Goal: Task Accomplishment & Management: Manage account settings

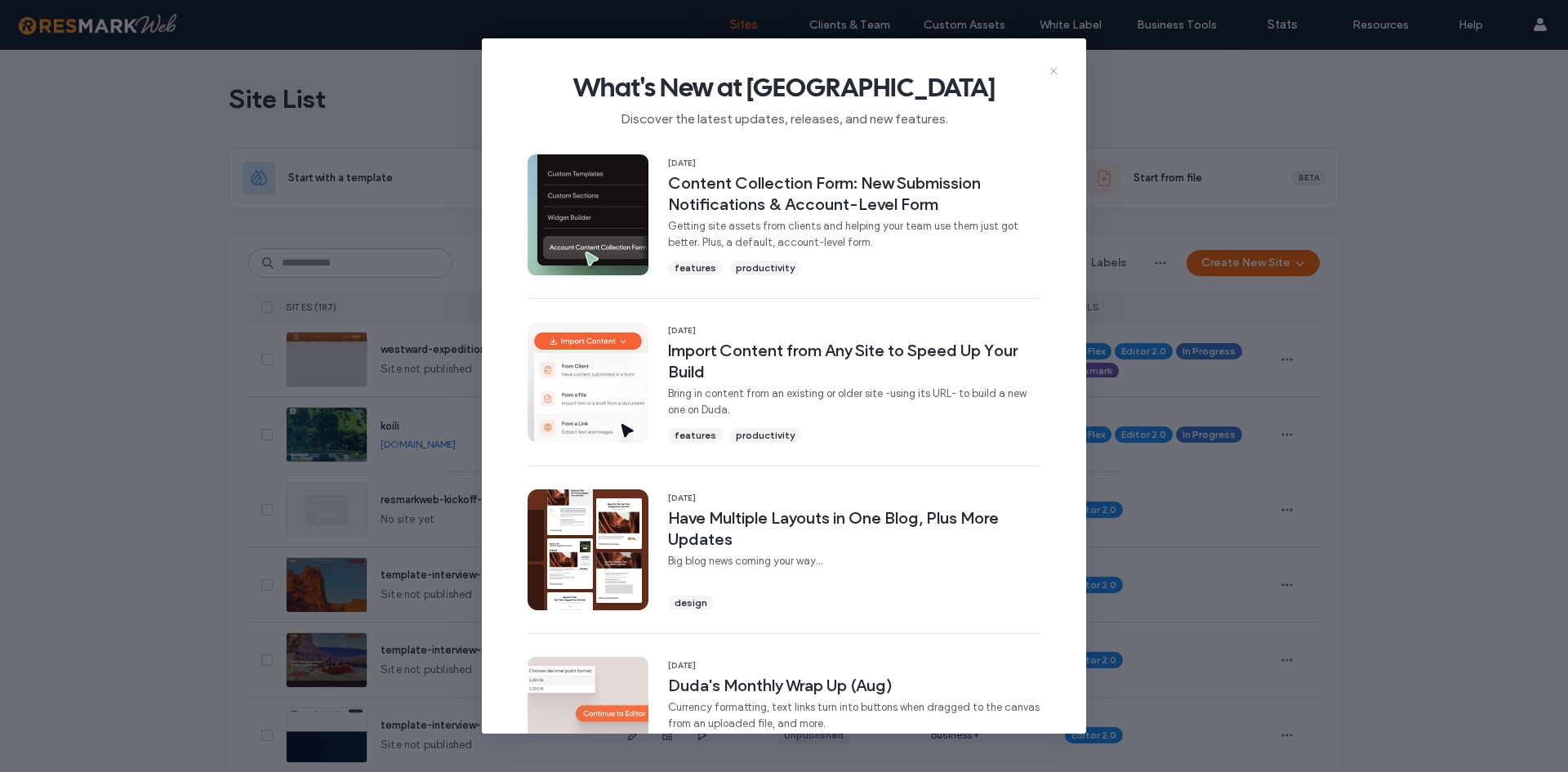
click at [1056, 73] on use at bounding box center [1054, 72] width 8 height 8
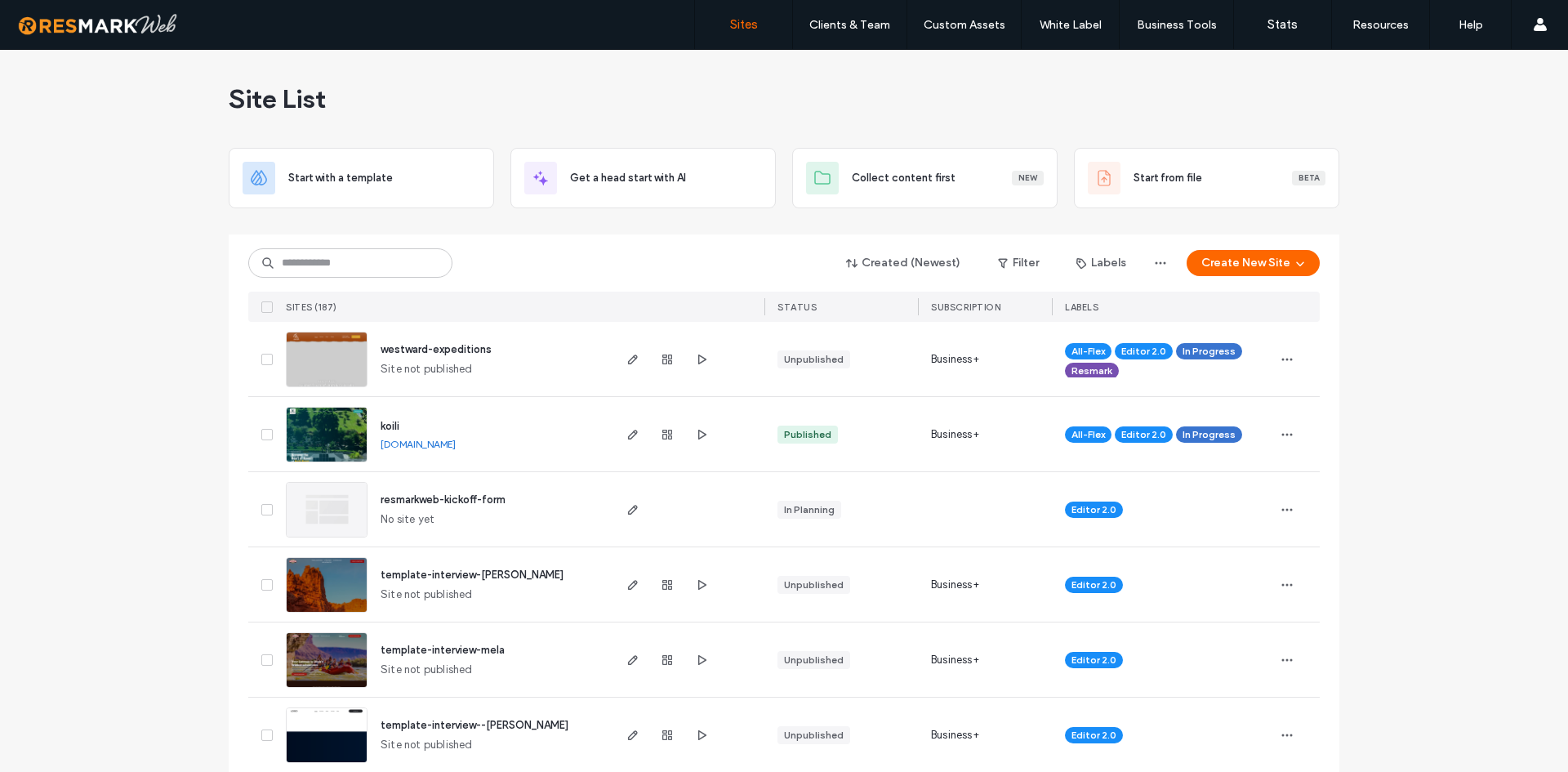
drag, startPoint x: 401, startPoint y: 283, endPoint x: 397, endPoint y: 276, distance: 8.1
click at [401, 283] on div "Created (Newest) Filter Labels Create New Site SITES (187) STATUS SUBSCRIPTION …" at bounding box center [784, 278] width 1072 height 87
click at [396, 267] on input at bounding box center [350, 262] width 205 height 29
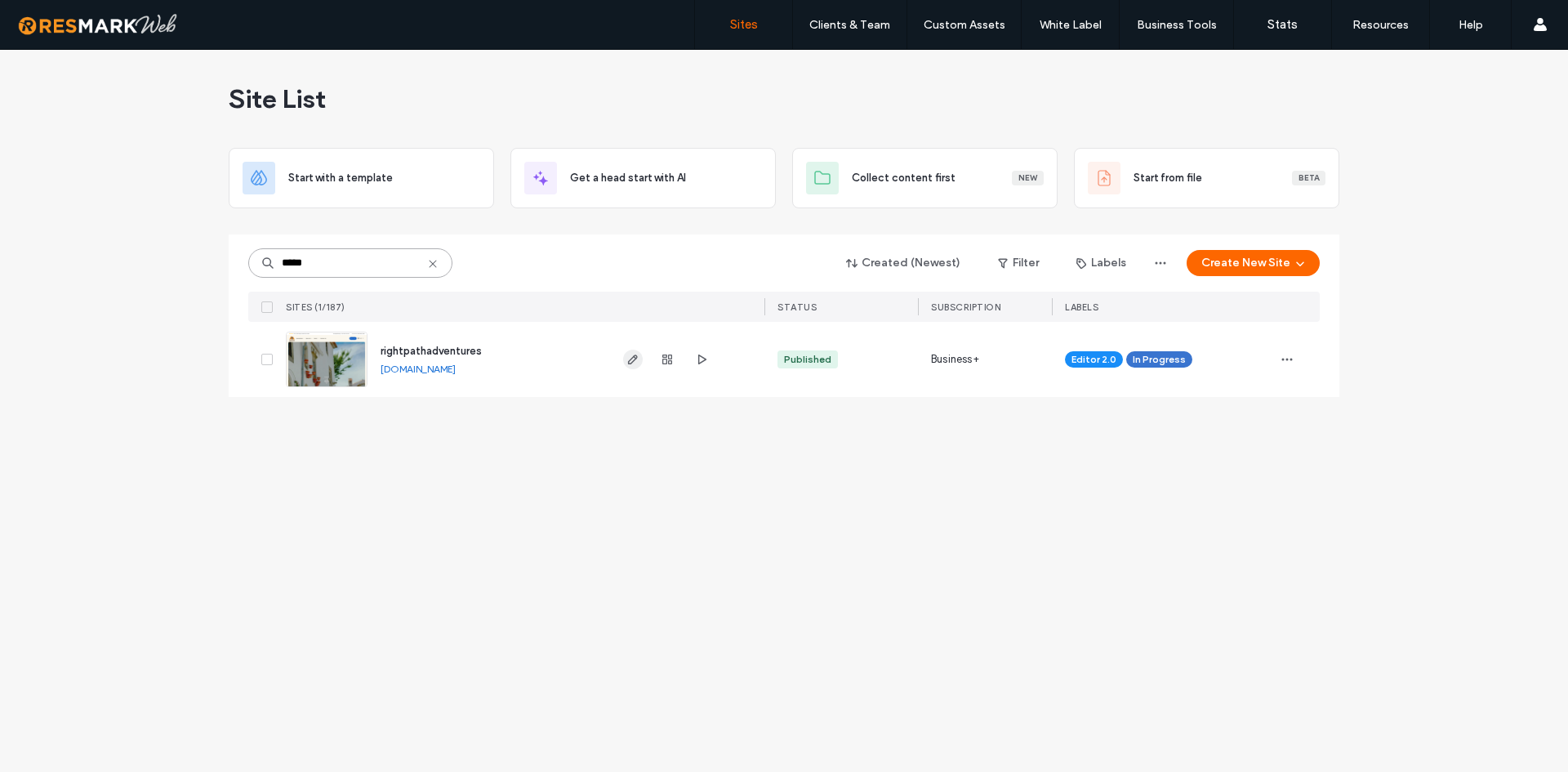
type input "*****"
click at [633, 352] on span "button" at bounding box center [633, 359] width 20 height 20
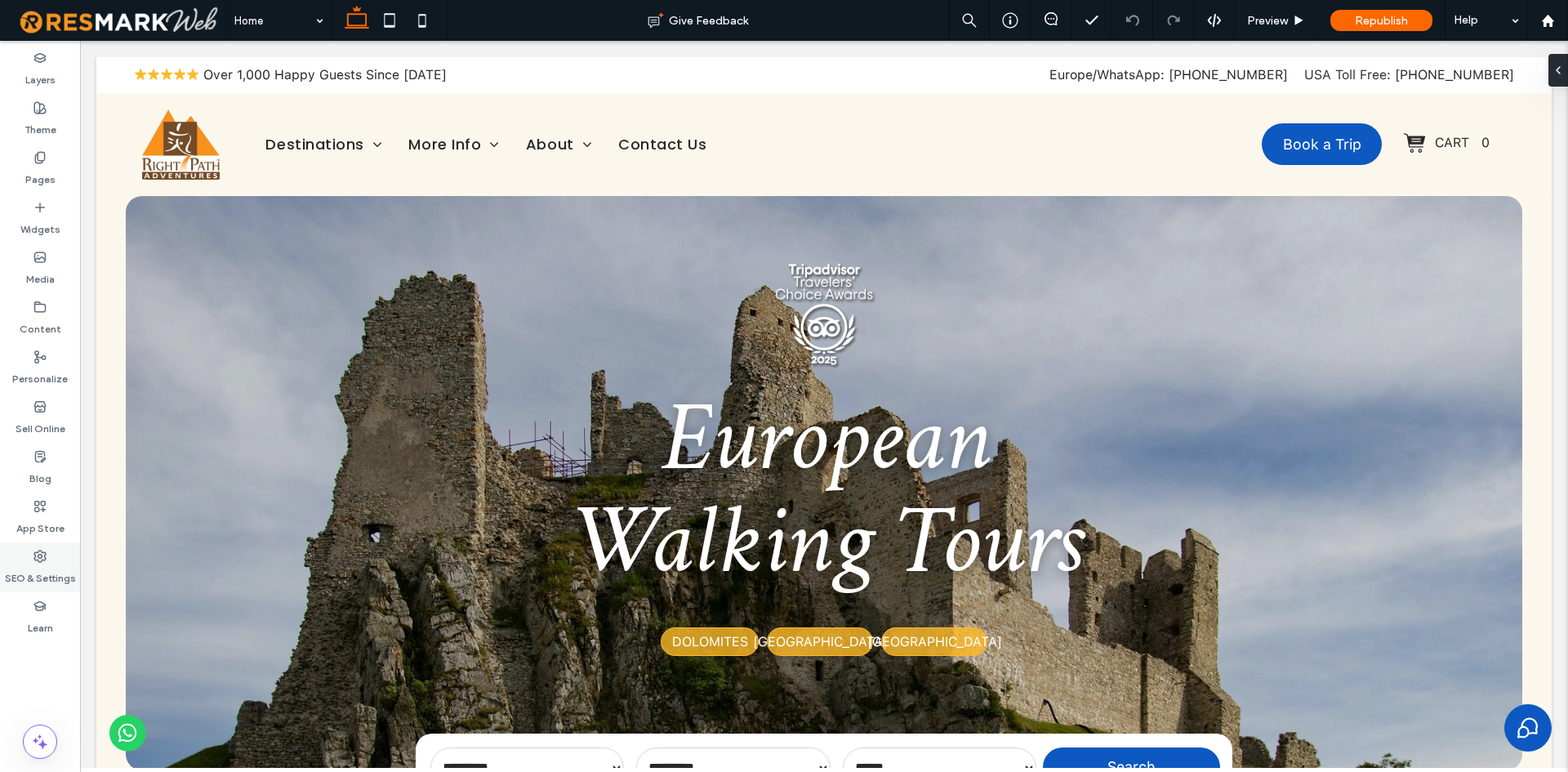
click at [45, 559] on use at bounding box center [40, 556] width 11 height 11
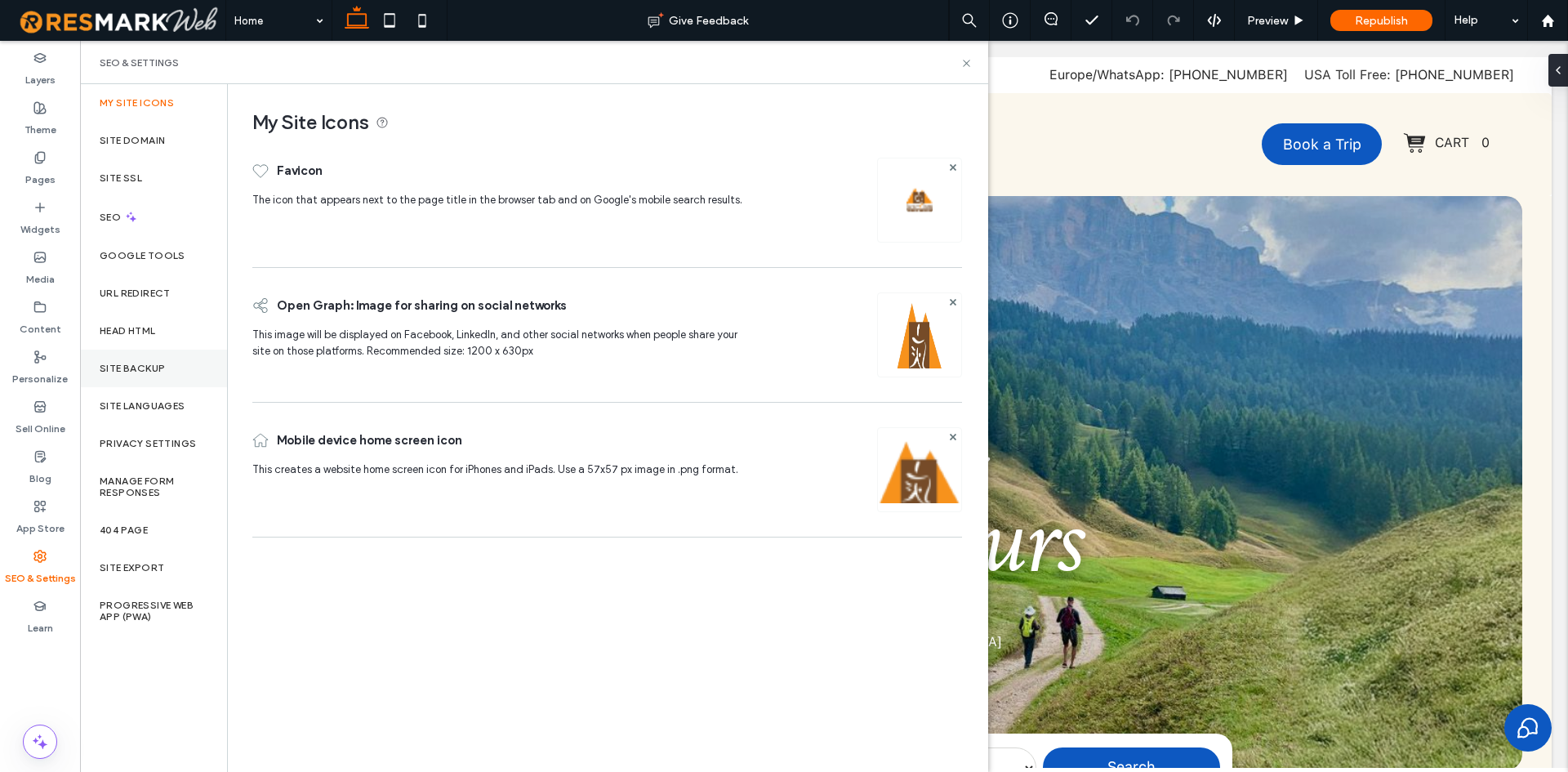
click at [154, 371] on label "Site Backup" at bounding box center [132, 368] width 65 height 11
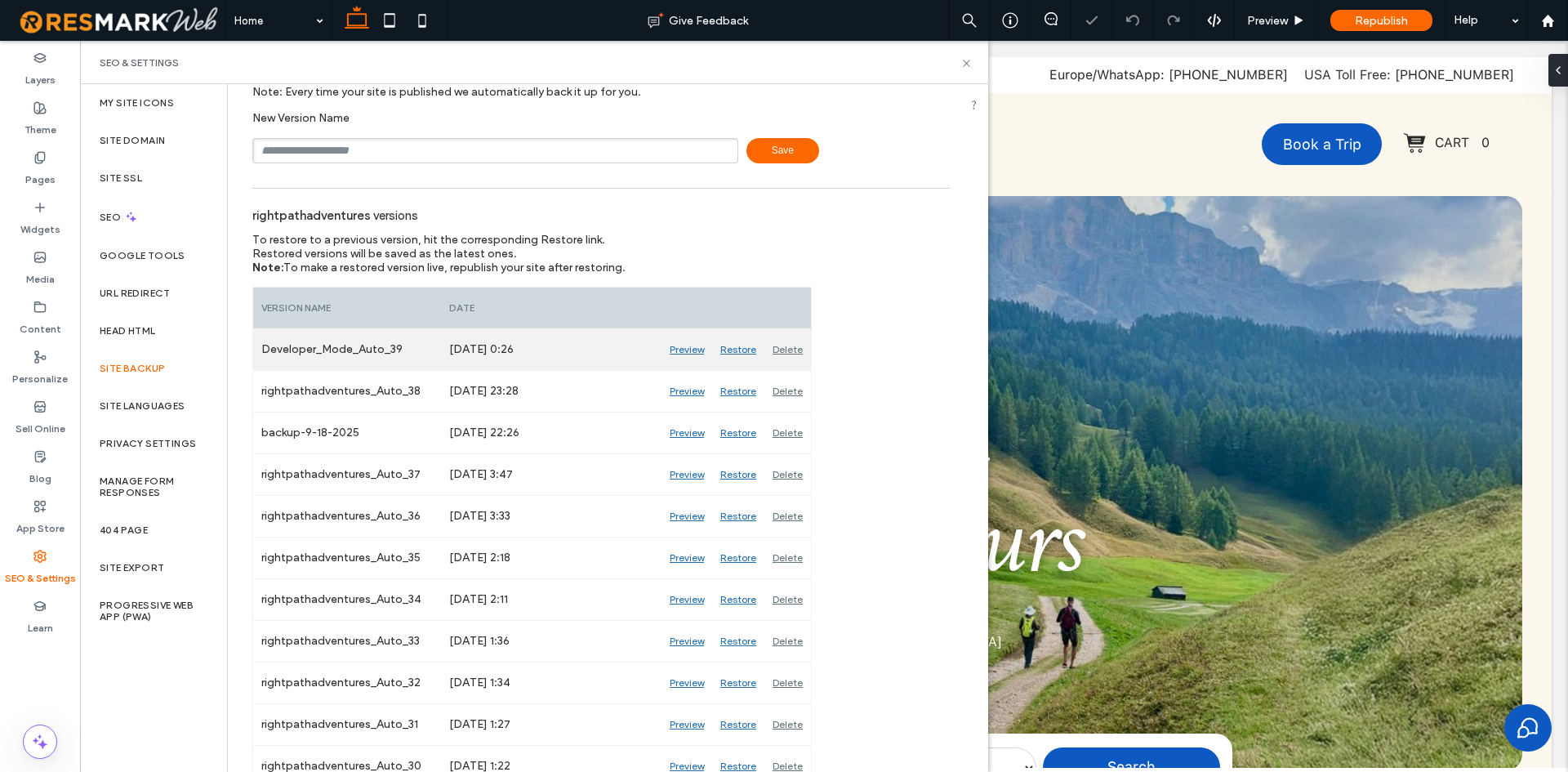
scroll to position [164, 0]
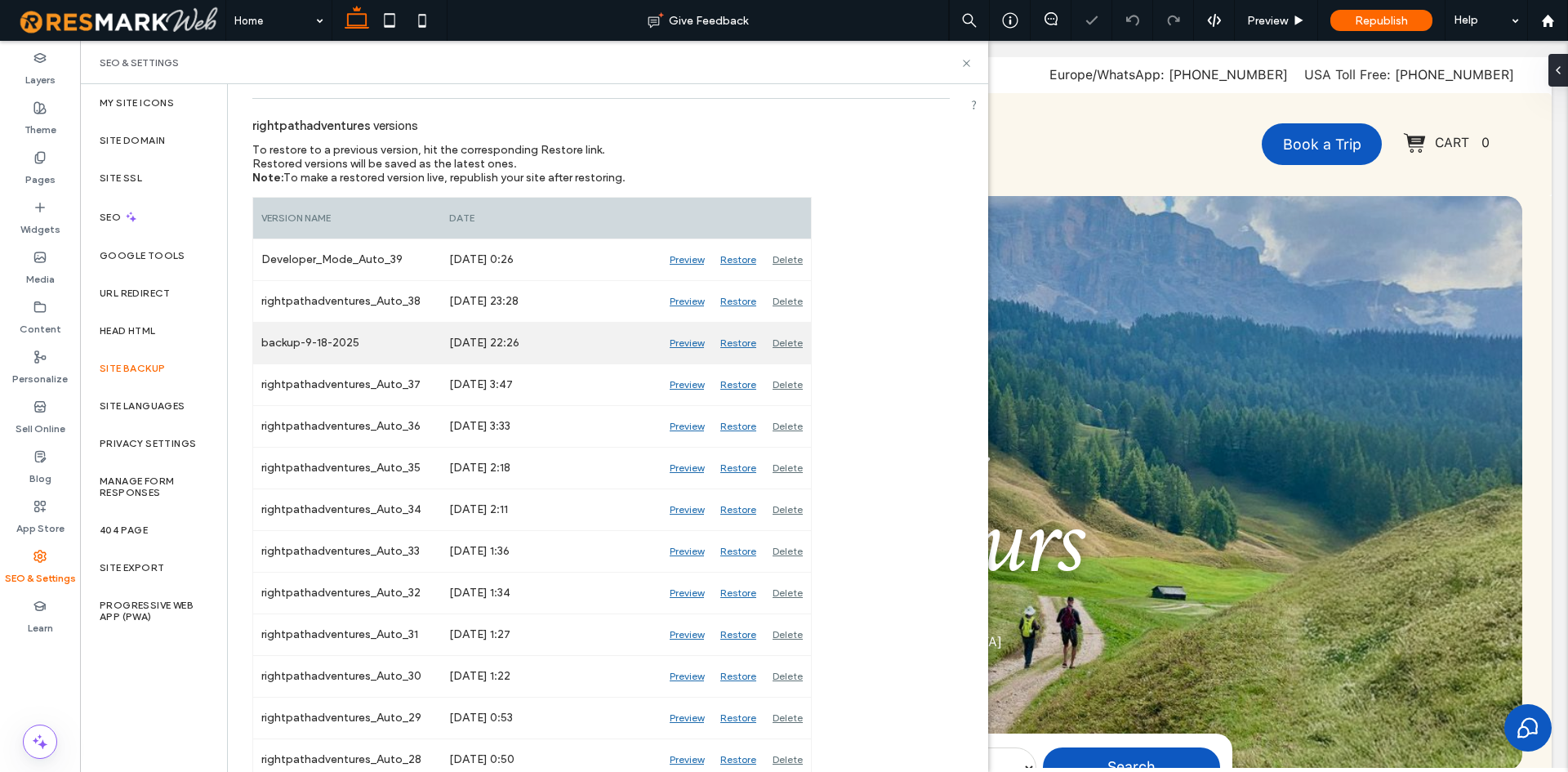
click at [350, 357] on div "backup-9-18-2025" at bounding box center [347, 343] width 187 height 41
copy div "backup-9-18-2025"
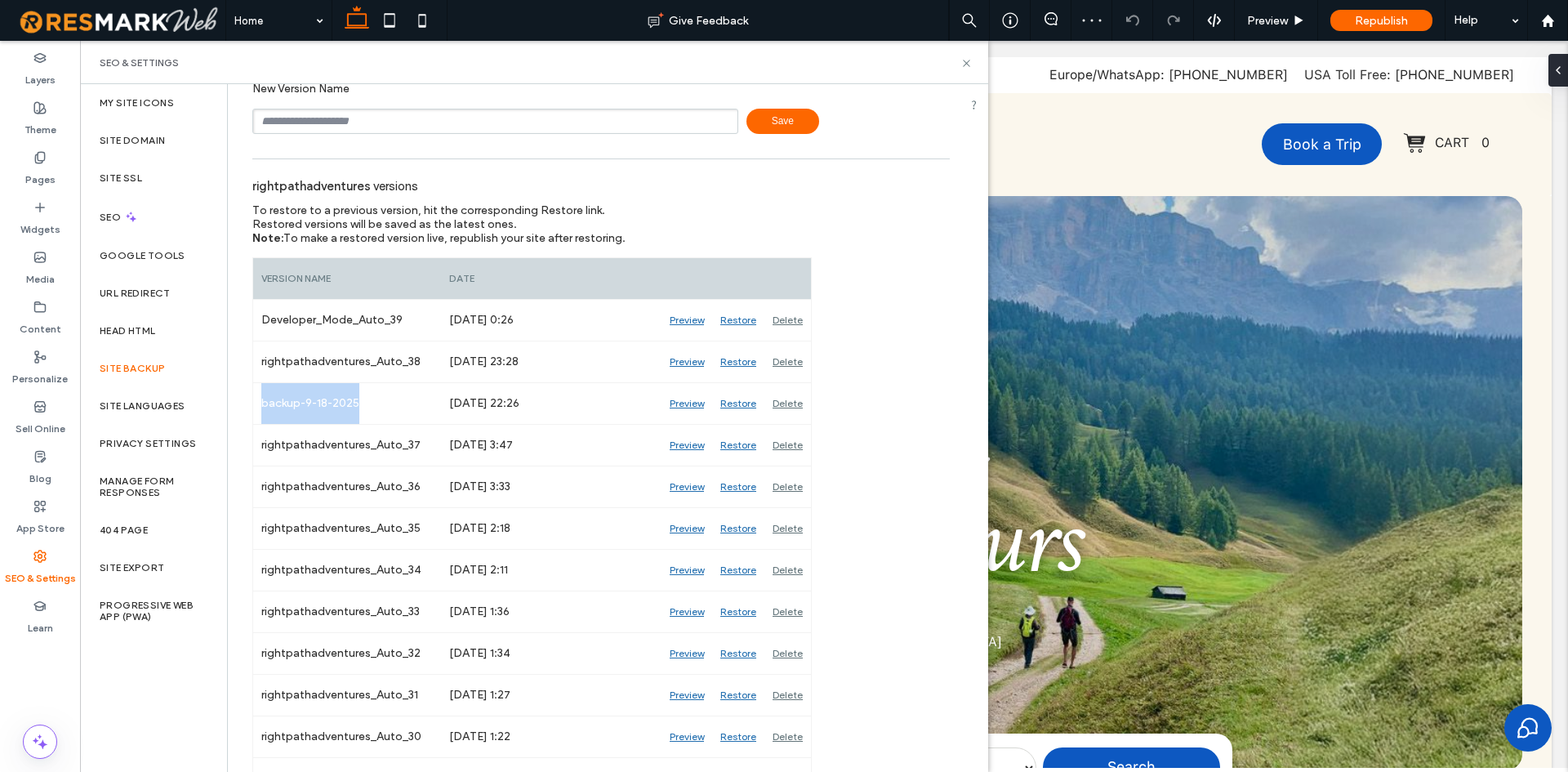
scroll to position [0, 0]
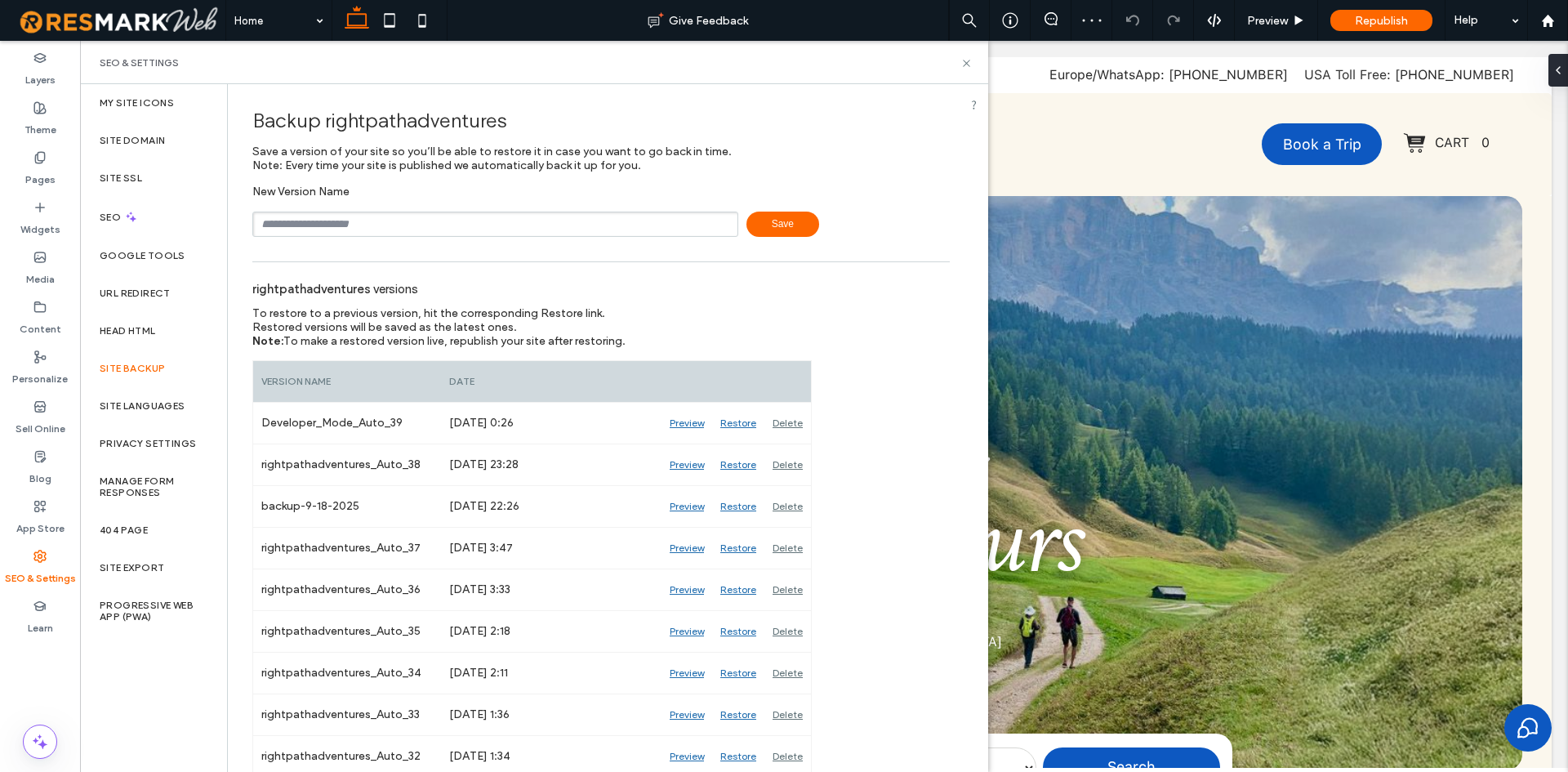
click at [394, 232] on input "text" at bounding box center [495, 224] width 486 height 26
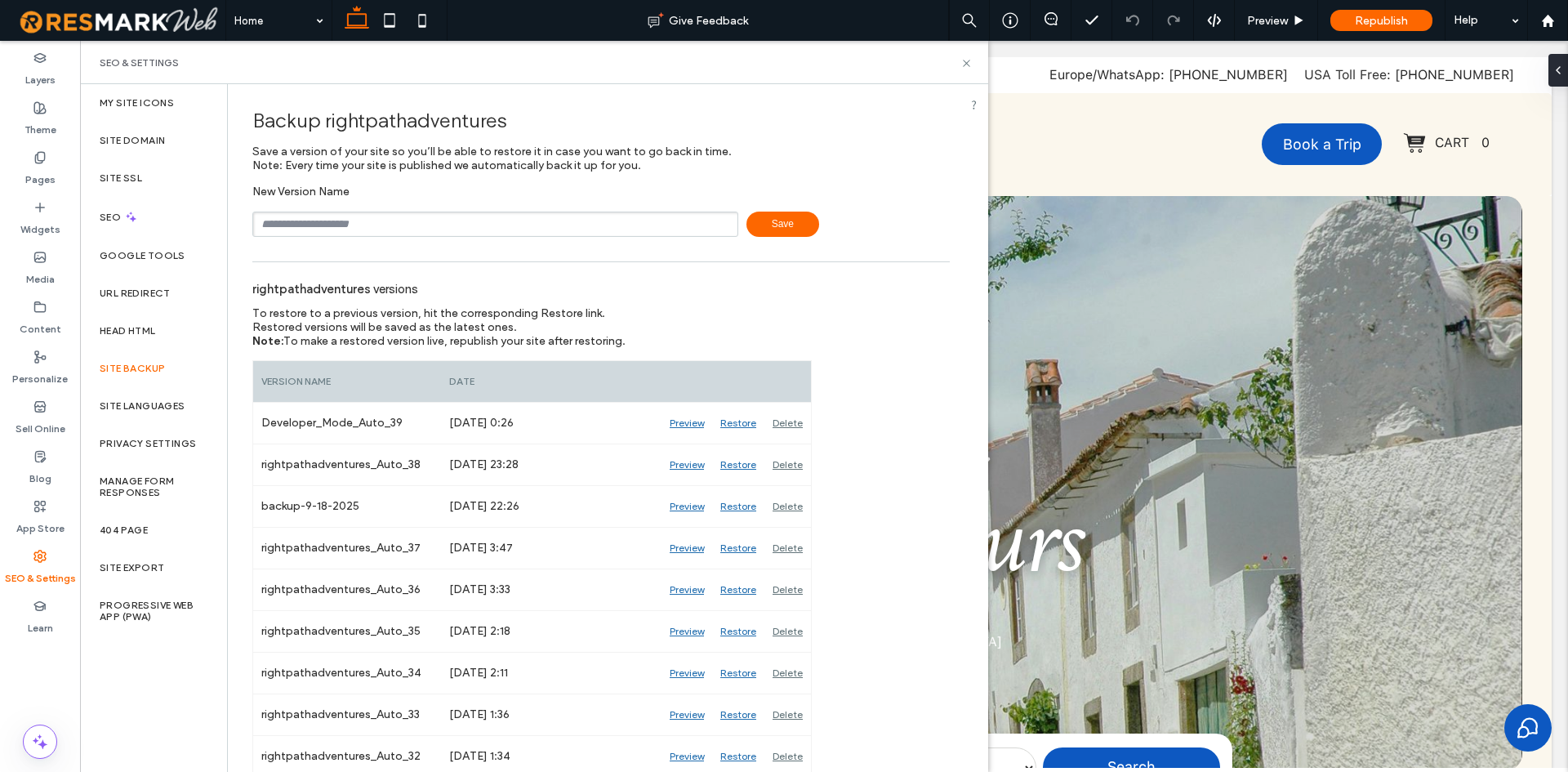
paste input "**********"
click at [326, 224] on input "**********" at bounding box center [495, 224] width 486 height 26
type input "**********"
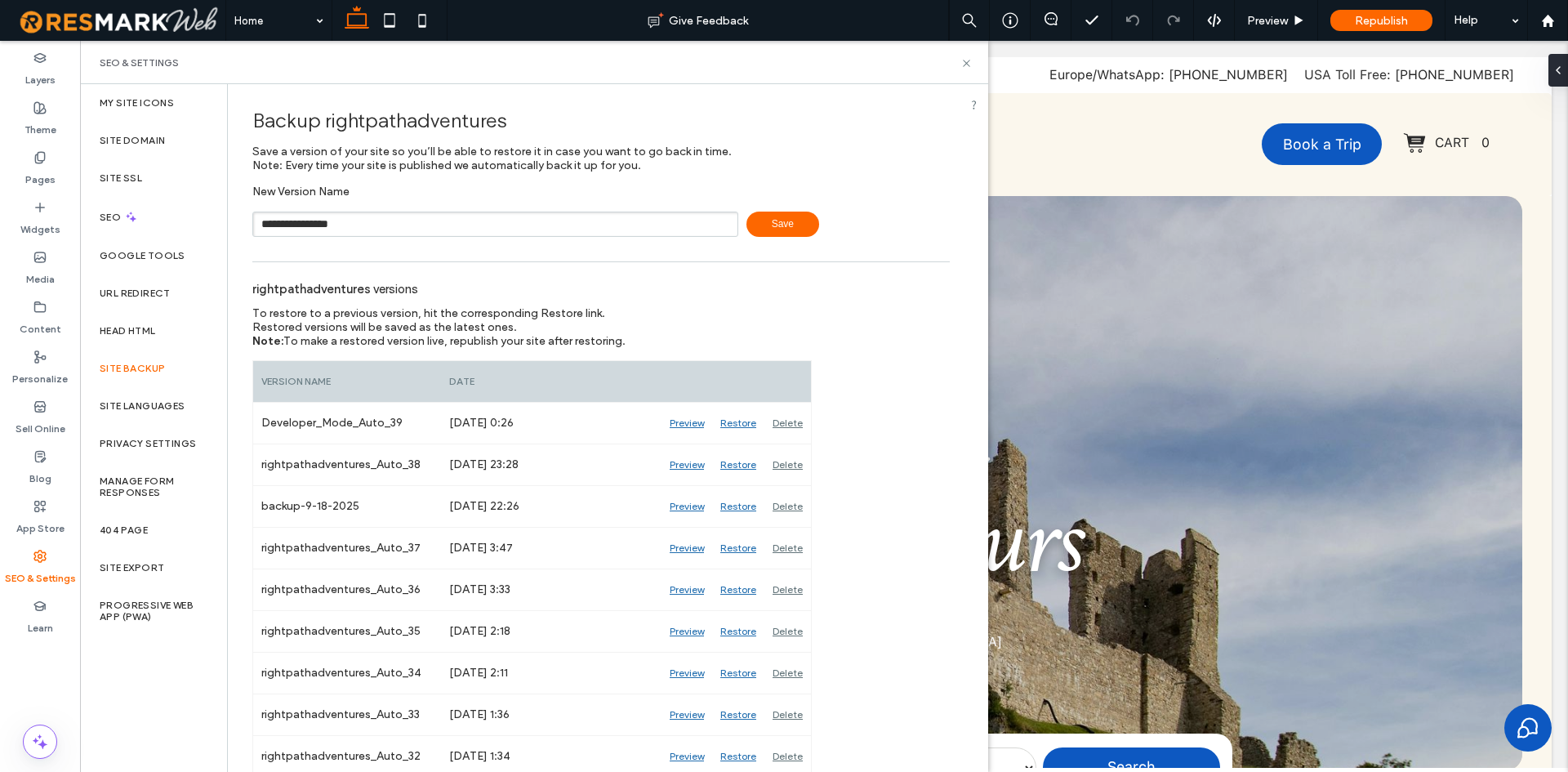
click at [759, 210] on div "**********" at bounding box center [601, 210] width 698 height 52
click at [753, 215] on span "Save" at bounding box center [783, 224] width 73 height 26
click at [151, 407] on label "Site Languages" at bounding box center [142, 406] width 86 height 11
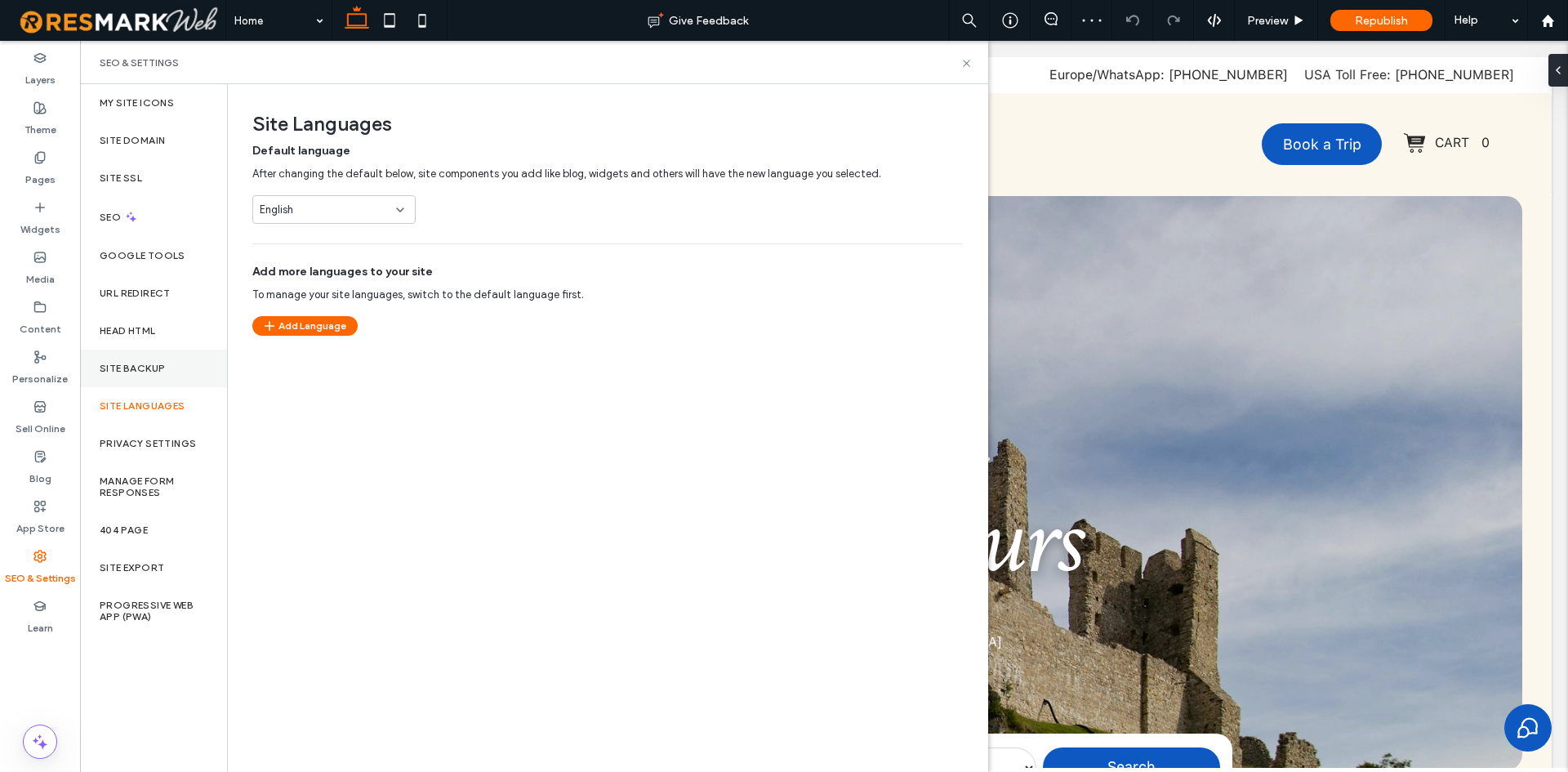
click at [169, 368] on div "Site Backup" at bounding box center [153, 368] width 147 height 38
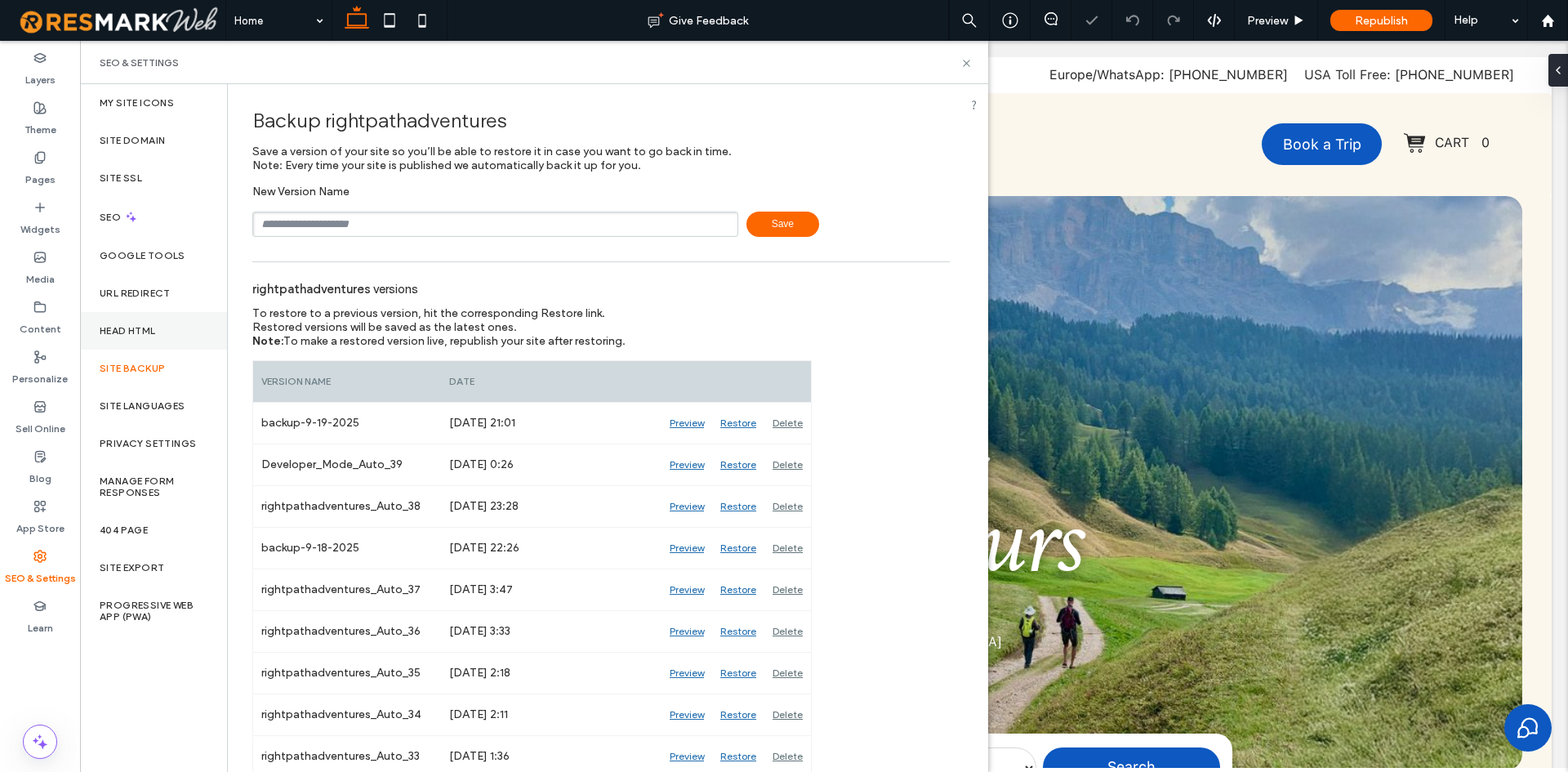
click at [170, 324] on div "Head HTML" at bounding box center [153, 332] width 147 height 38
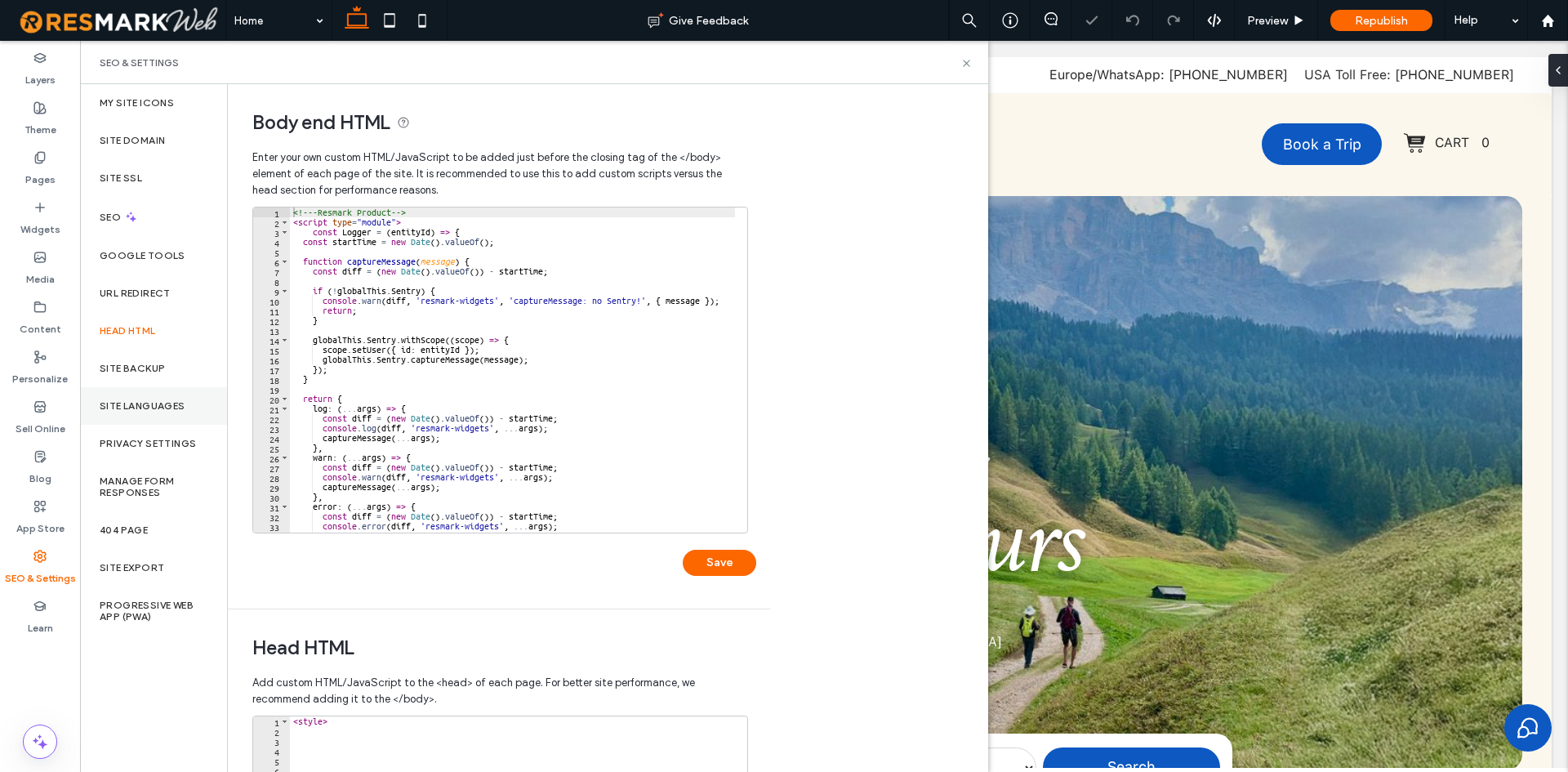
click at [159, 407] on label "Site Languages" at bounding box center [142, 406] width 86 height 11
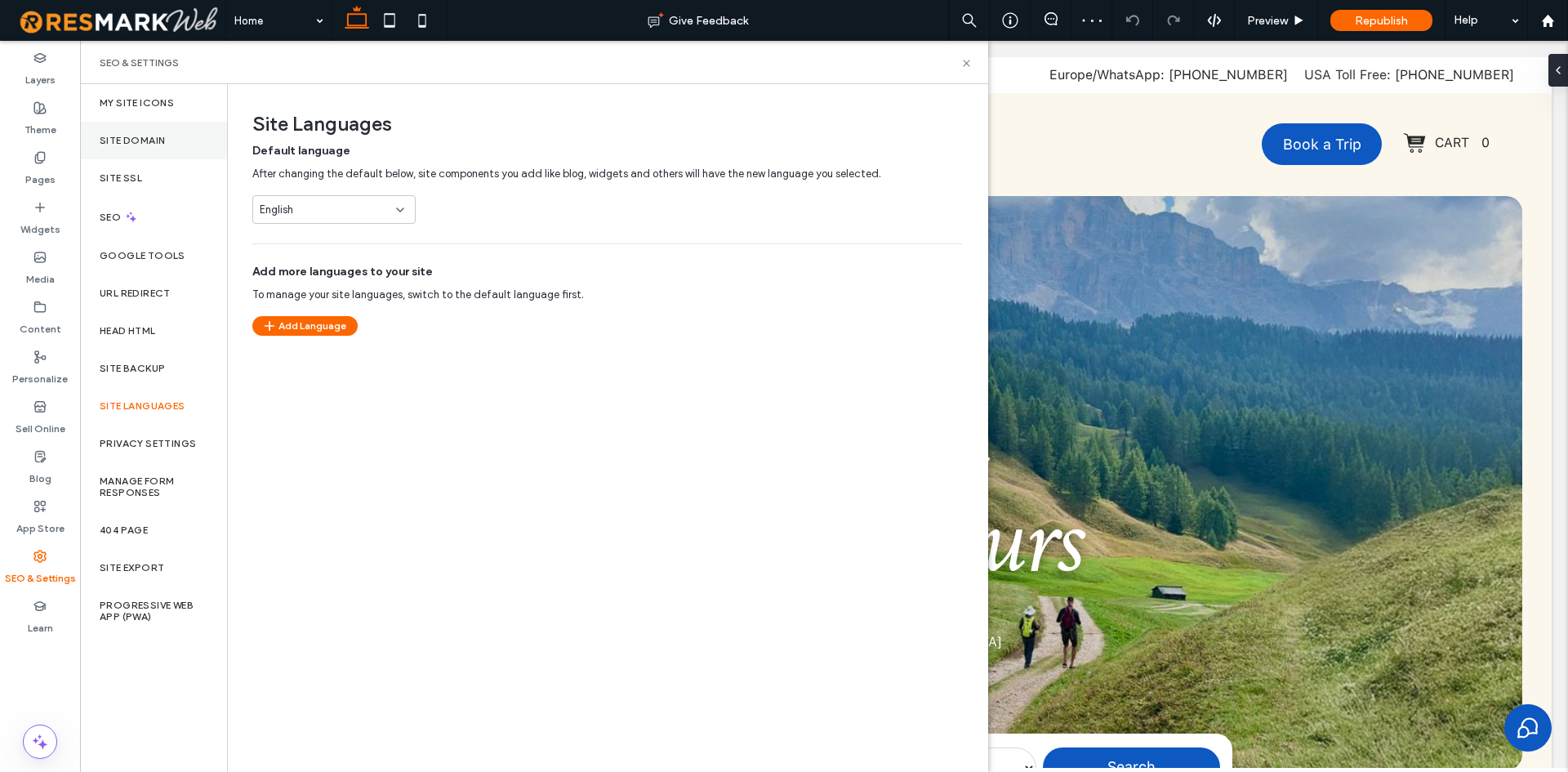
click at [139, 142] on label "Site Domain" at bounding box center [132, 140] width 65 height 11
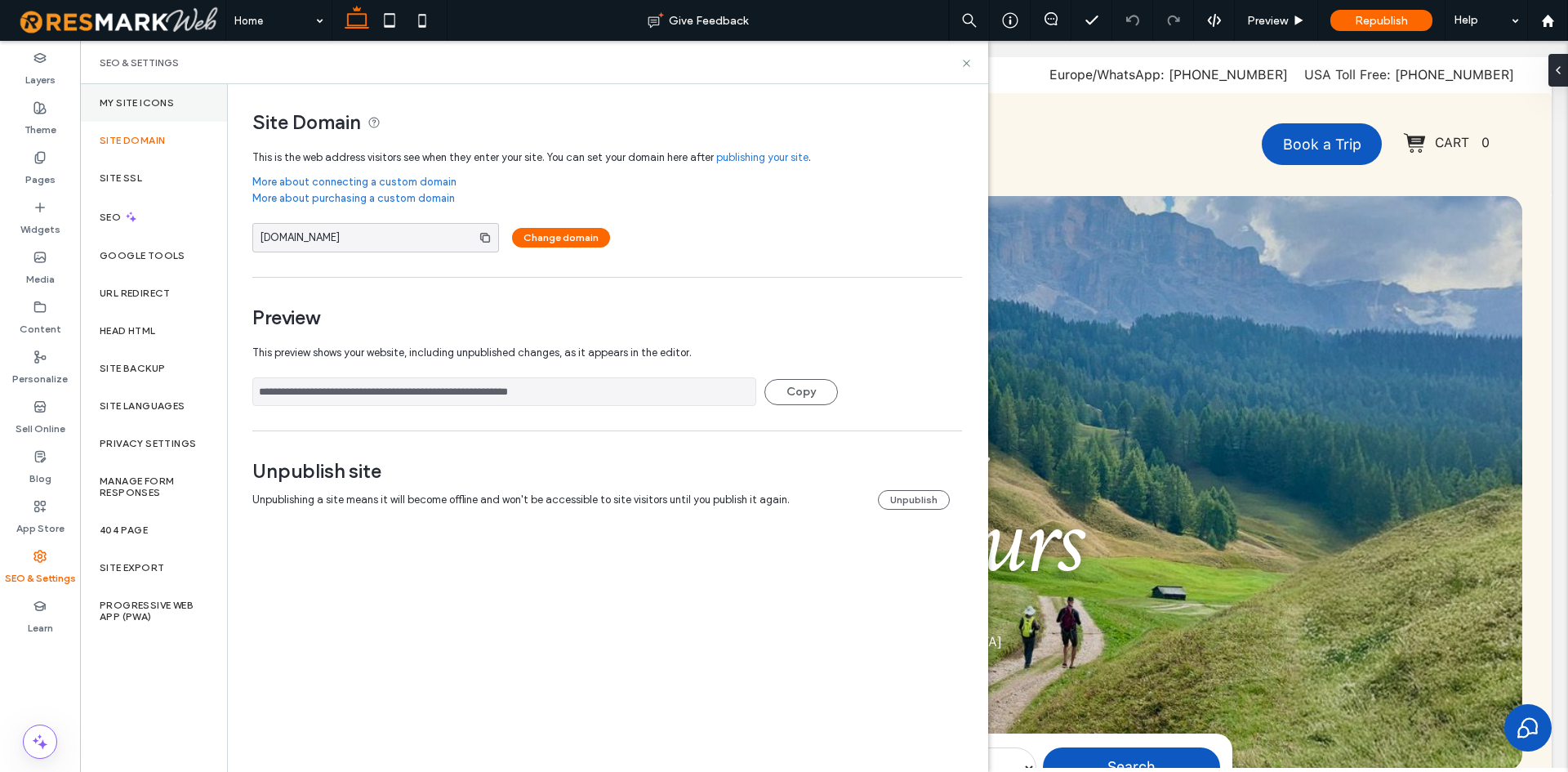
click at [153, 99] on label "My Site Icons" at bounding box center [136, 103] width 75 height 11
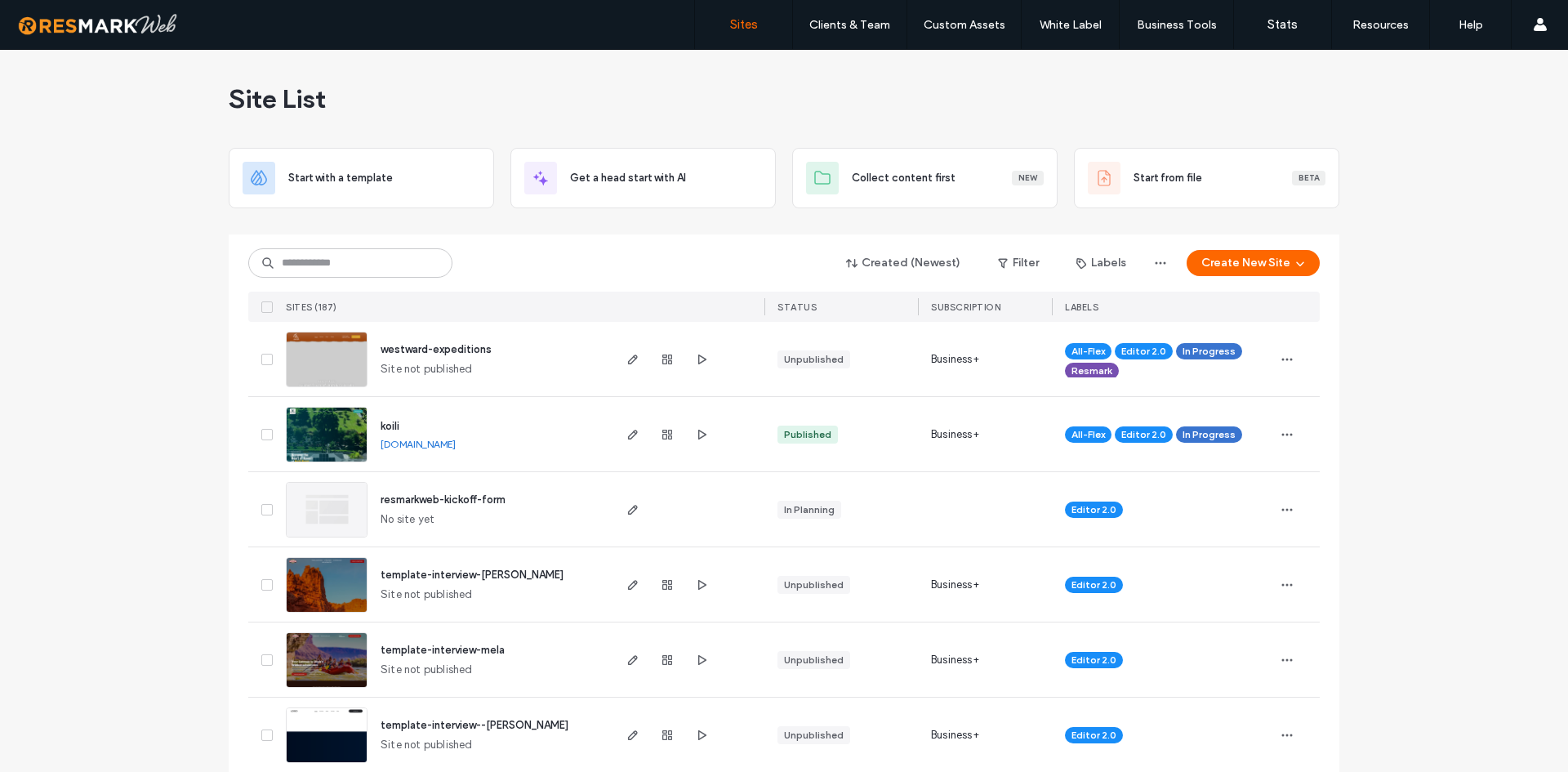
click at [394, 278] on div "Created (Newest) Filter Labels Create New Site" at bounding box center [784, 262] width 1072 height 31
click at [392, 260] on input at bounding box center [350, 262] width 205 height 29
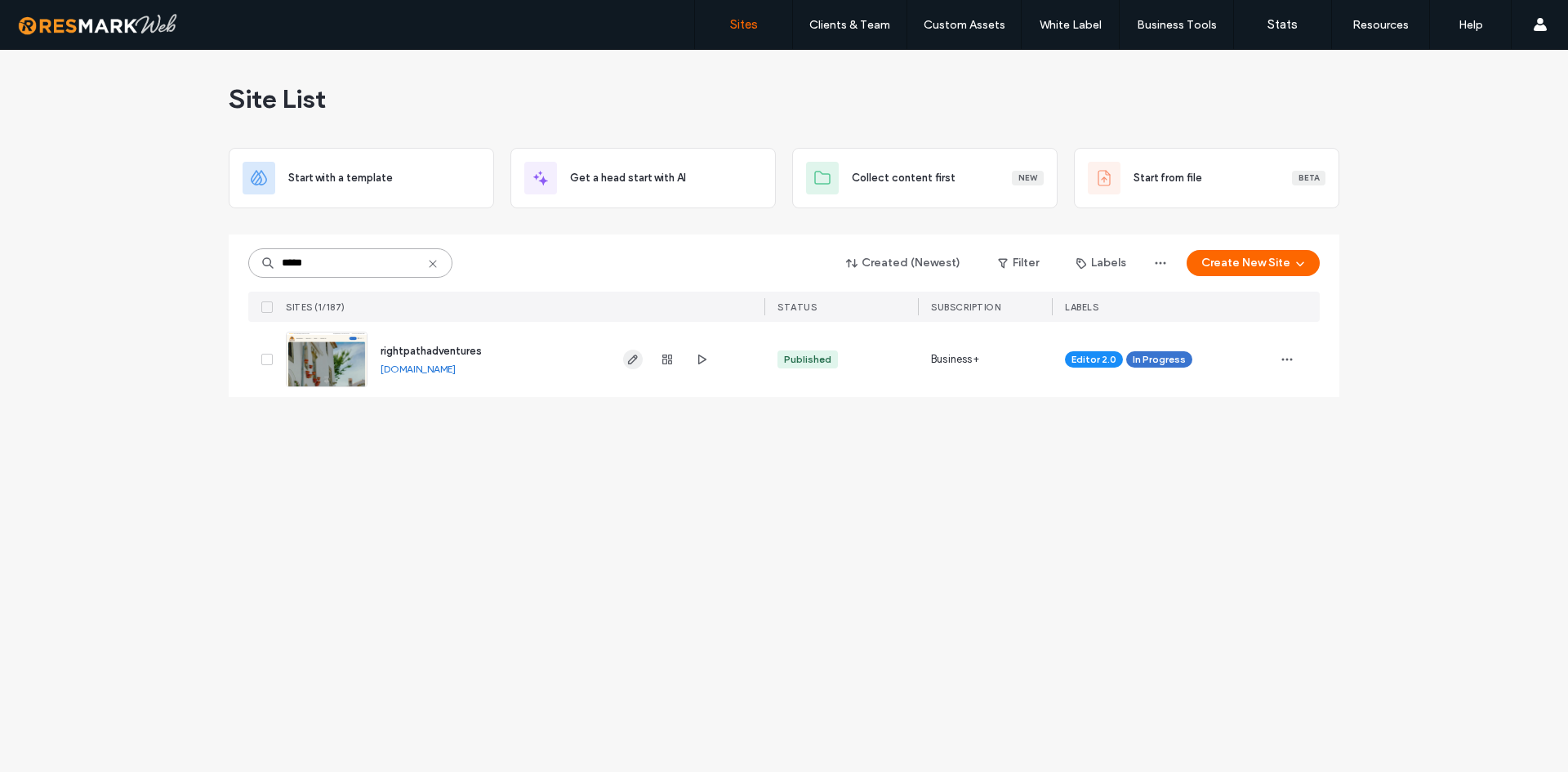
type input "*****"
drag, startPoint x: 628, startPoint y: 359, endPoint x: 598, endPoint y: 358, distance: 30.0
click at [628, 359] on icon "button" at bounding box center [633, 360] width 13 height 13
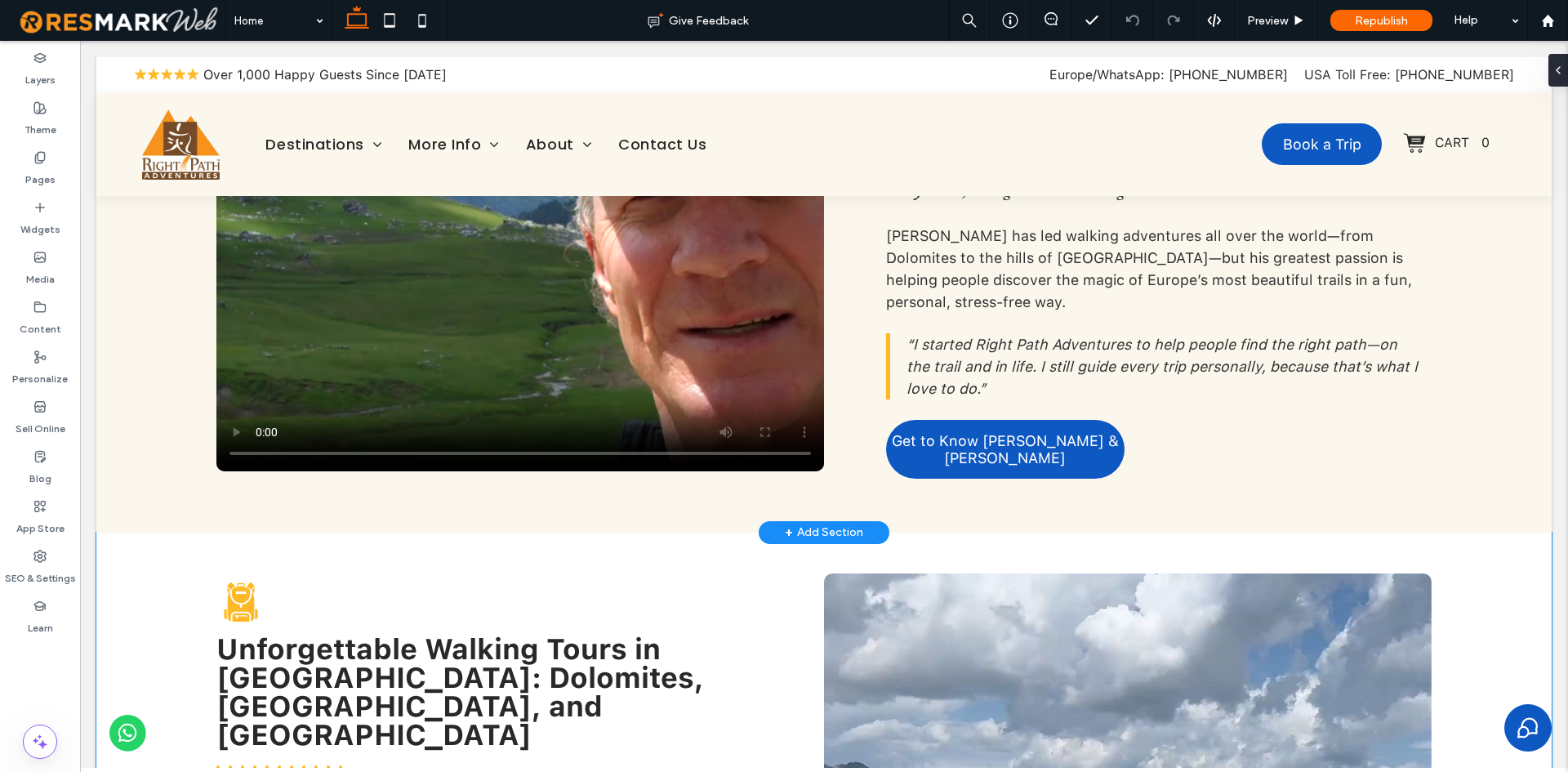
scroll to position [980, 0]
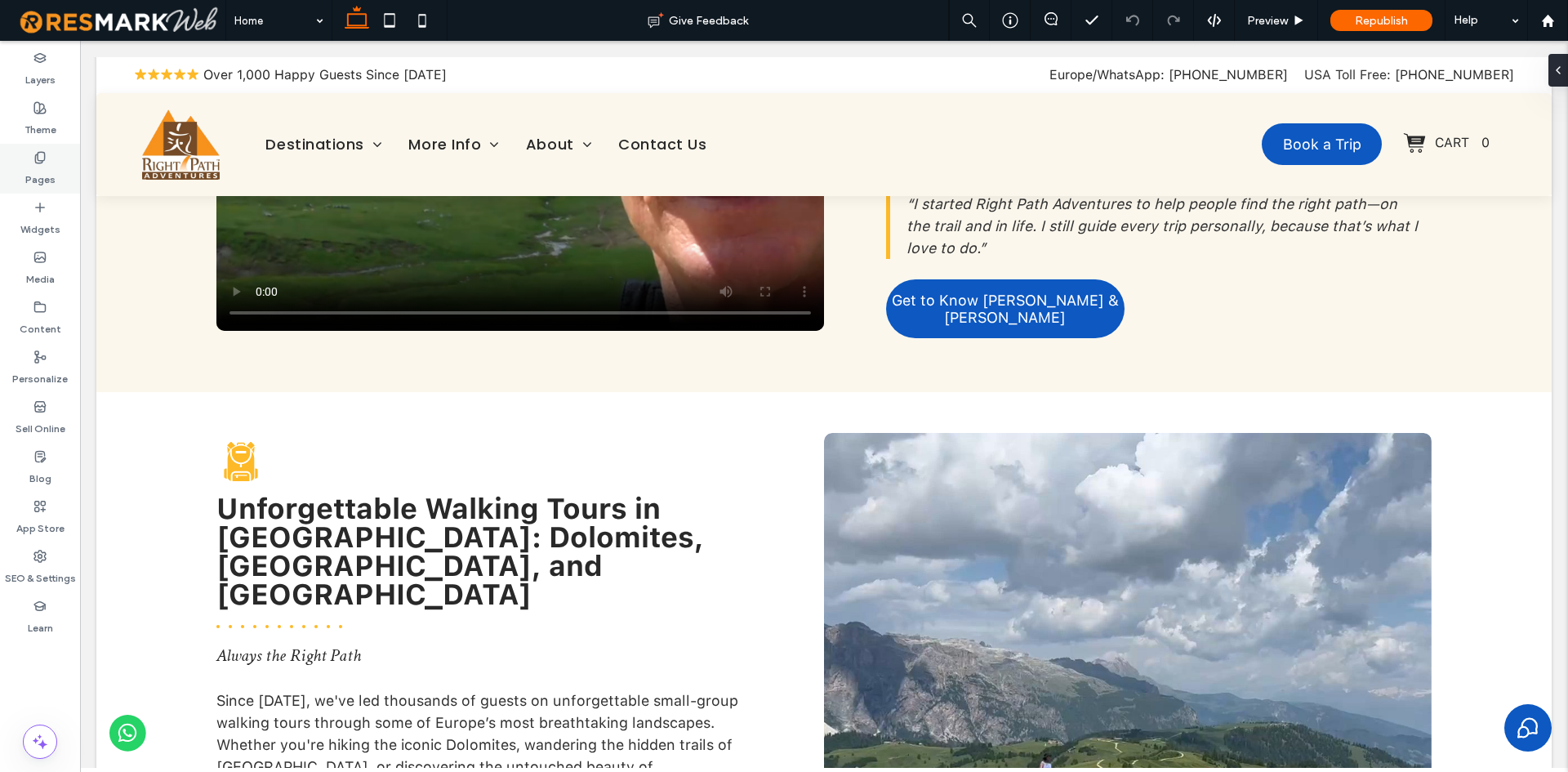
click at [43, 186] on label "Pages" at bounding box center [41, 175] width 30 height 23
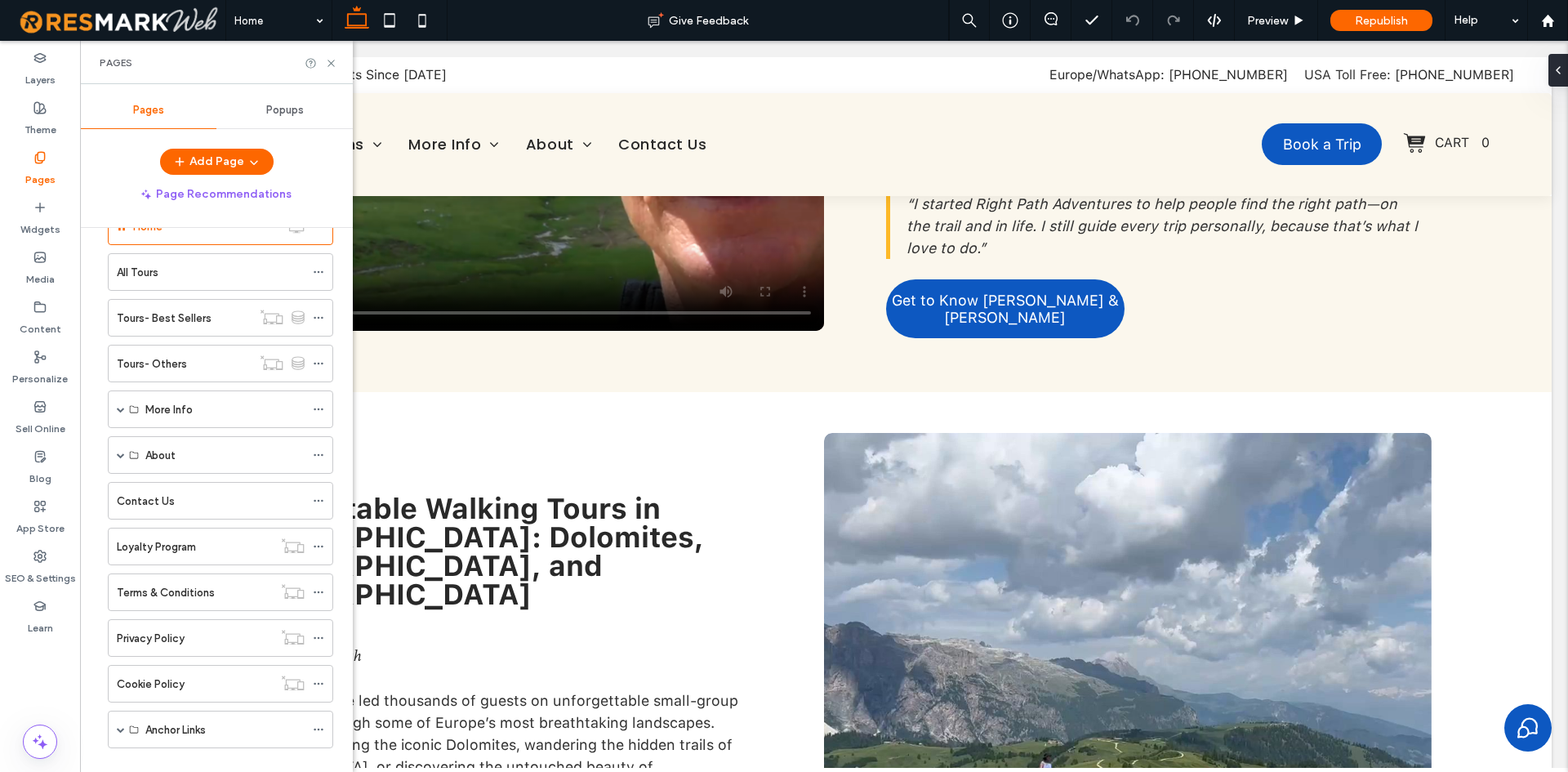
scroll to position [74, 0]
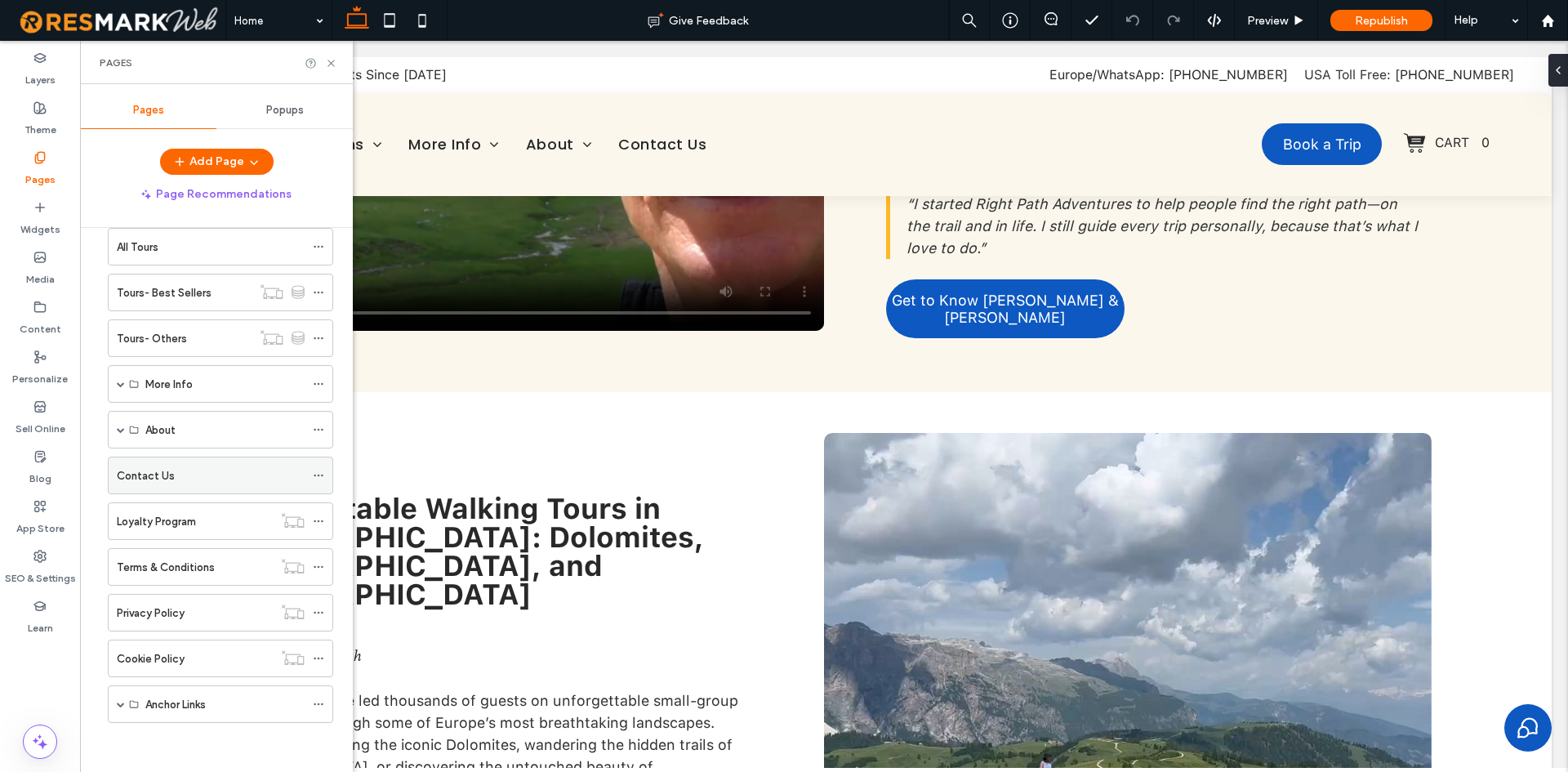
click at [200, 480] on div "Contact Us" at bounding box center [210, 476] width 187 height 17
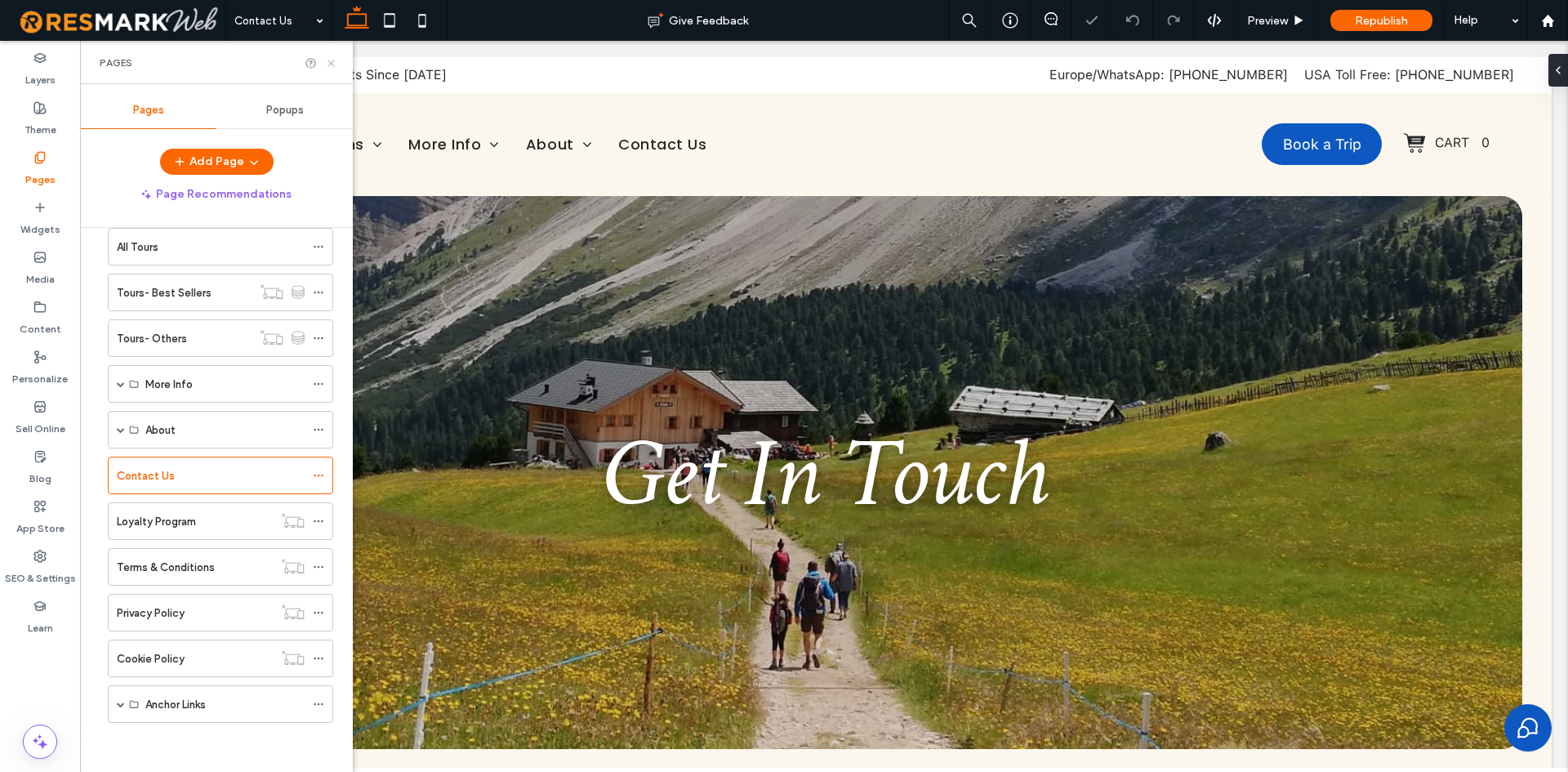
click at [330, 68] on icon at bounding box center [330, 63] width 12 height 12
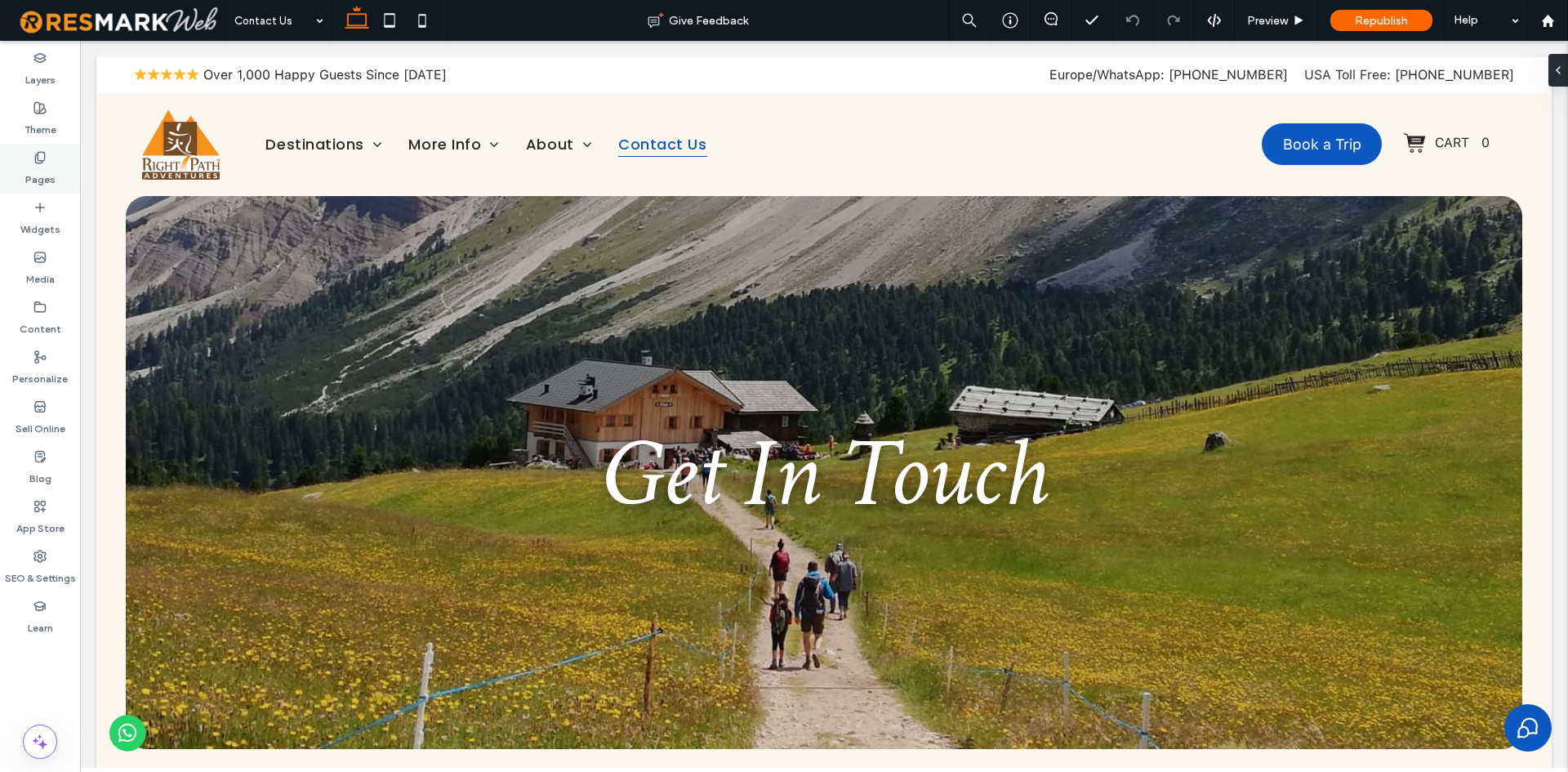
click at [51, 178] on label "Pages" at bounding box center [41, 175] width 30 height 23
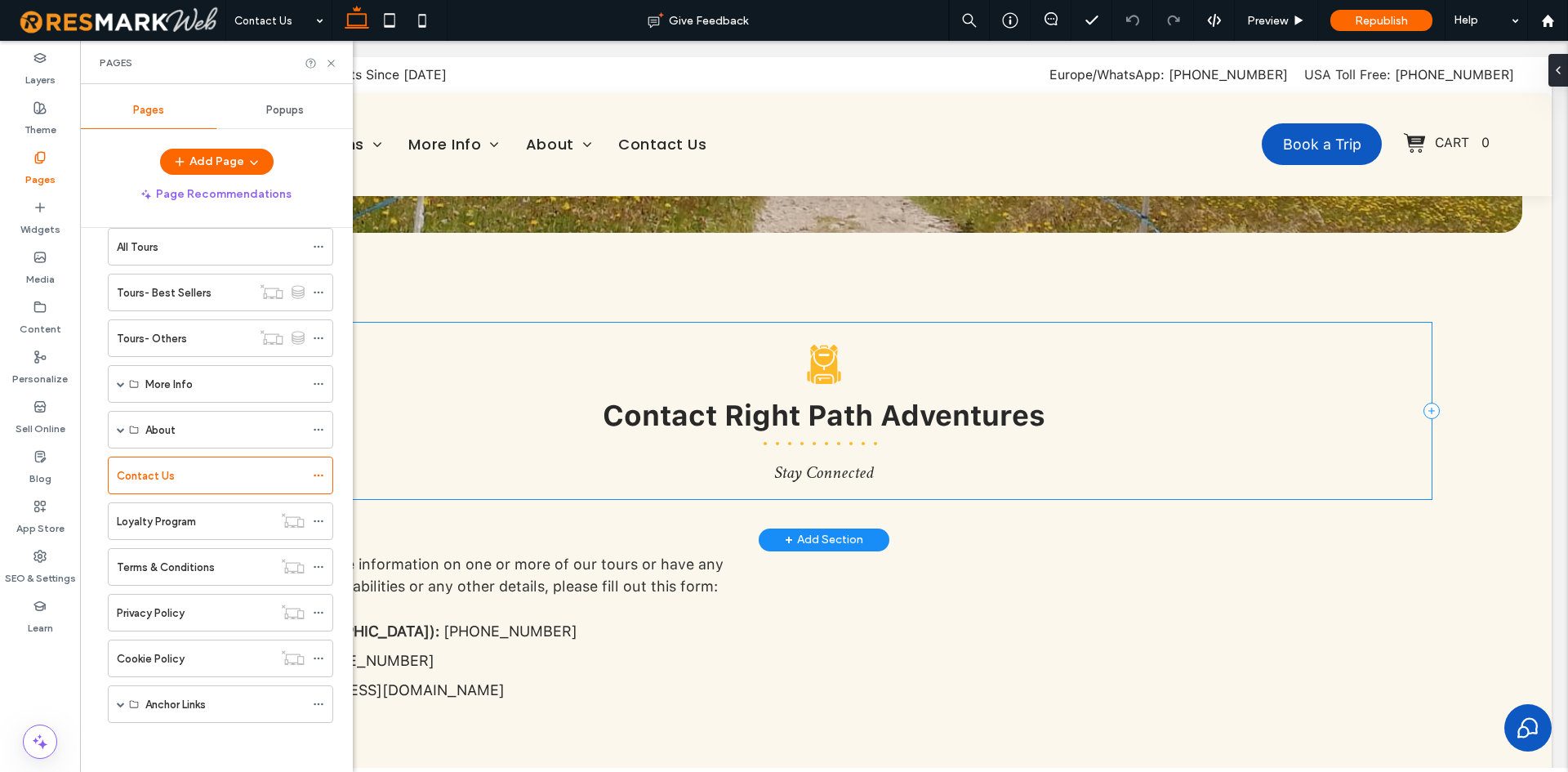
scroll to position [735, 0]
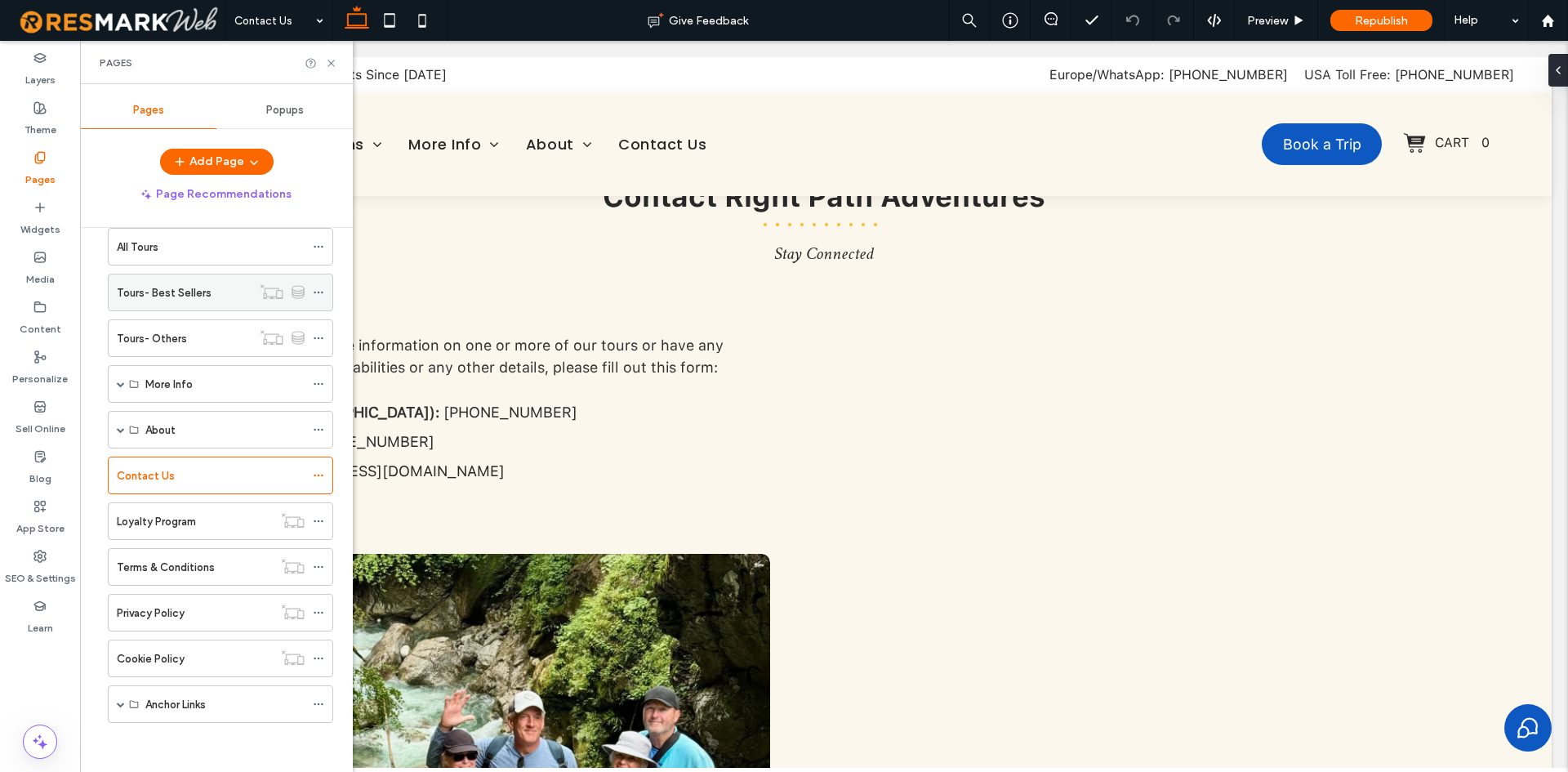
click at [224, 295] on div "Tours- Best Sellers" at bounding box center [184, 293] width 134 height 17
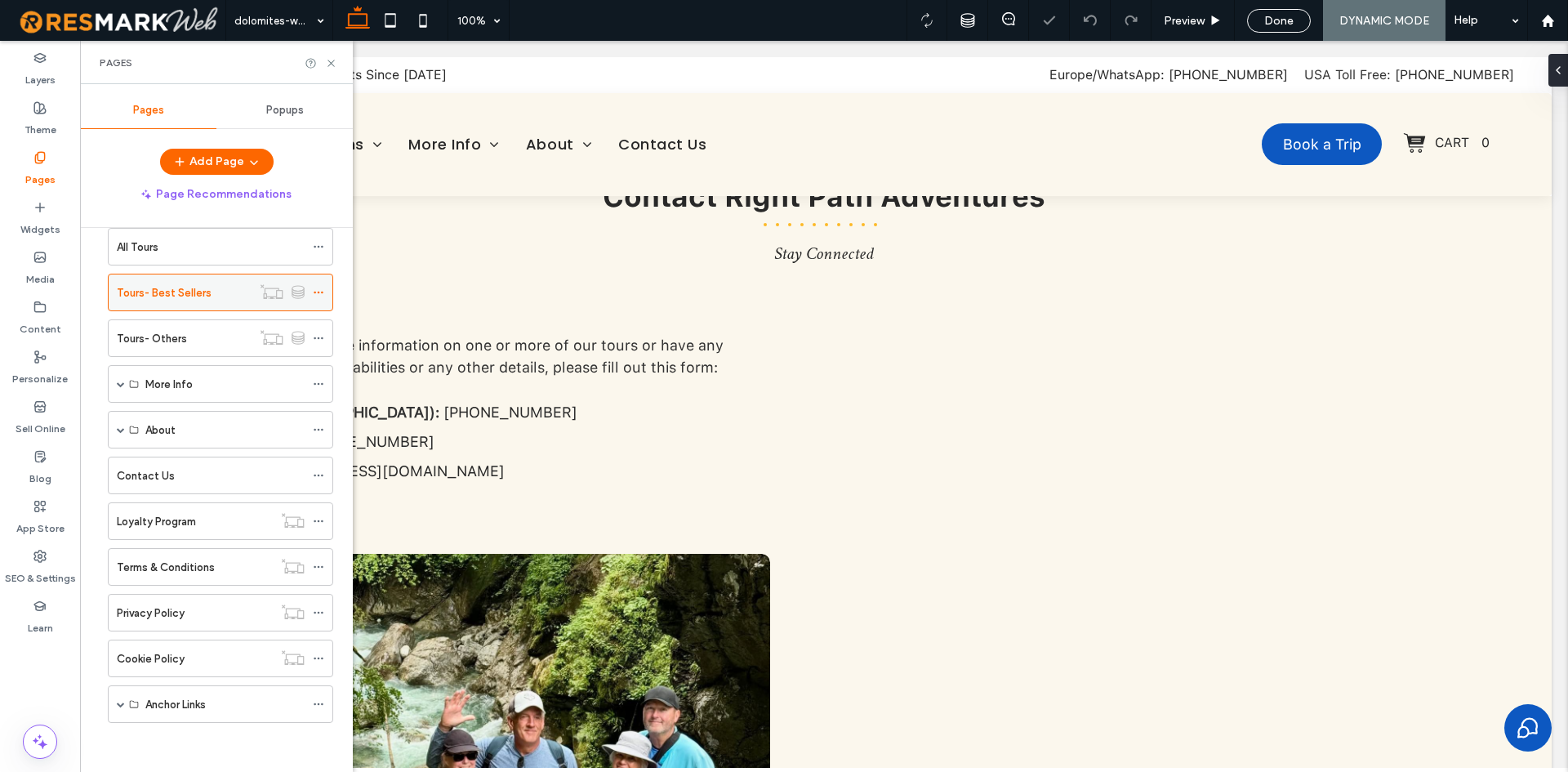
click at [229, 300] on div "Tours- Best Sellers" at bounding box center [184, 293] width 134 height 17
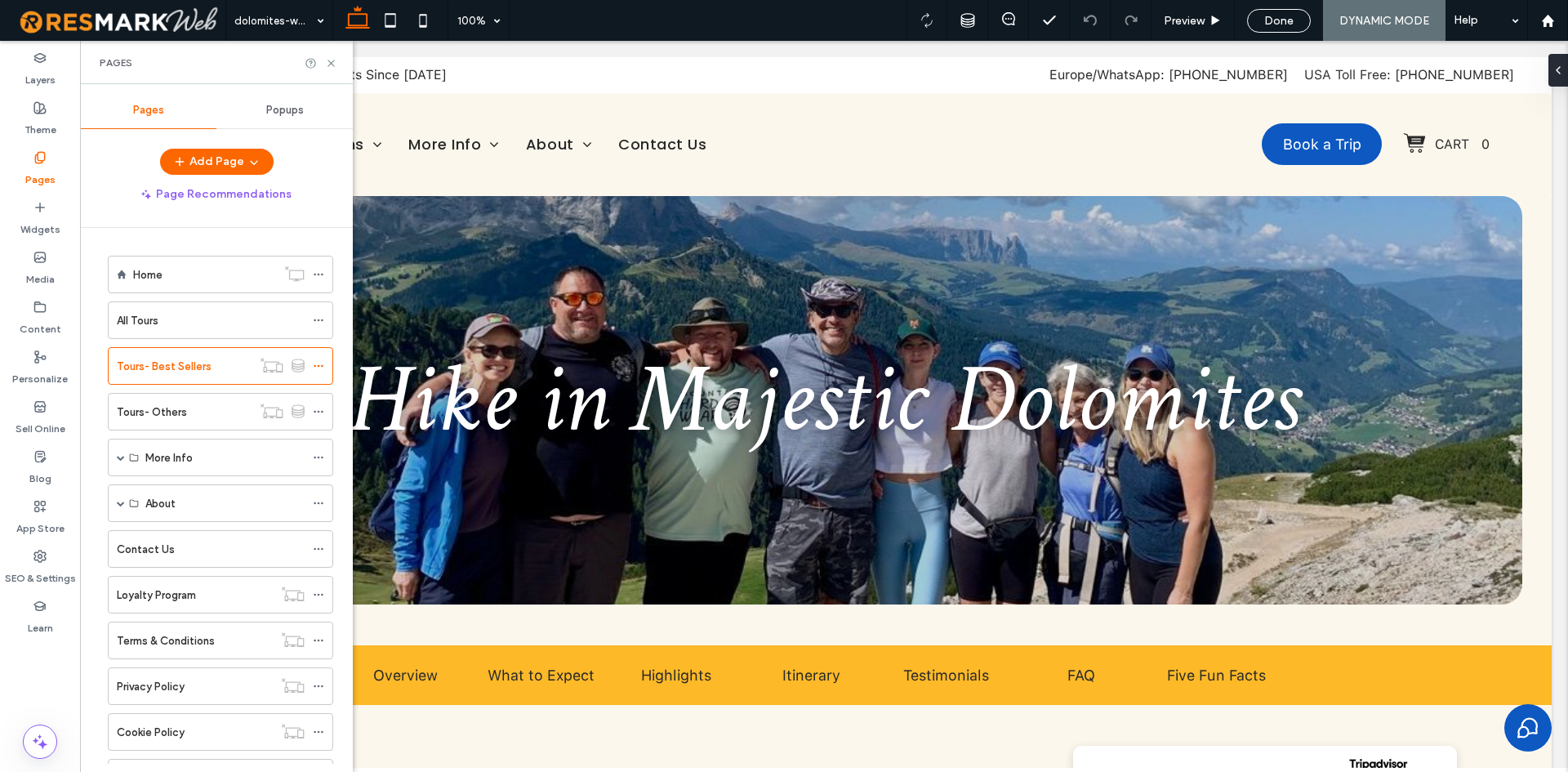
click at [222, 304] on div "All Tours" at bounding box center [210, 320] width 187 height 36
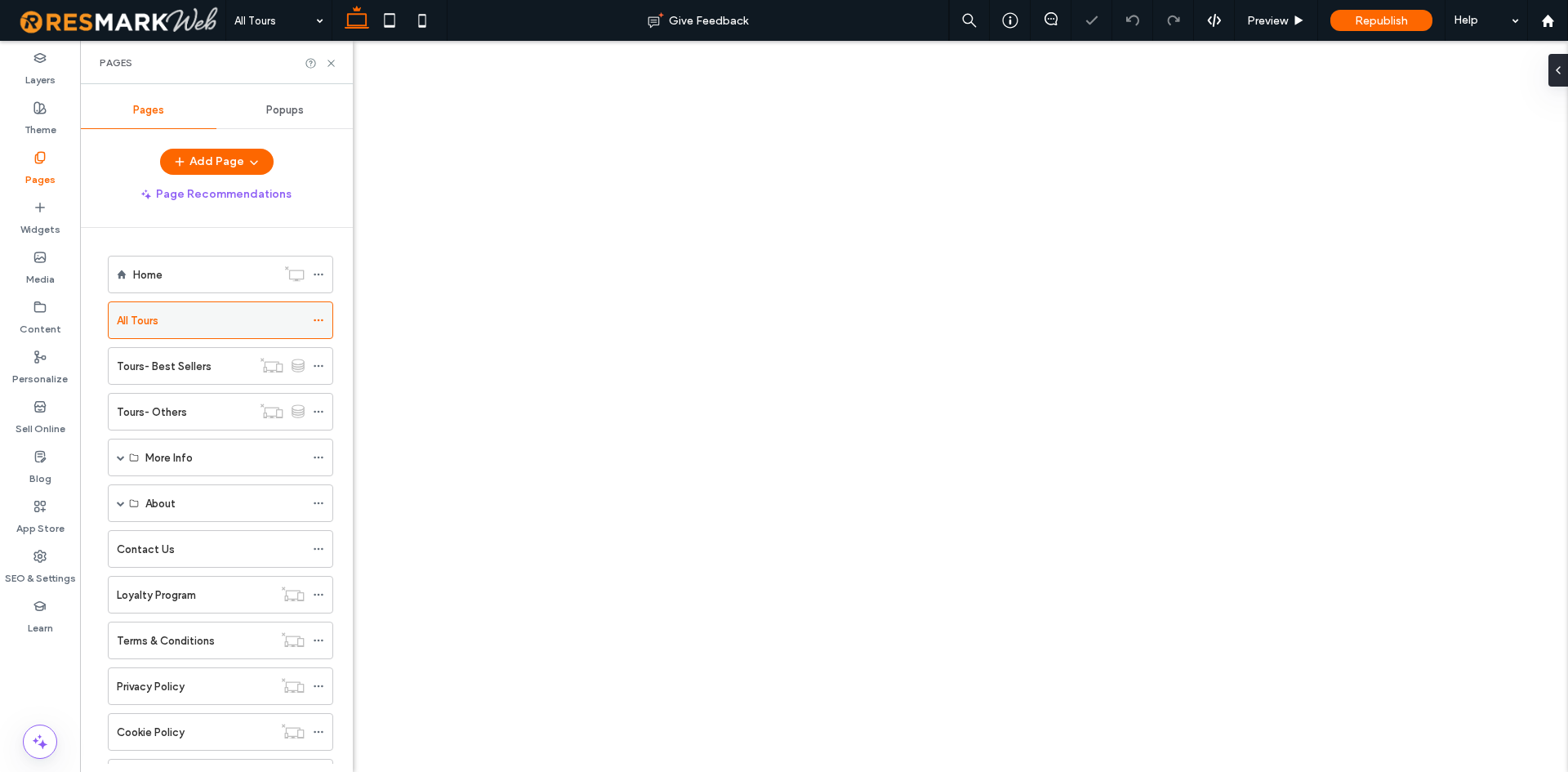
select select
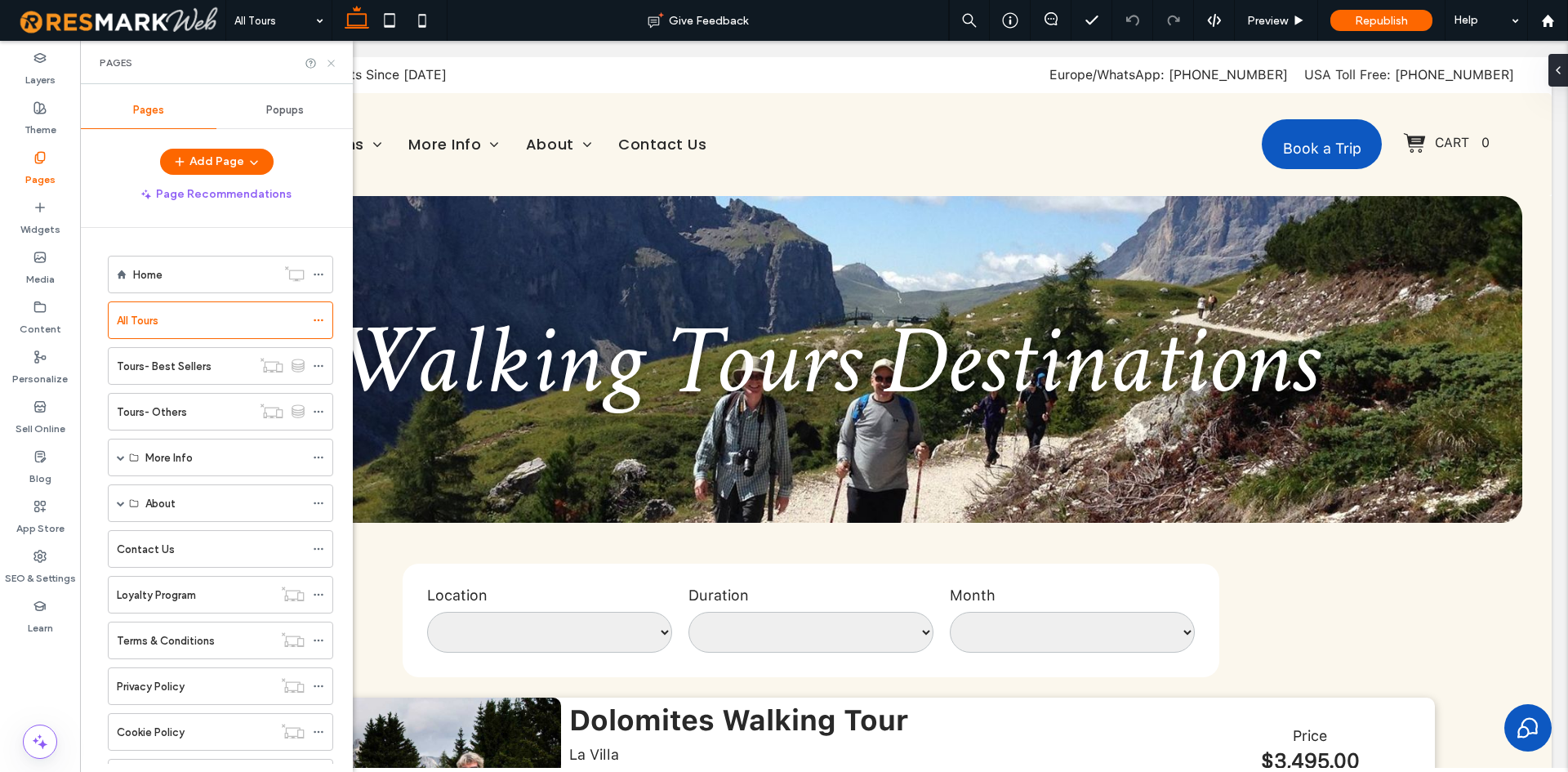
click at [330, 57] on icon at bounding box center [330, 63] width 12 height 12
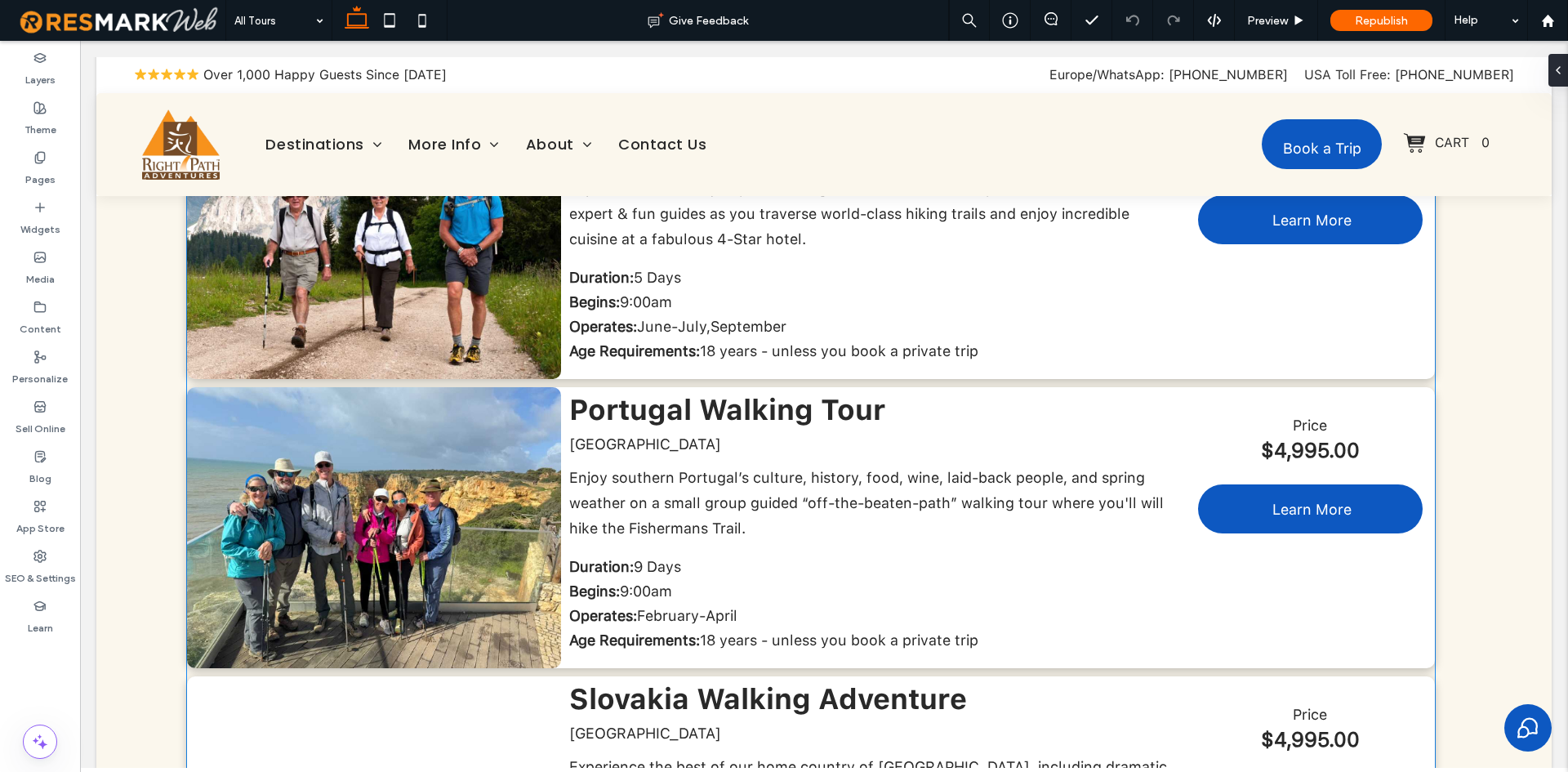
scroll to position [572, 0]
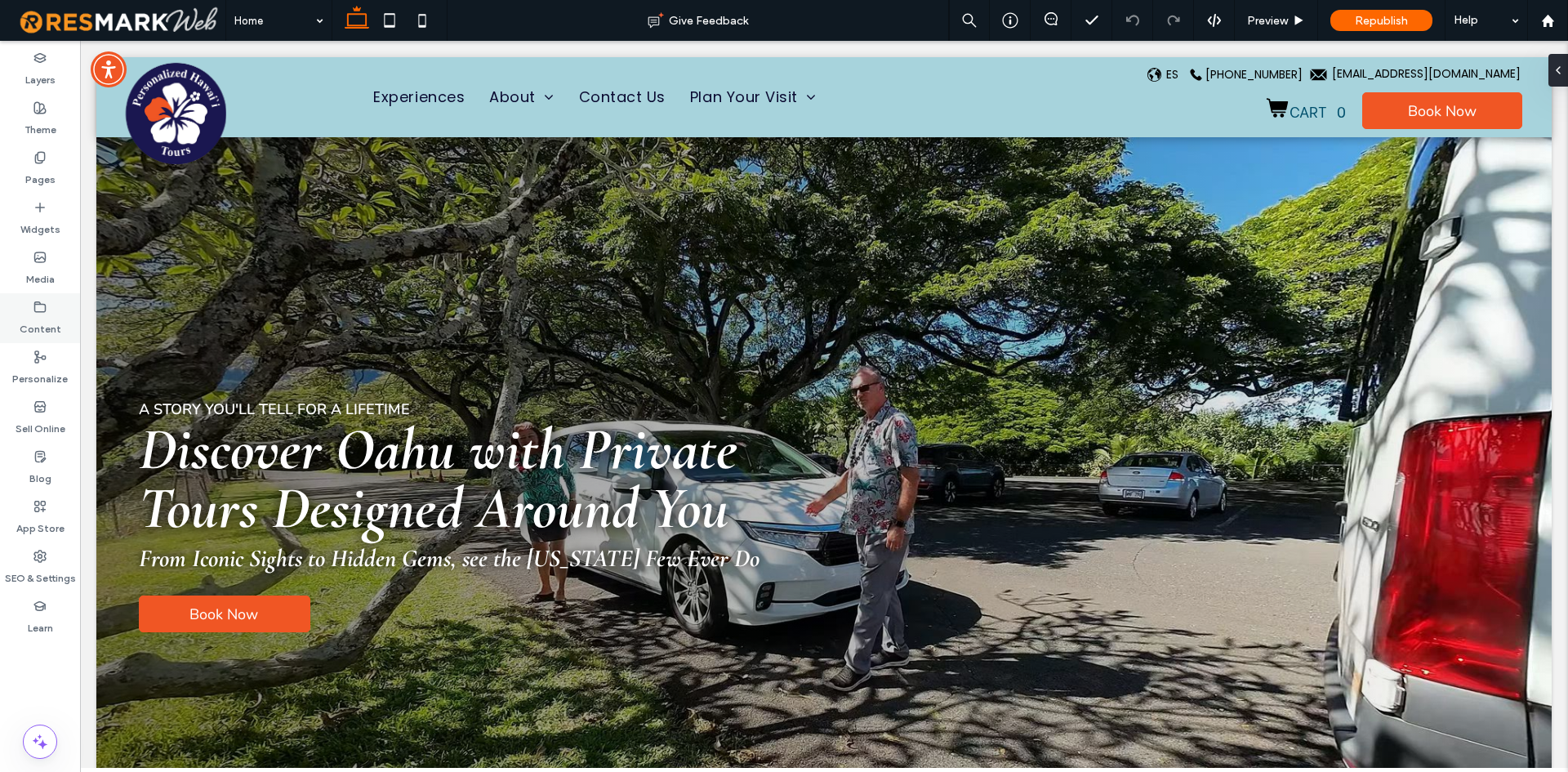
click at [44, 325] on label "Content" at bounding box center [41, 325] width 42 height 23
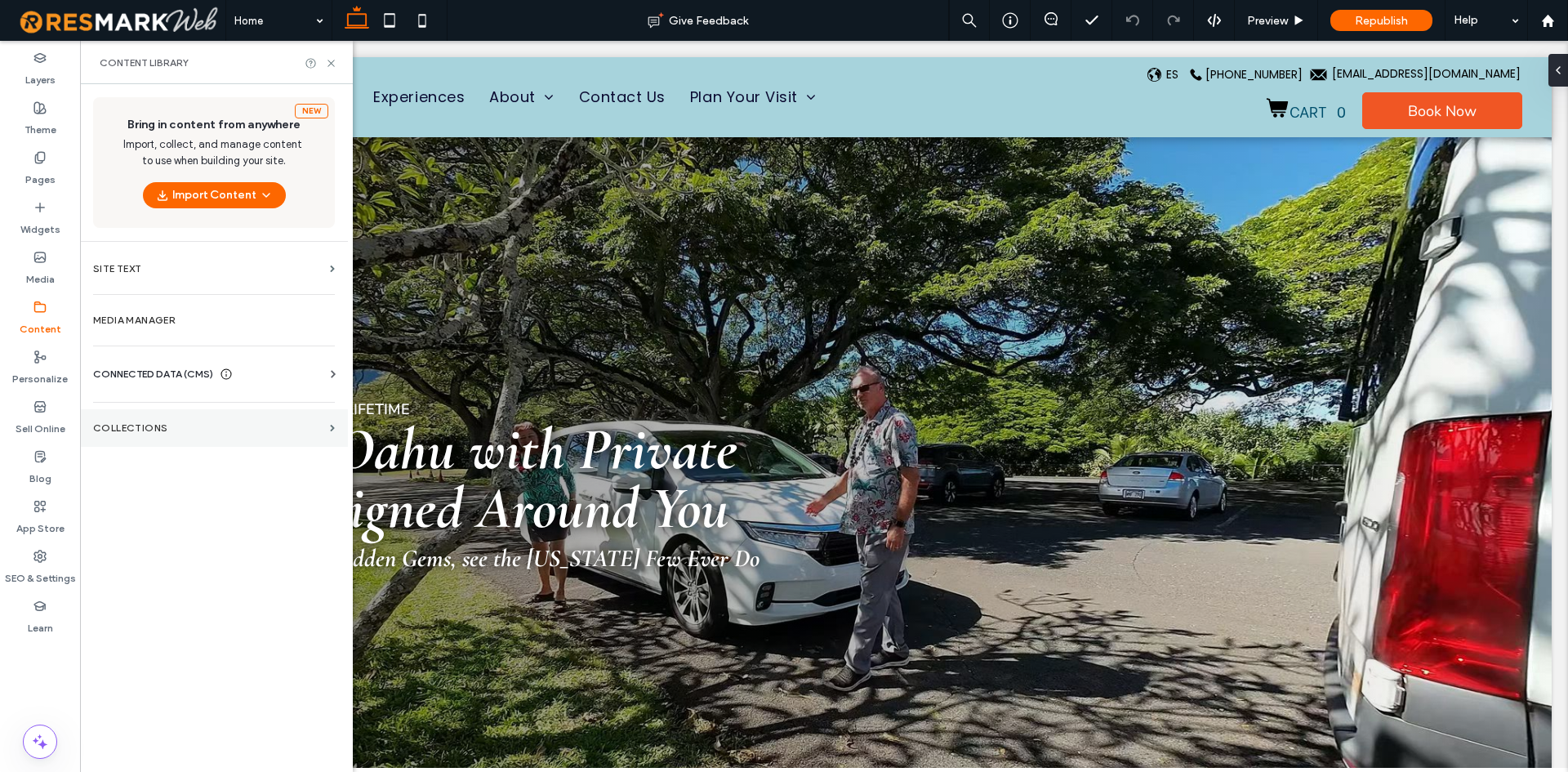
click at [121, 418] on section "Collections" at bounding box center [214, 428] width 268 height 38
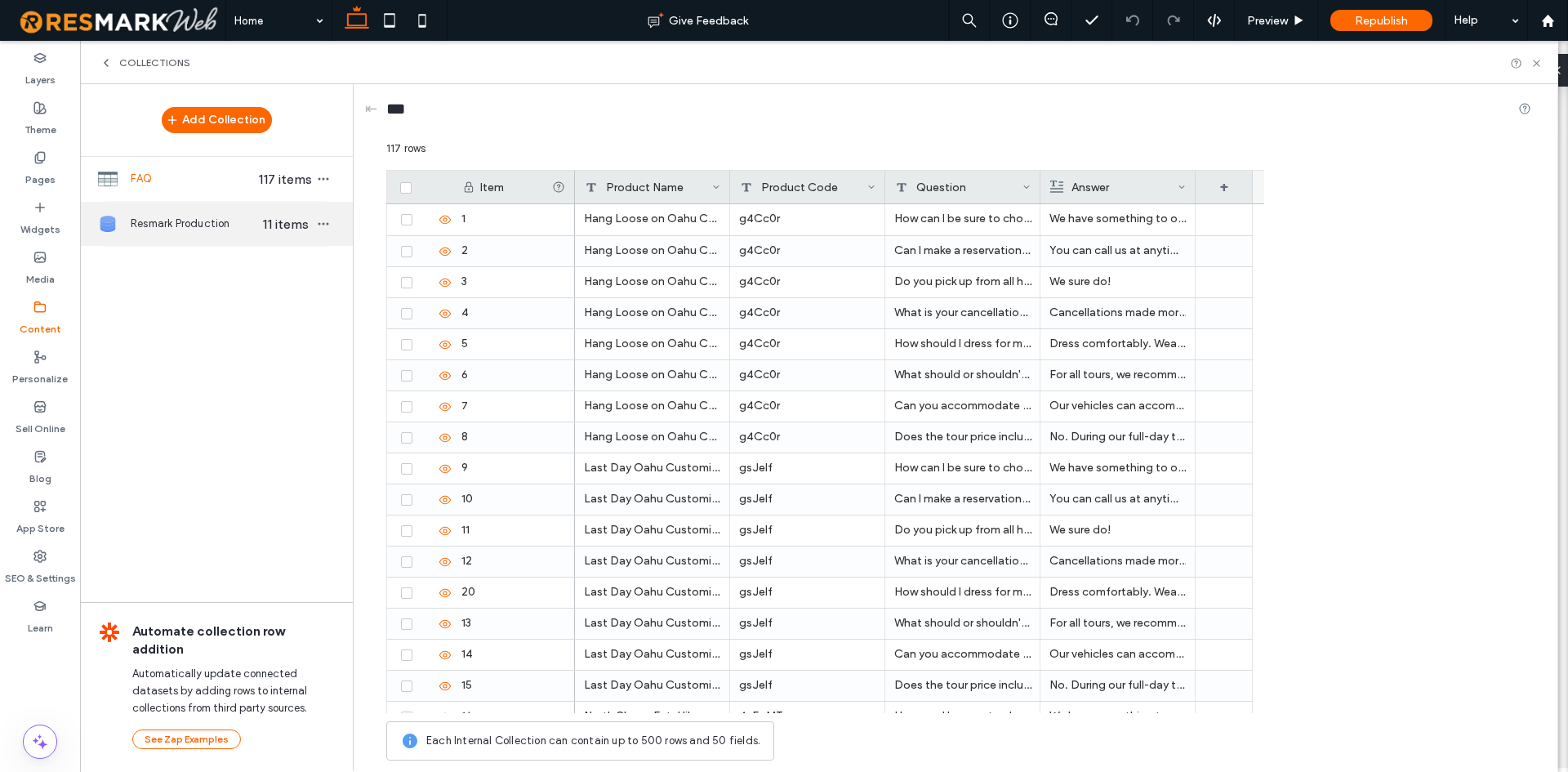
click at [193, 241] on div "Resmark Production 11 items" at bounding box center [217, 224] width 273 height 45
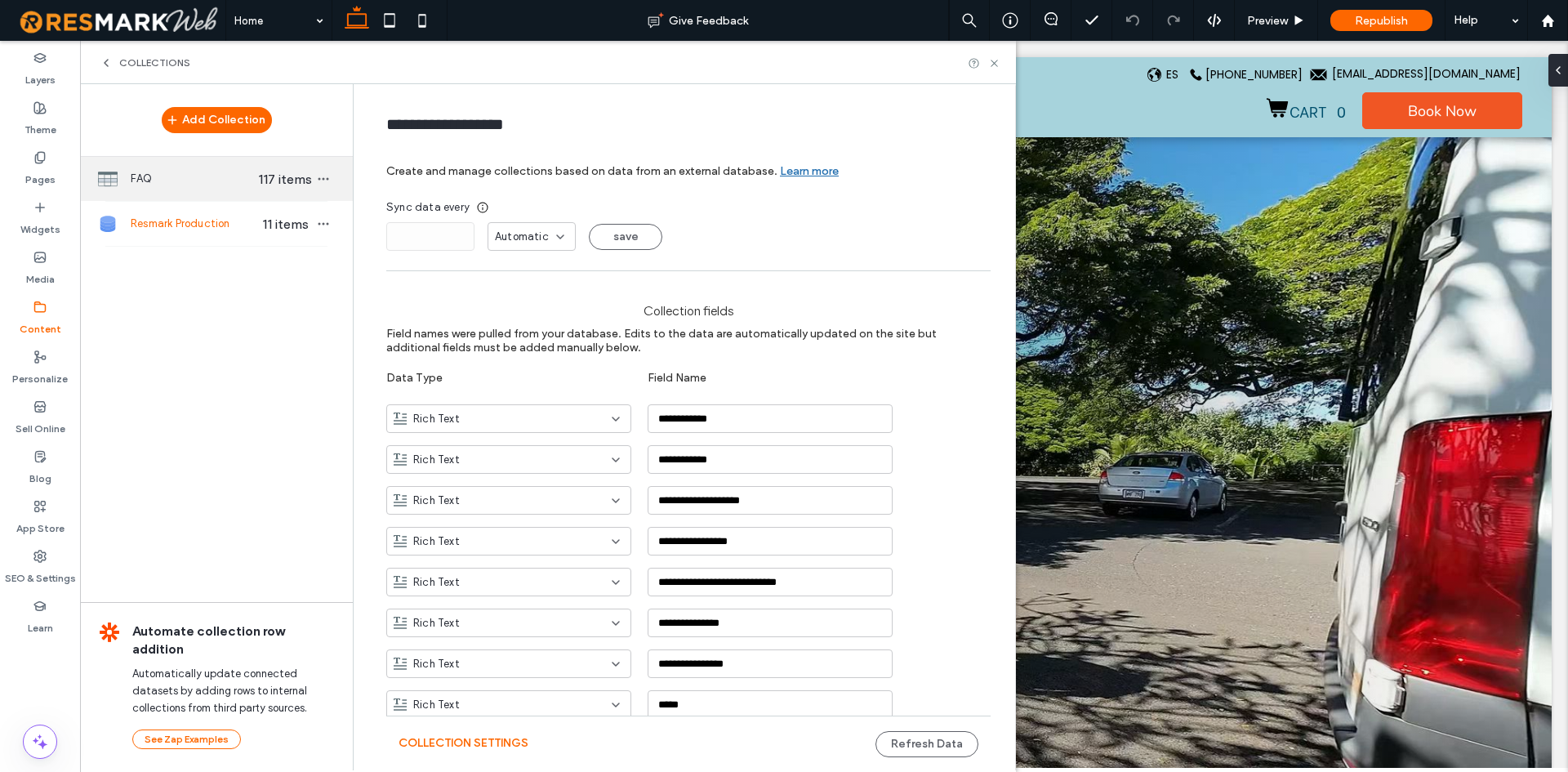
click at [205, 184] on span "FAQ" at bounding box center [193, 178] width 126 height 16
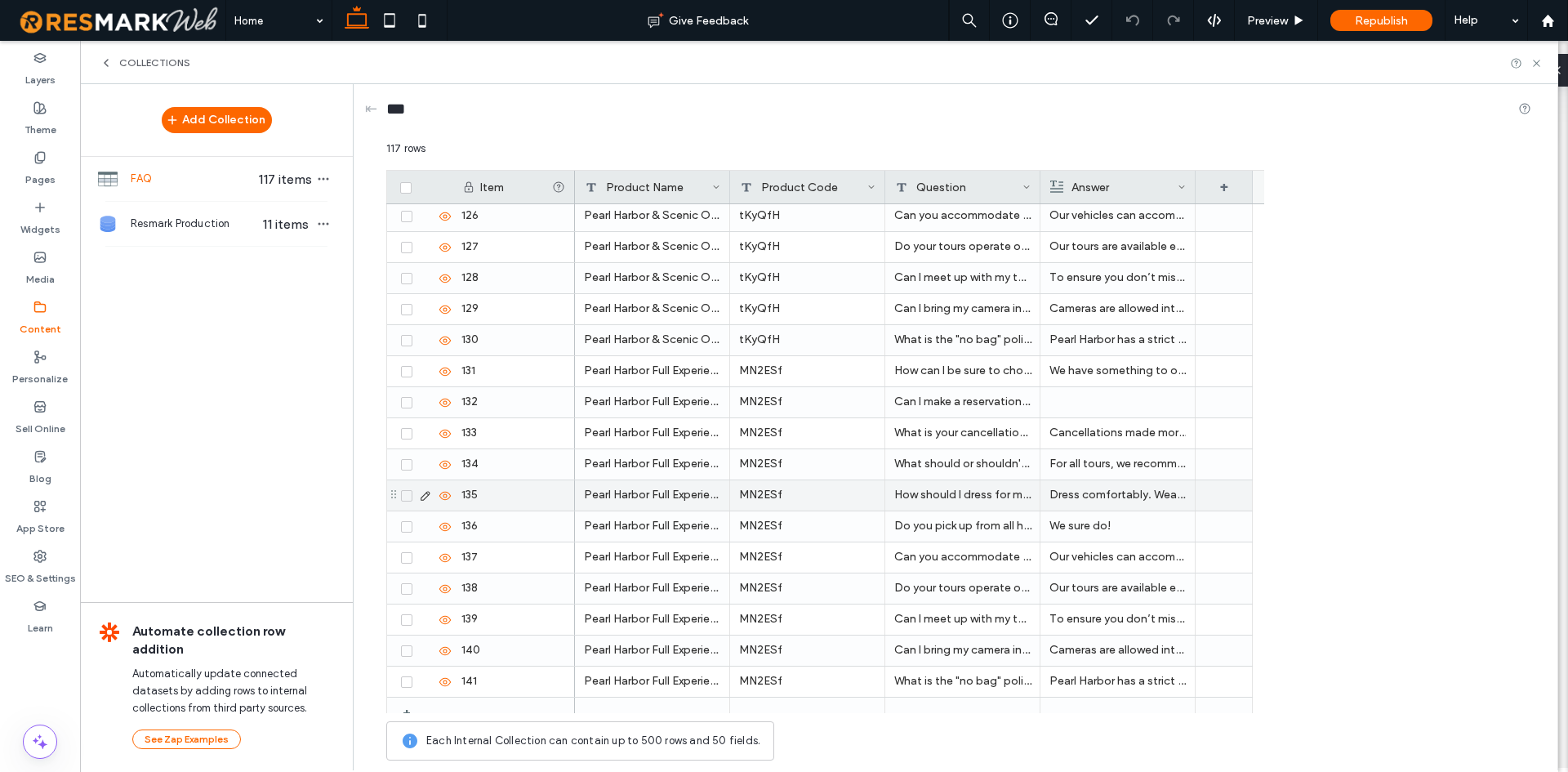
scroll to position [3155, 0]
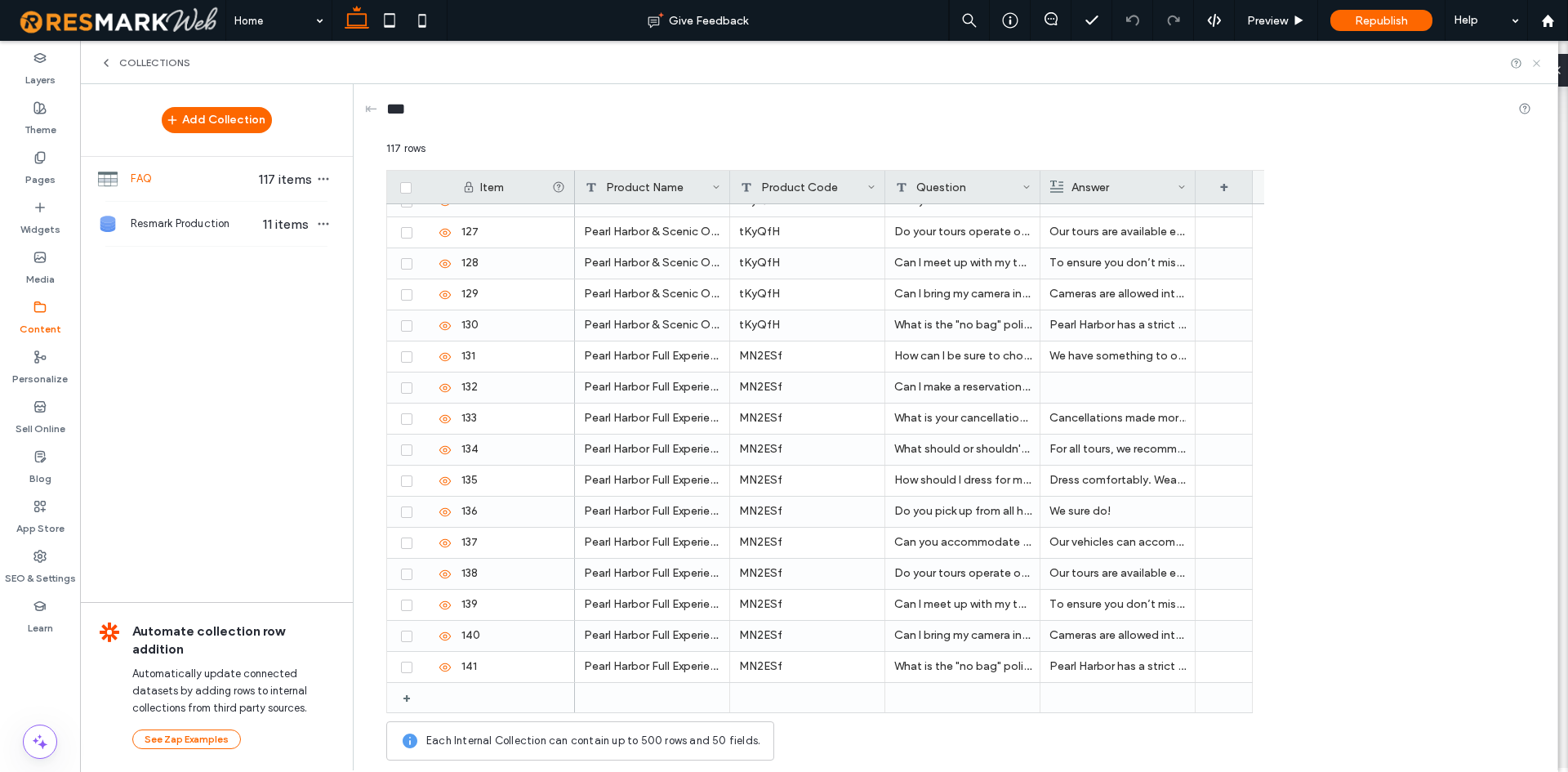
drag, startPoint x: 1542, startPoint y: 65, endPoint x: 1459, endPoint y: 25, distance: 92.1
click at [1542, 65] on icon at bounding box center [1537, 63] width 12 height 12
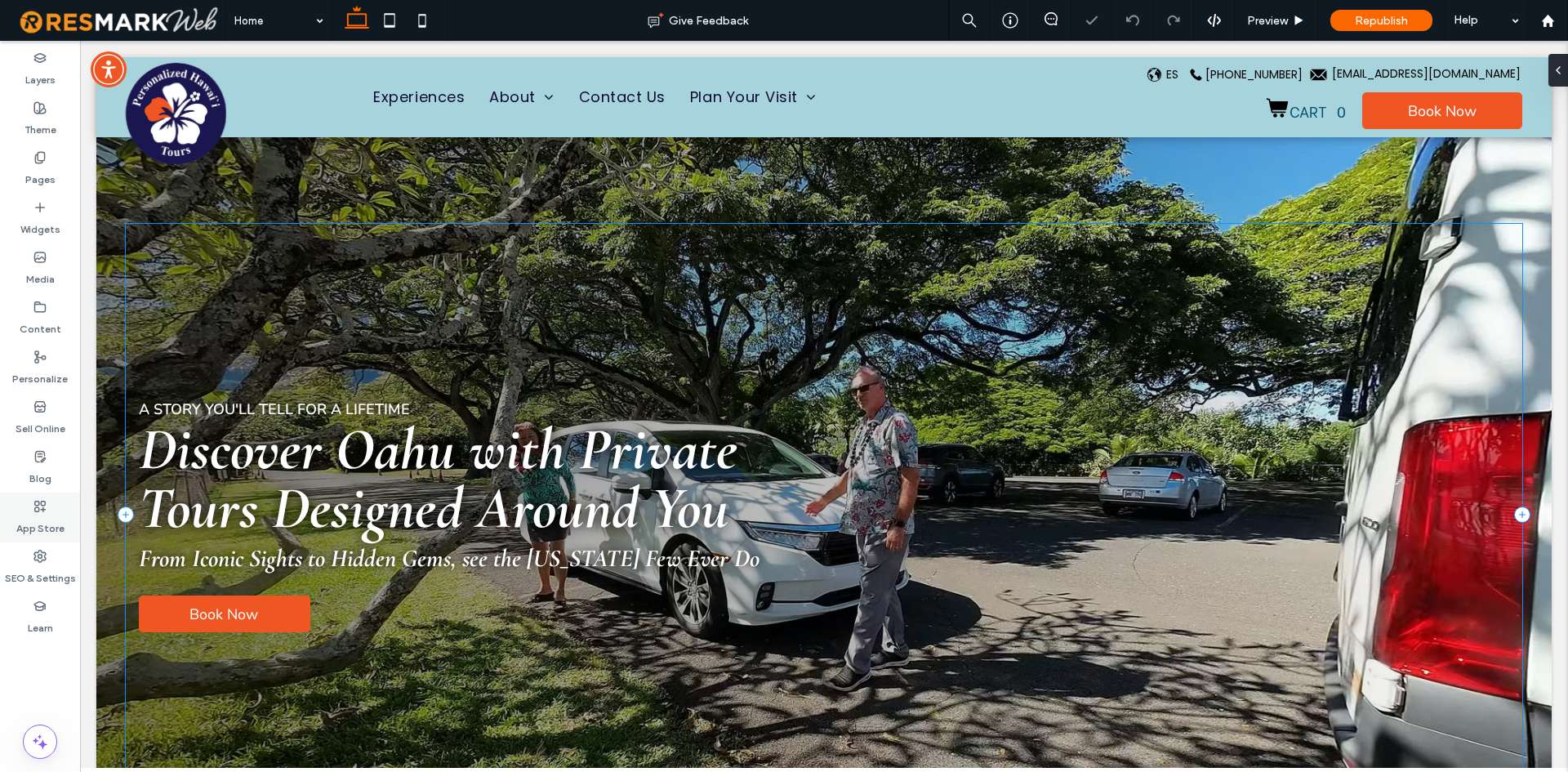
click at [56, 550] on div "SEO & Settings" at bounding box center [40, 567] width 80 height 50
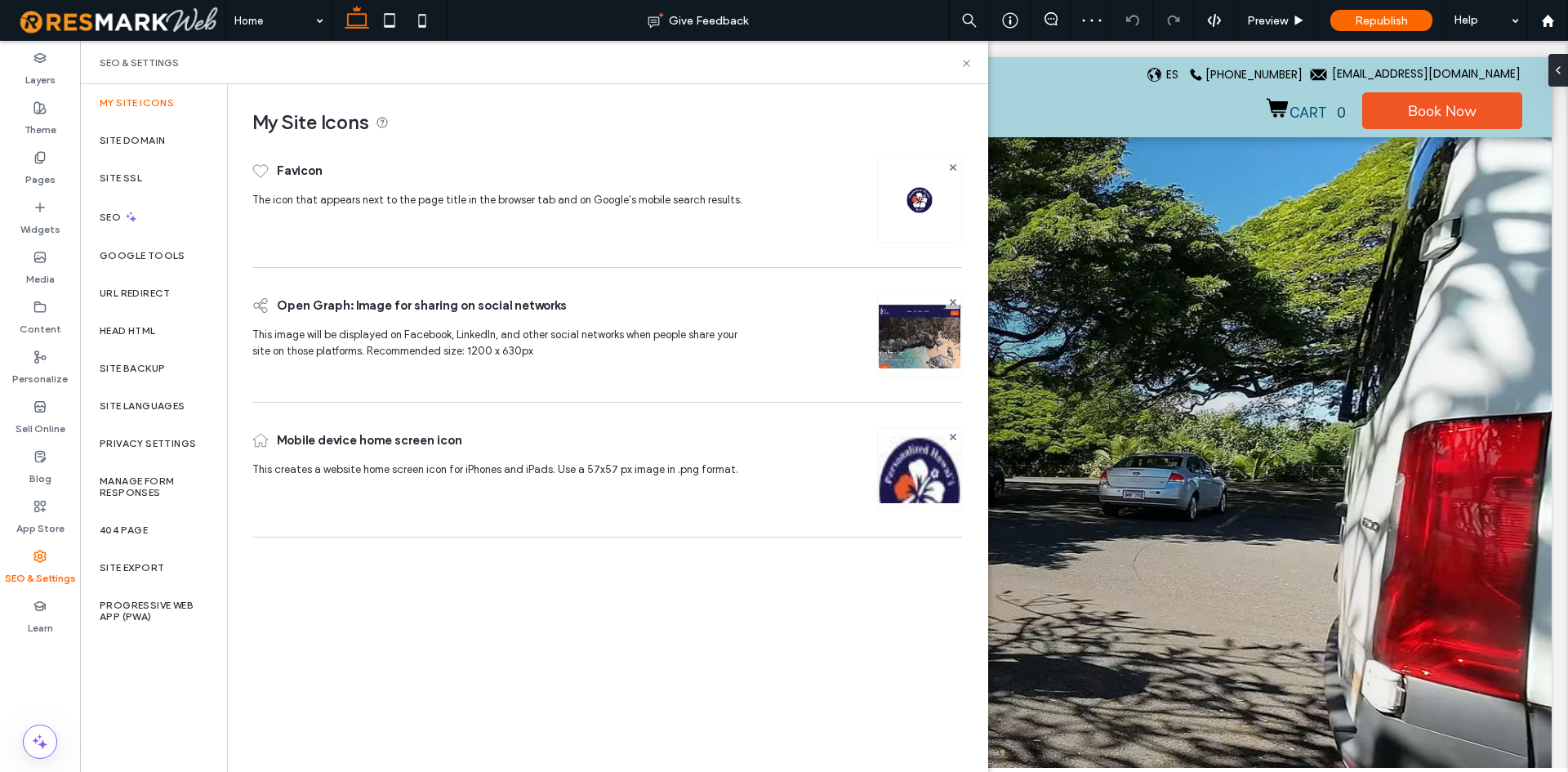
scroll to position [0, 0]
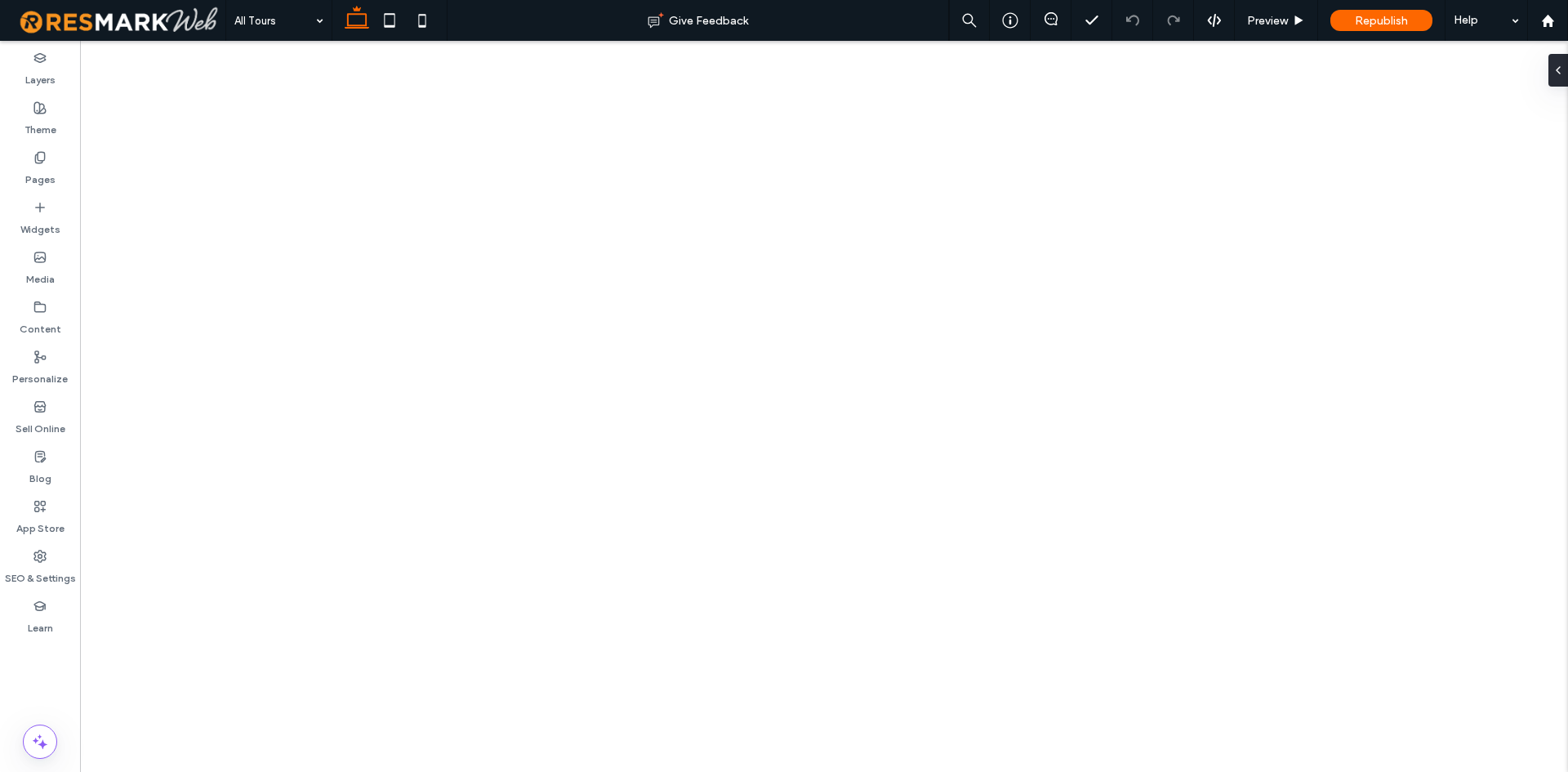
select select
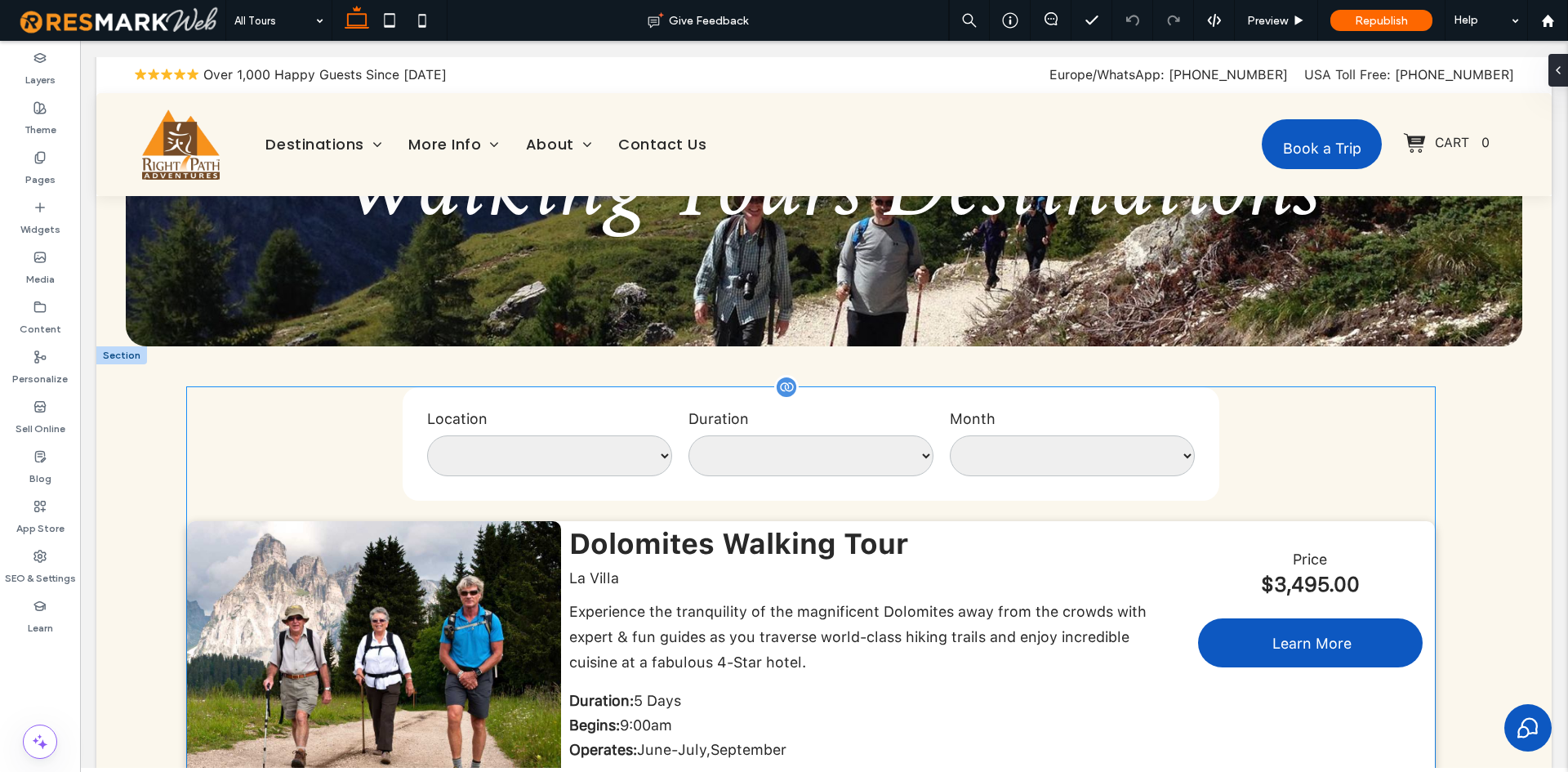
scroll to position [164, 0]
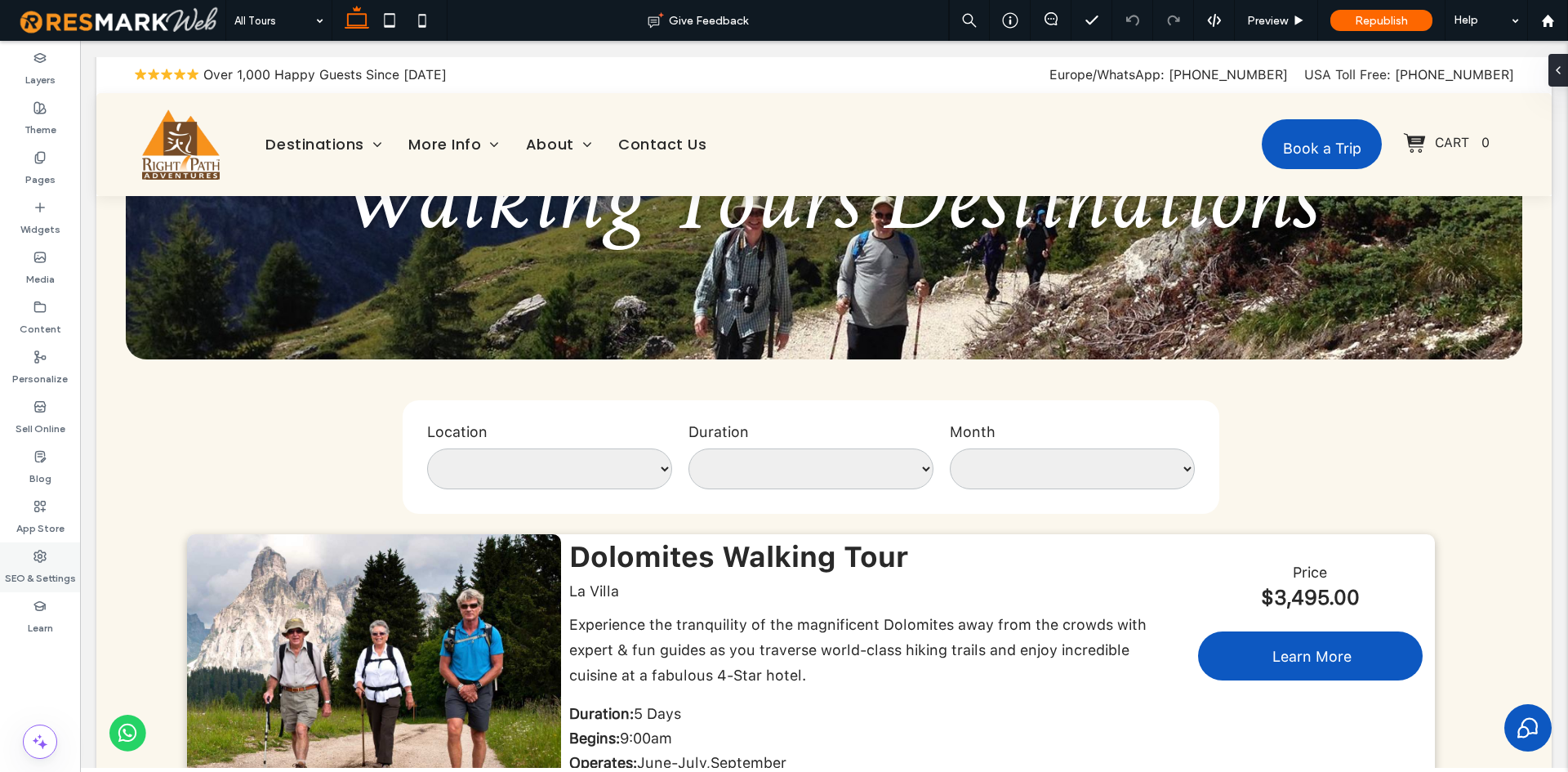
click at [46, 568] on label "SEO & Settings" at bounding box center [40, 574] width 71 height 23
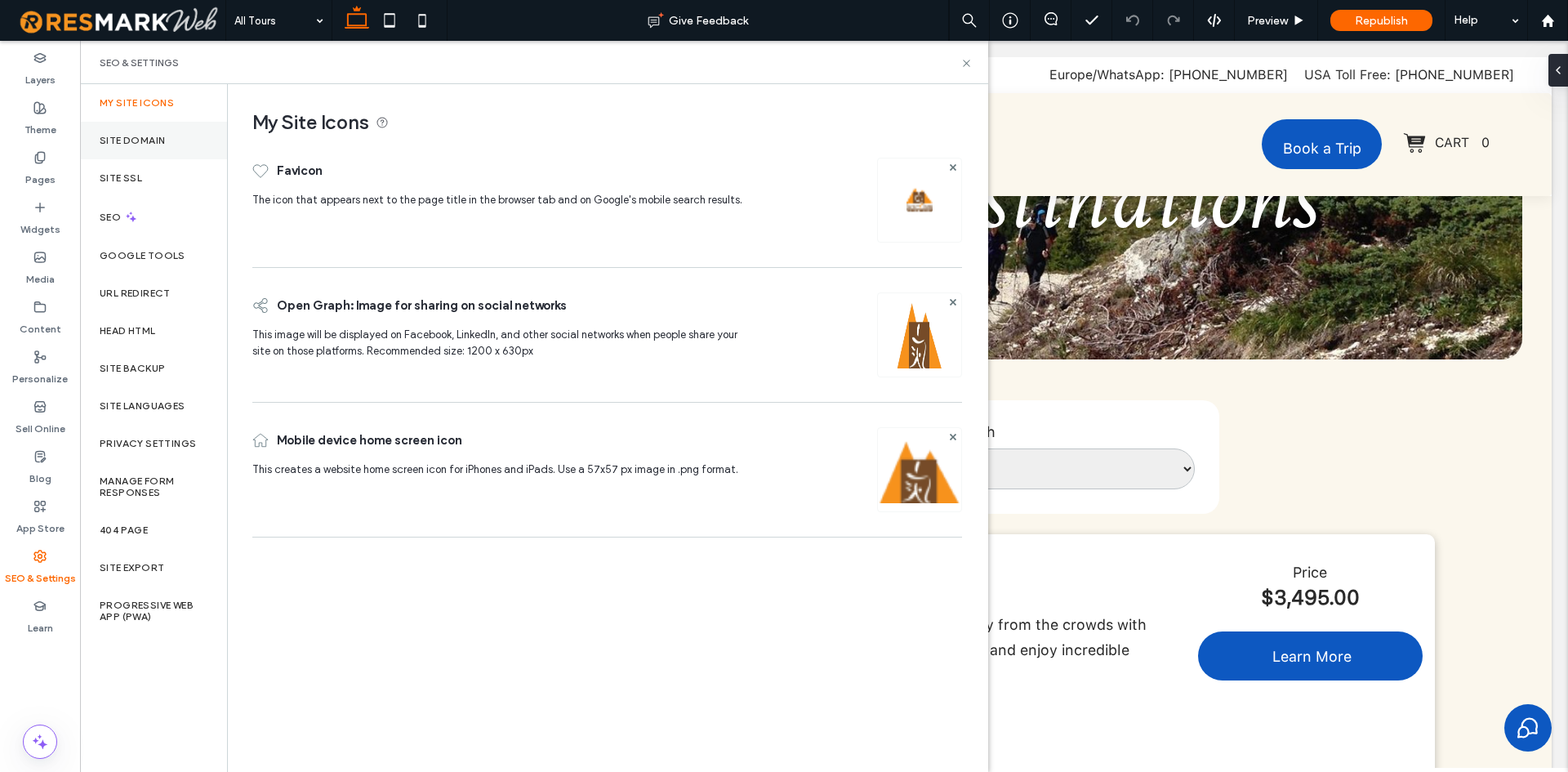
click at [160, 138] on label "Site Domain" at bounding box center [132, 140] width 65 height 11
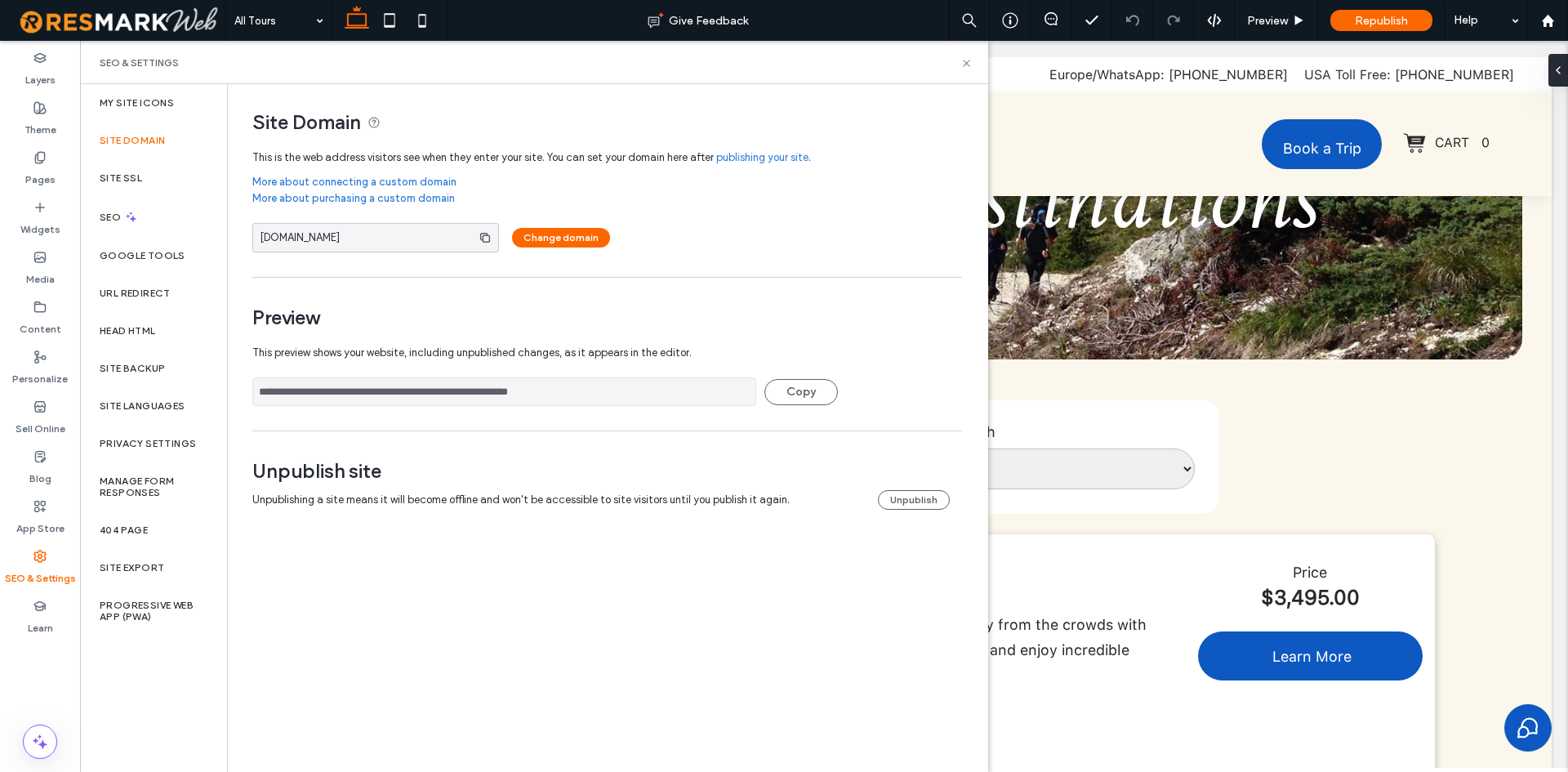
click at [487, 397] on input "**********" at bounding box center [505, 392] width 504 height 28
click at [169, 111] on div "My Site Icons" at bounding box center [153, 103] width 147 height 38
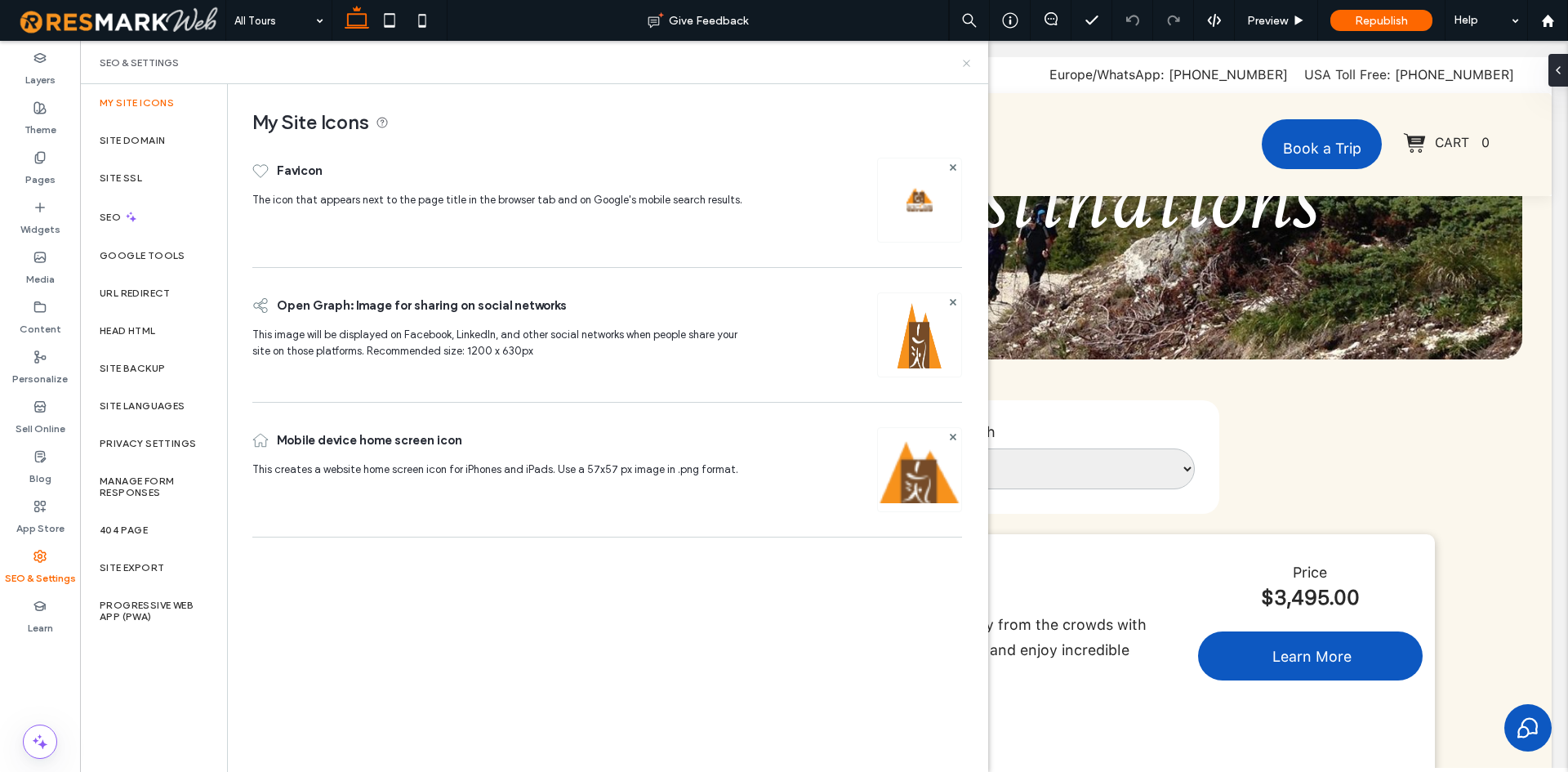
click at [965, 61] on use at bounding box center [966, 63] width 7 height 7
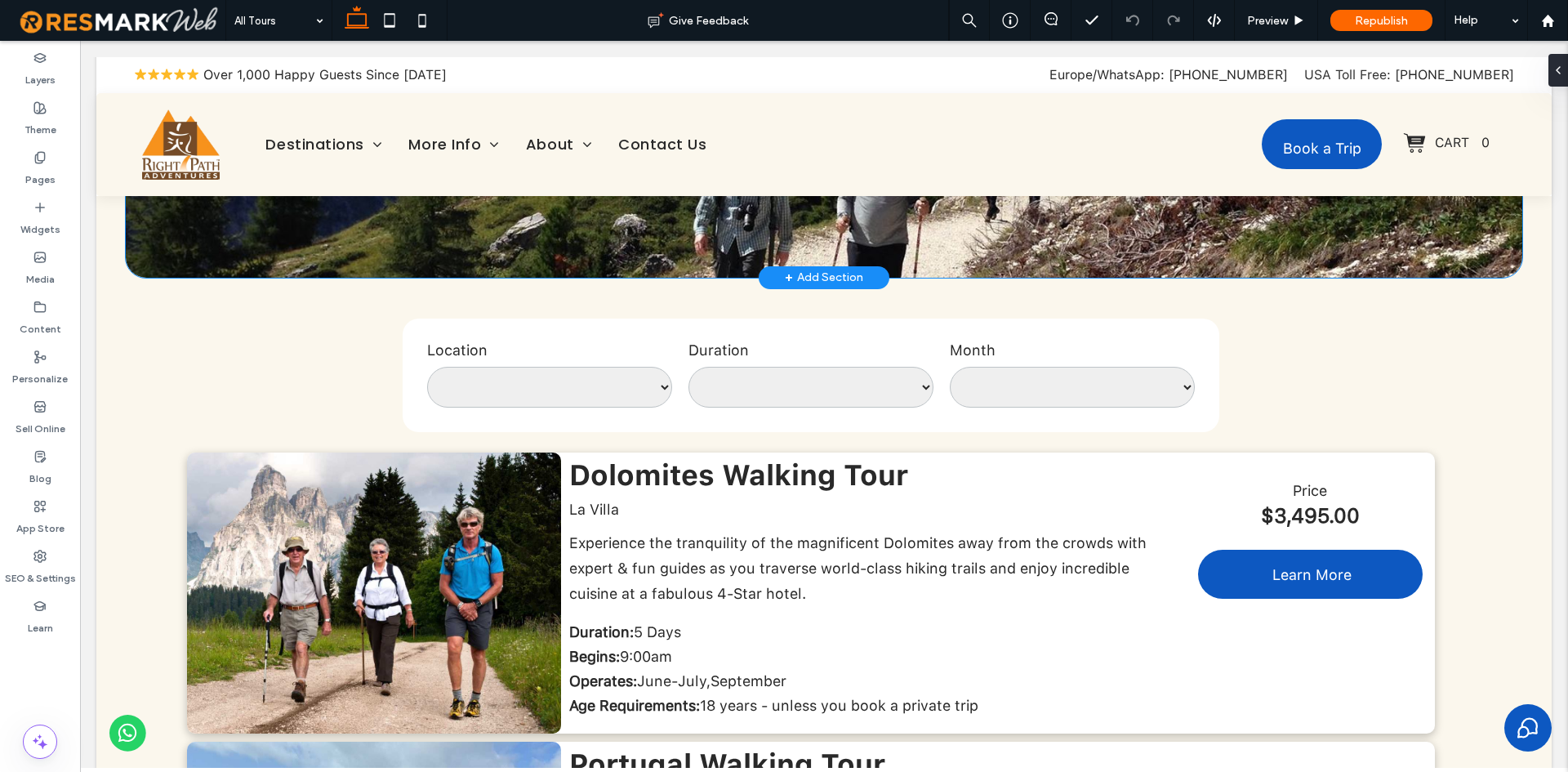
scroll to position [0, 0]
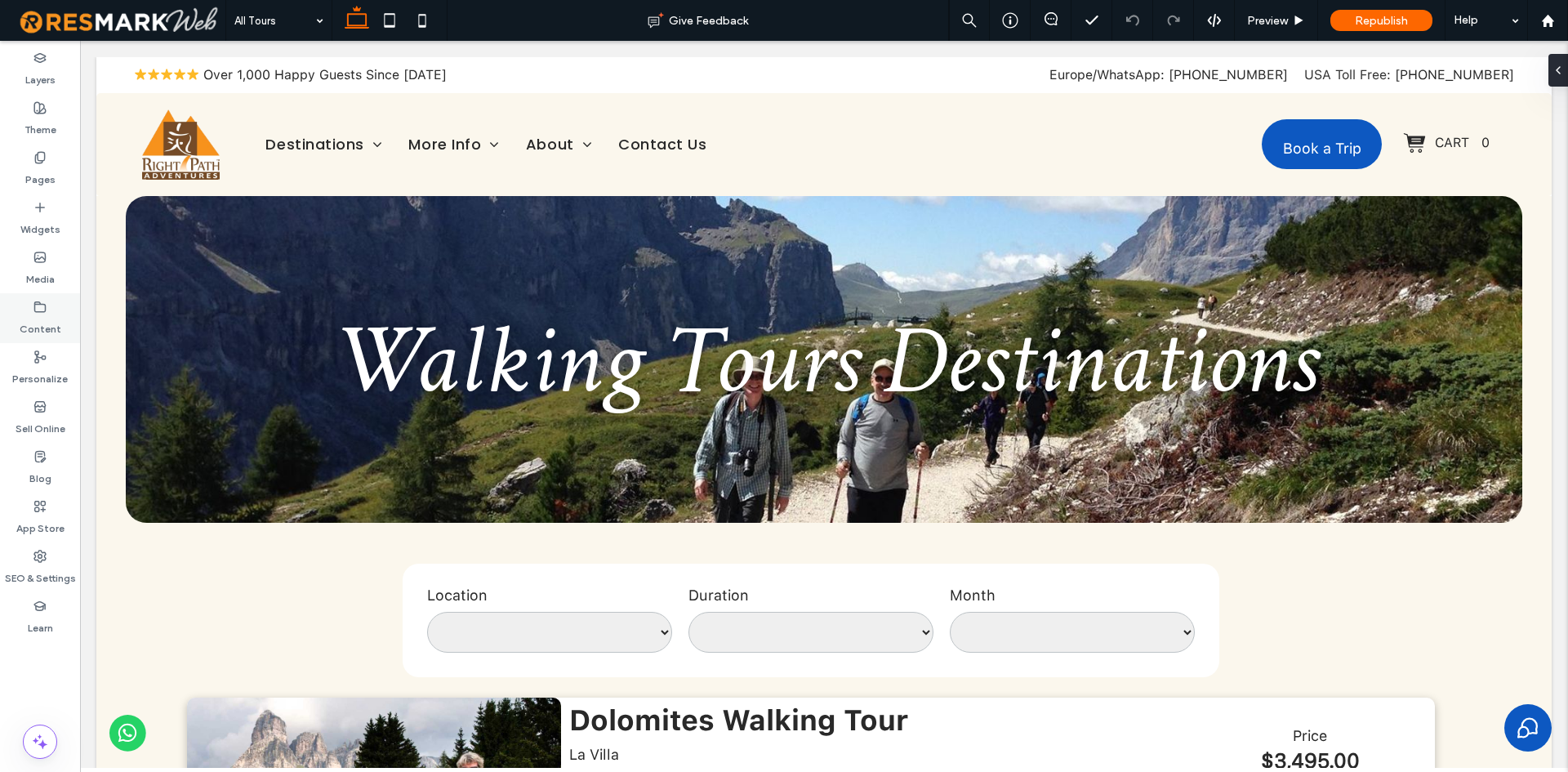
click at [44, 318] on label "Content" at bounding box center [41, 325] width 42 height 23
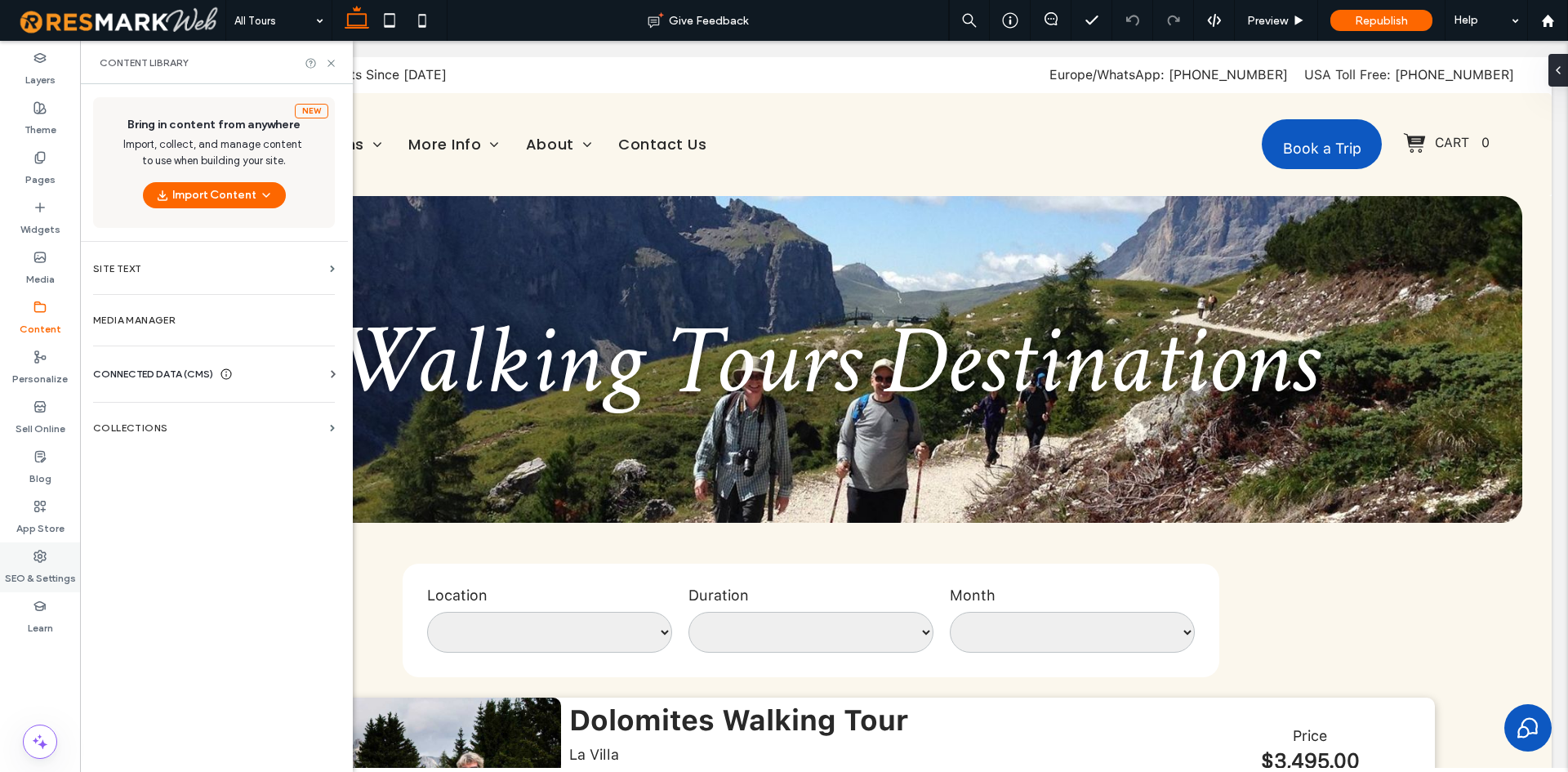
click at [47, 555] on div "SEO & Settings" at bounding box center [40, 567] width 80 height 50
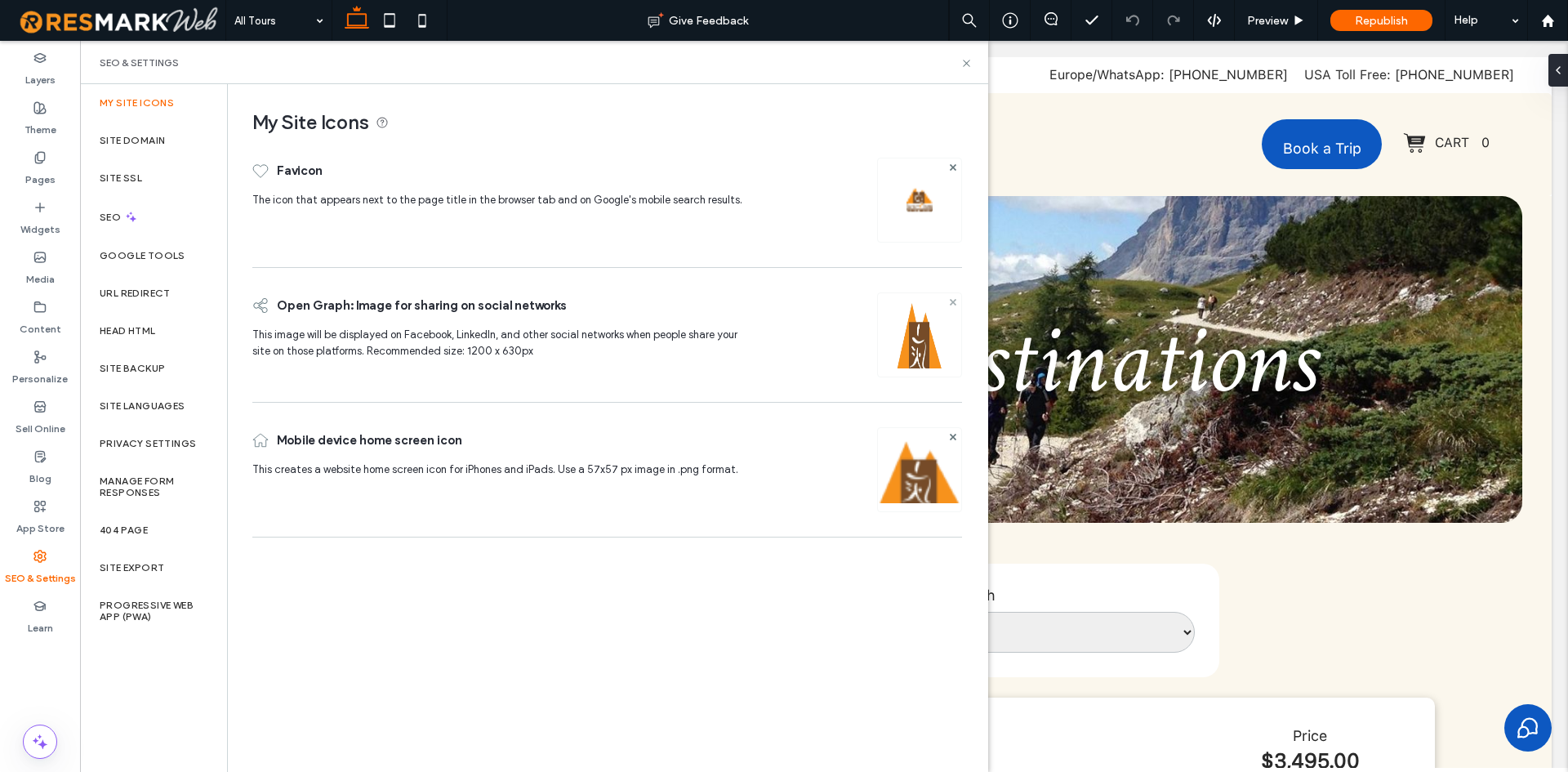
click at [953, 300] on use at bounding box center [953, 301] width 7 height 7
click at [908, 319] on div "Image" at bounding box center [920, 333] width 81 height 79
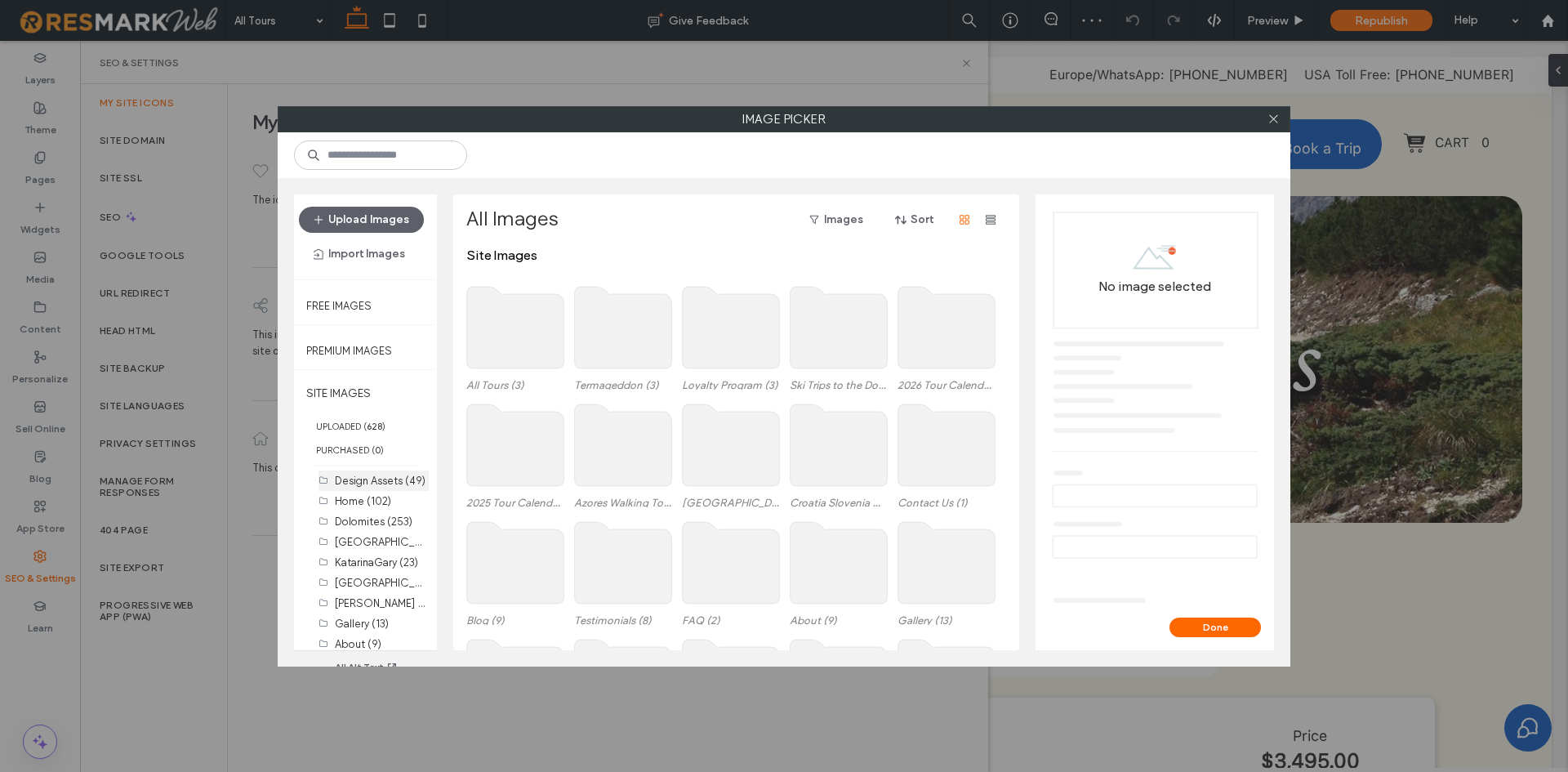
click at [376, 479] on label "Design Assets (49)" at bounding box center [381, 480] width 91 height 12
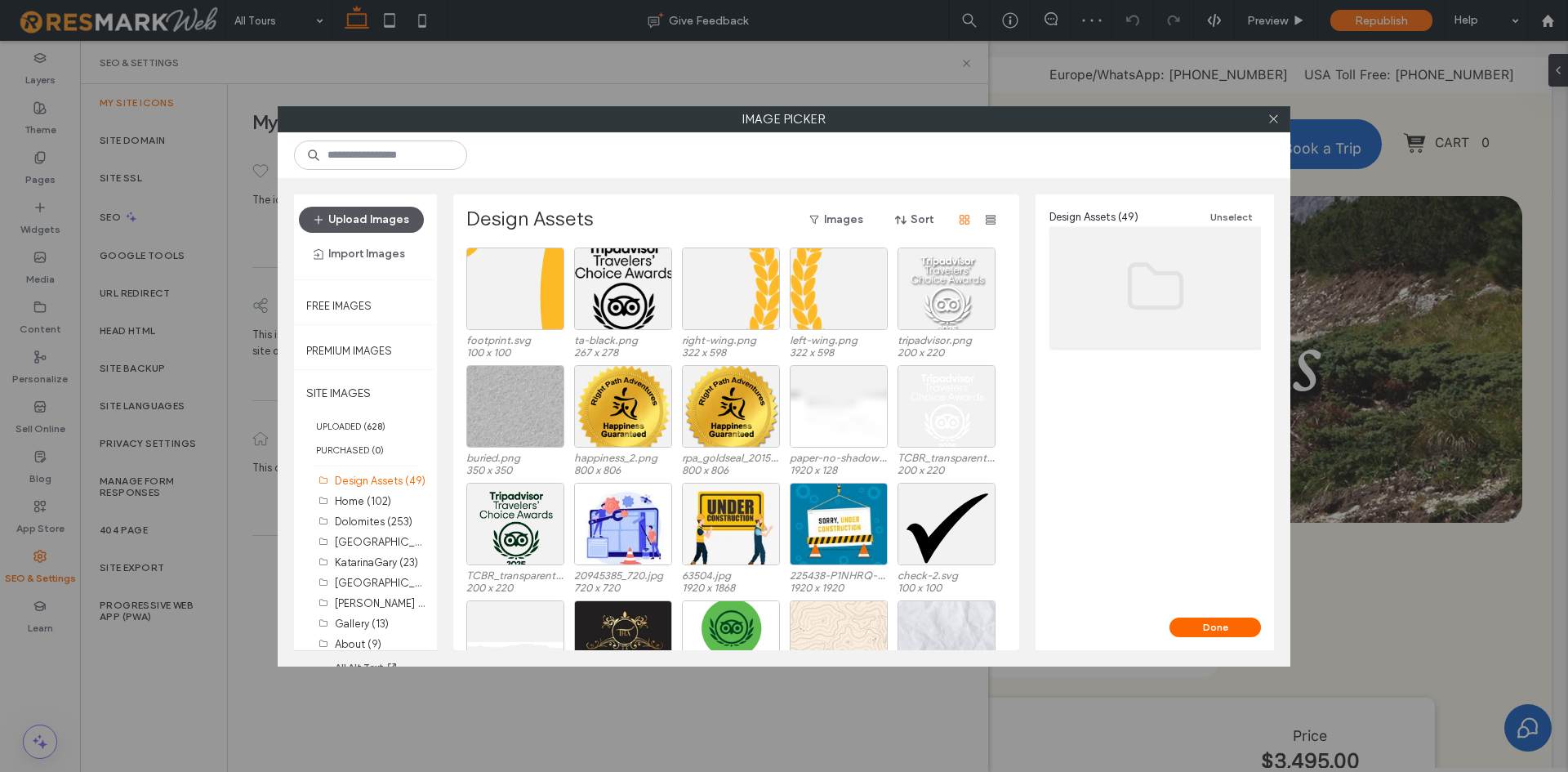
click at [388, 214] on button "Upload Images" at bounding box center [362, 220] width 125 height 27
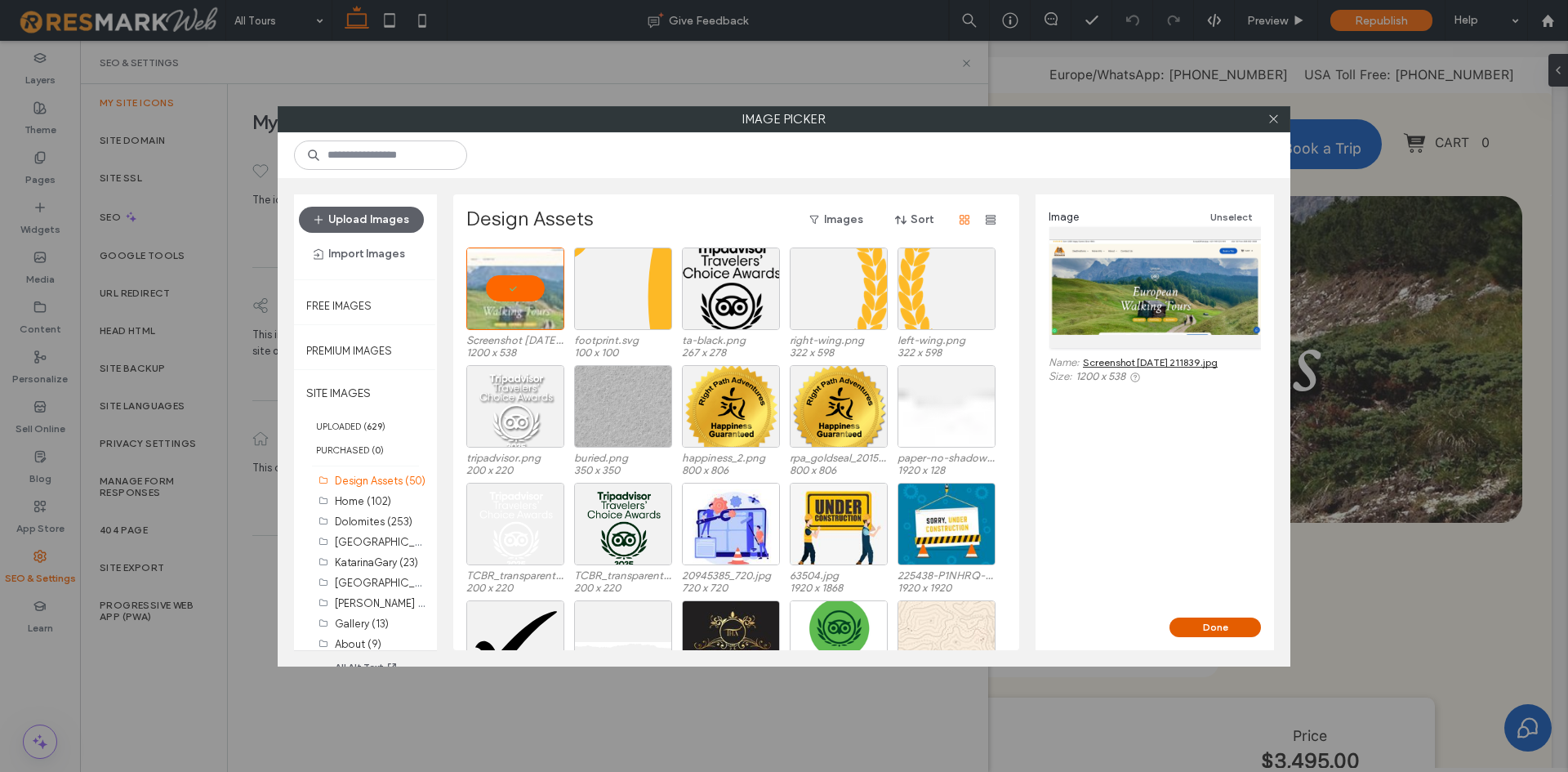
click at [1190, 622] on button "Done" at bounding box center [1215, 627] width 92 height 20
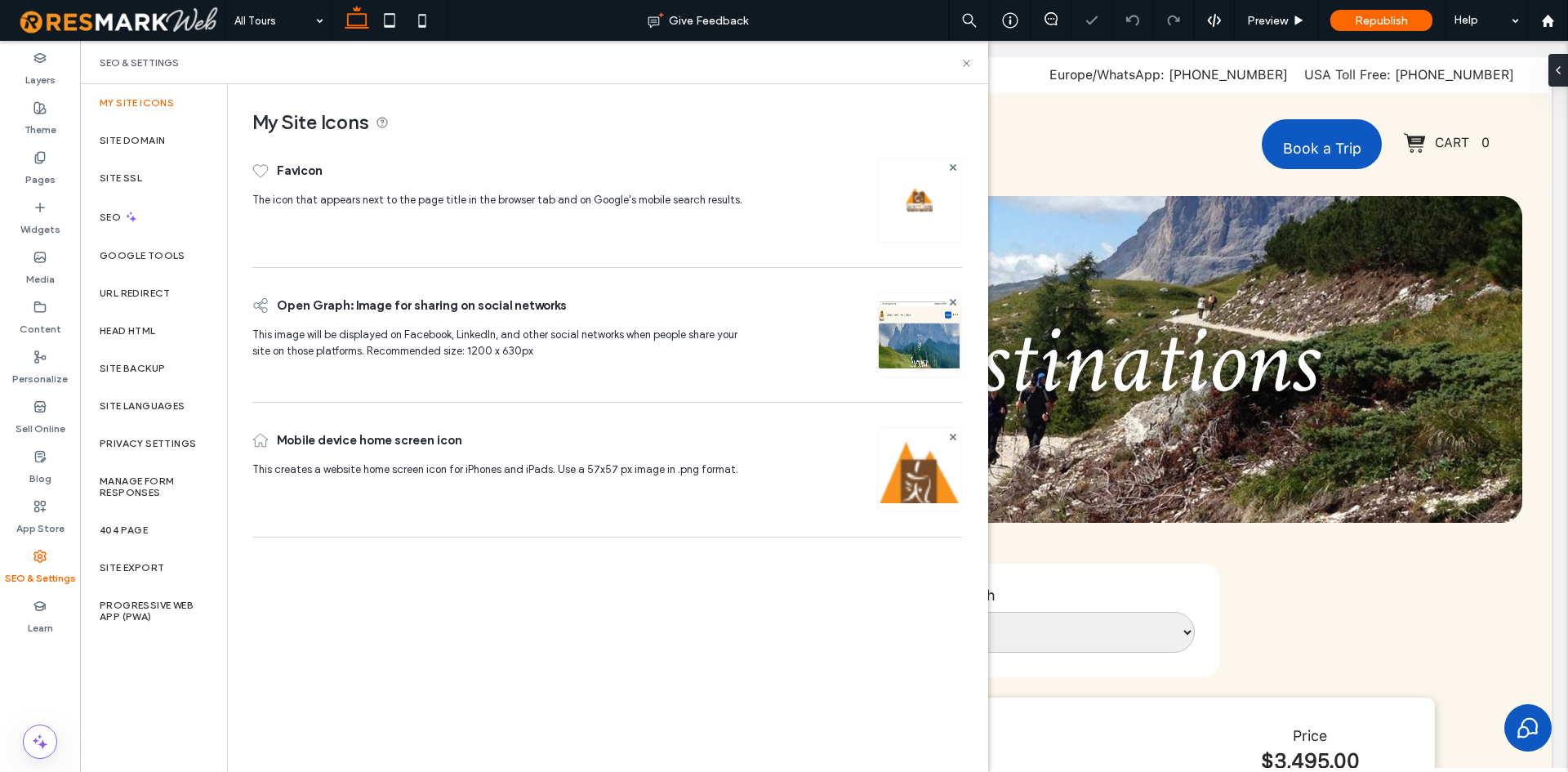
click at [935, 636] on div "My Site Icons Favicon The icon that appears next to the page title in the brows…" at bounding box center [608, 427] width 759 height 687
click at [971, 61] on icon at bounding box center [967, 63] width 12 height 12
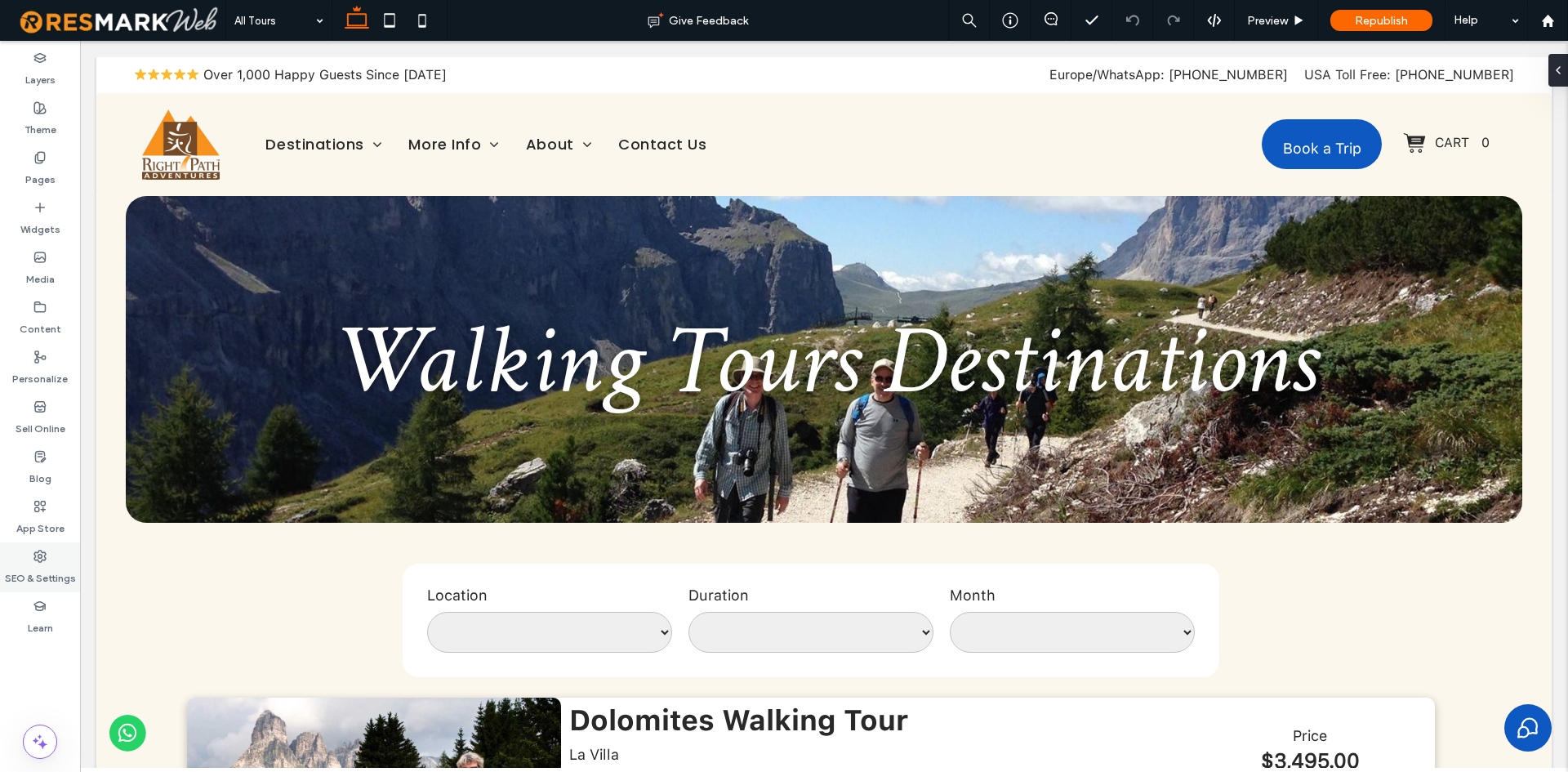
click at [15, 562] on div "SEO & Settings" at bounding box center [40, 567] width 80 height 50
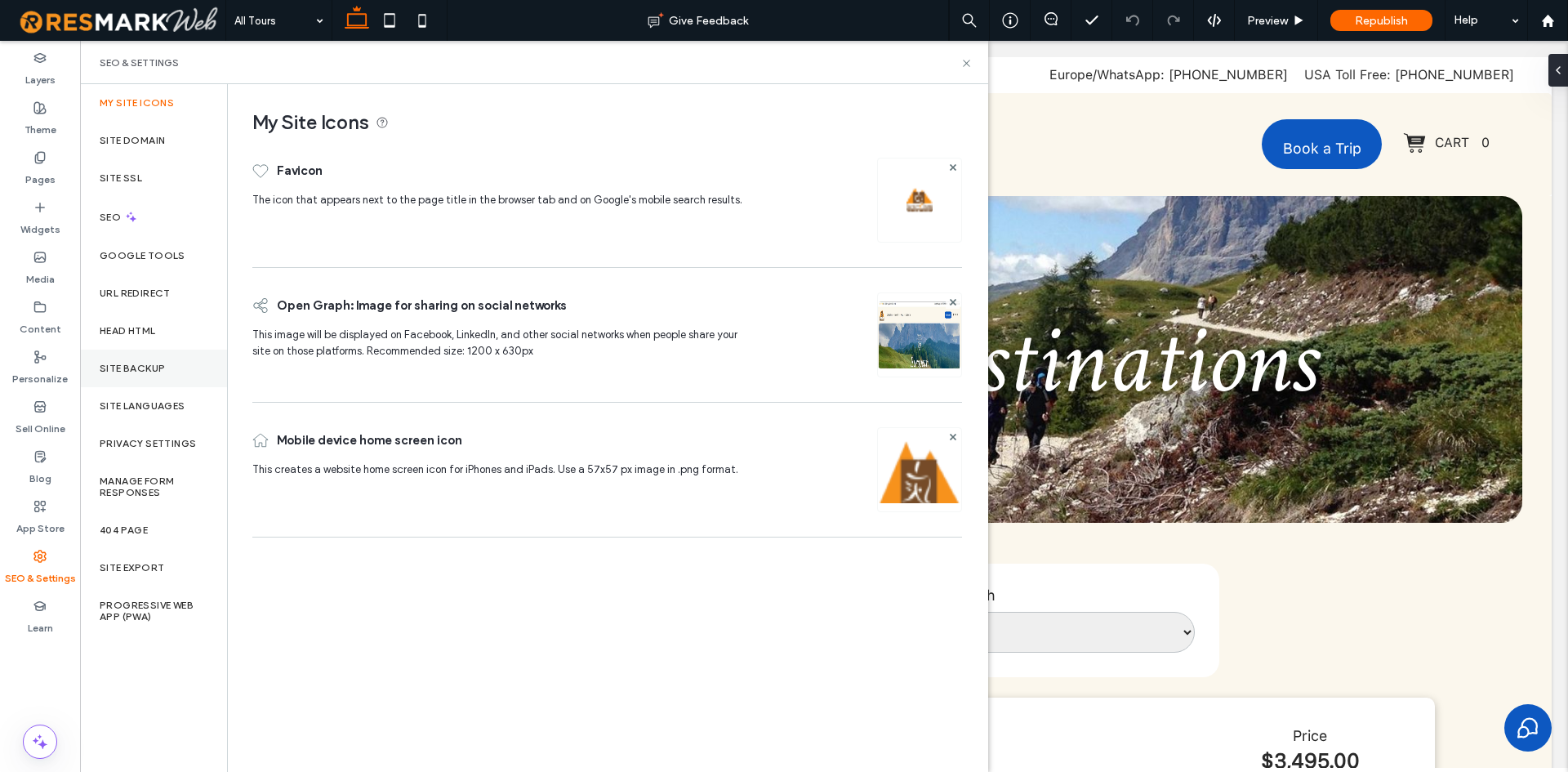
click at [178, 385] on div "Site Backup" at bounding box center [153, 368] width 147 height 38
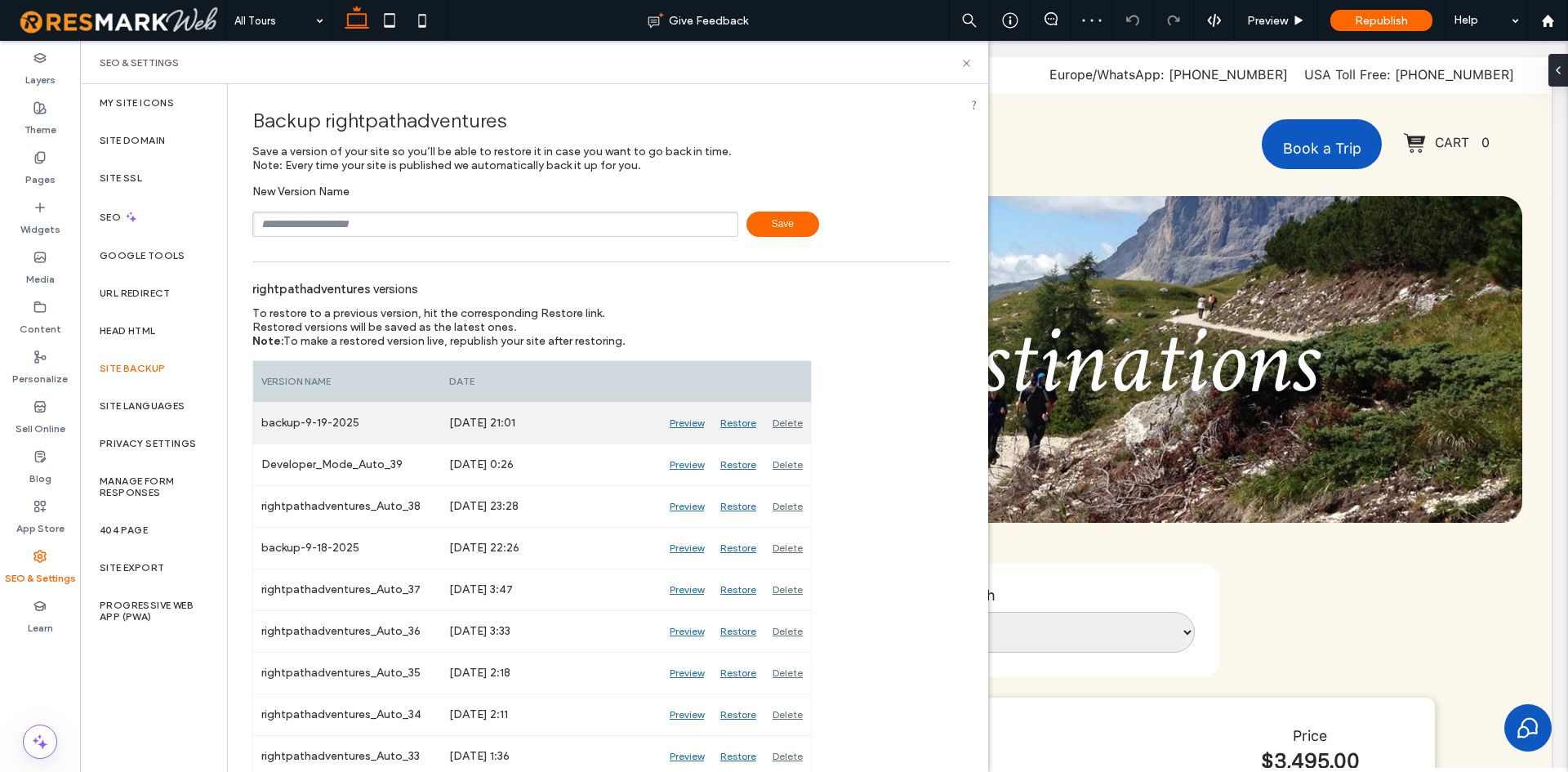
click at [327, 429] on div "backup-9-19-2025" at bounding box center [347, 422] width 187 height 41
copy div "backup-9-19-2025"
paste input "**********"
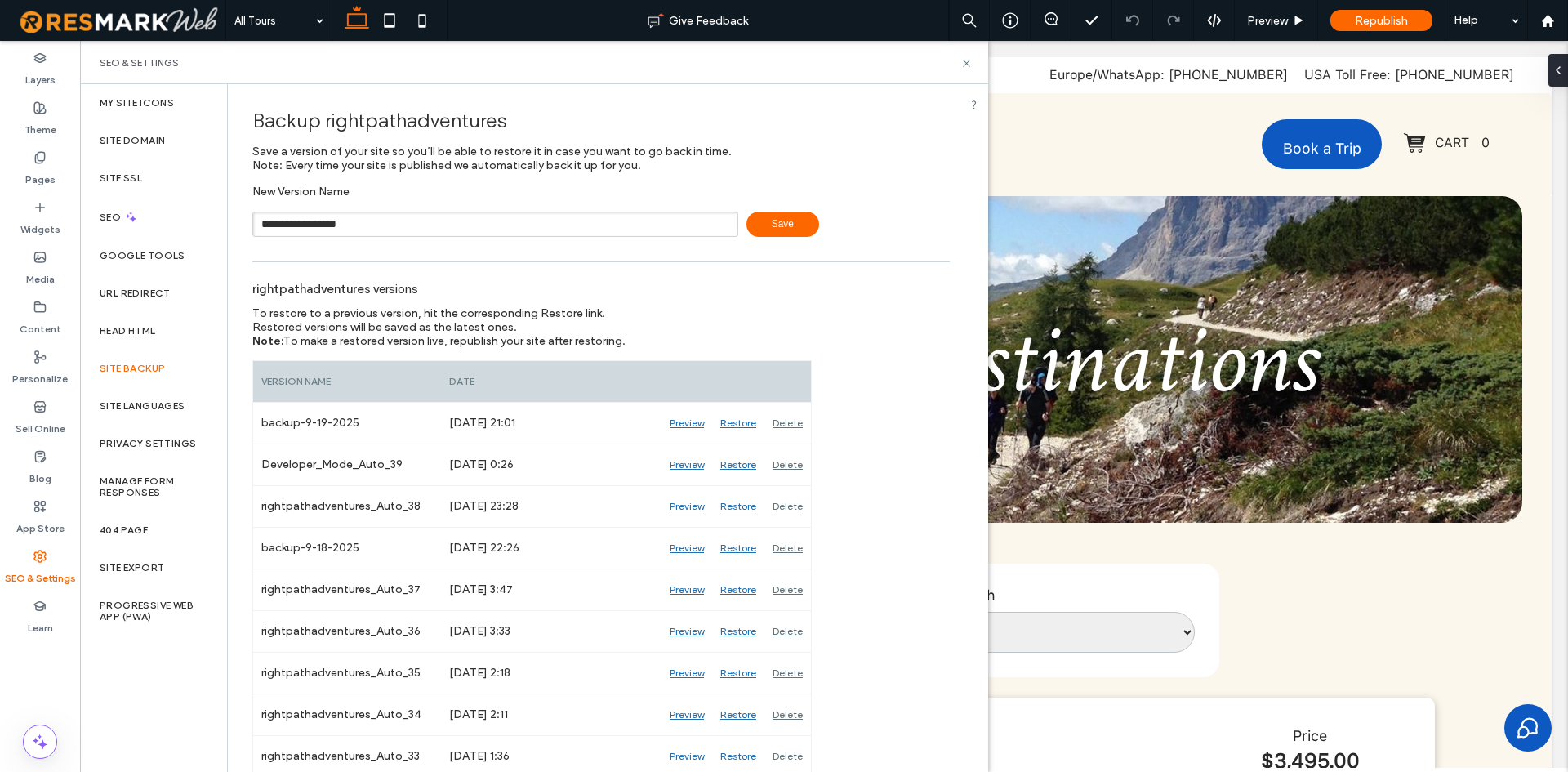
type input "**********"
click at [757, 215] on span "Save" at bounding box center [783, 224] width 73 height 26
click at [55, 182] on div "Pages" at bounding box center [40, 169] width 80 height 50
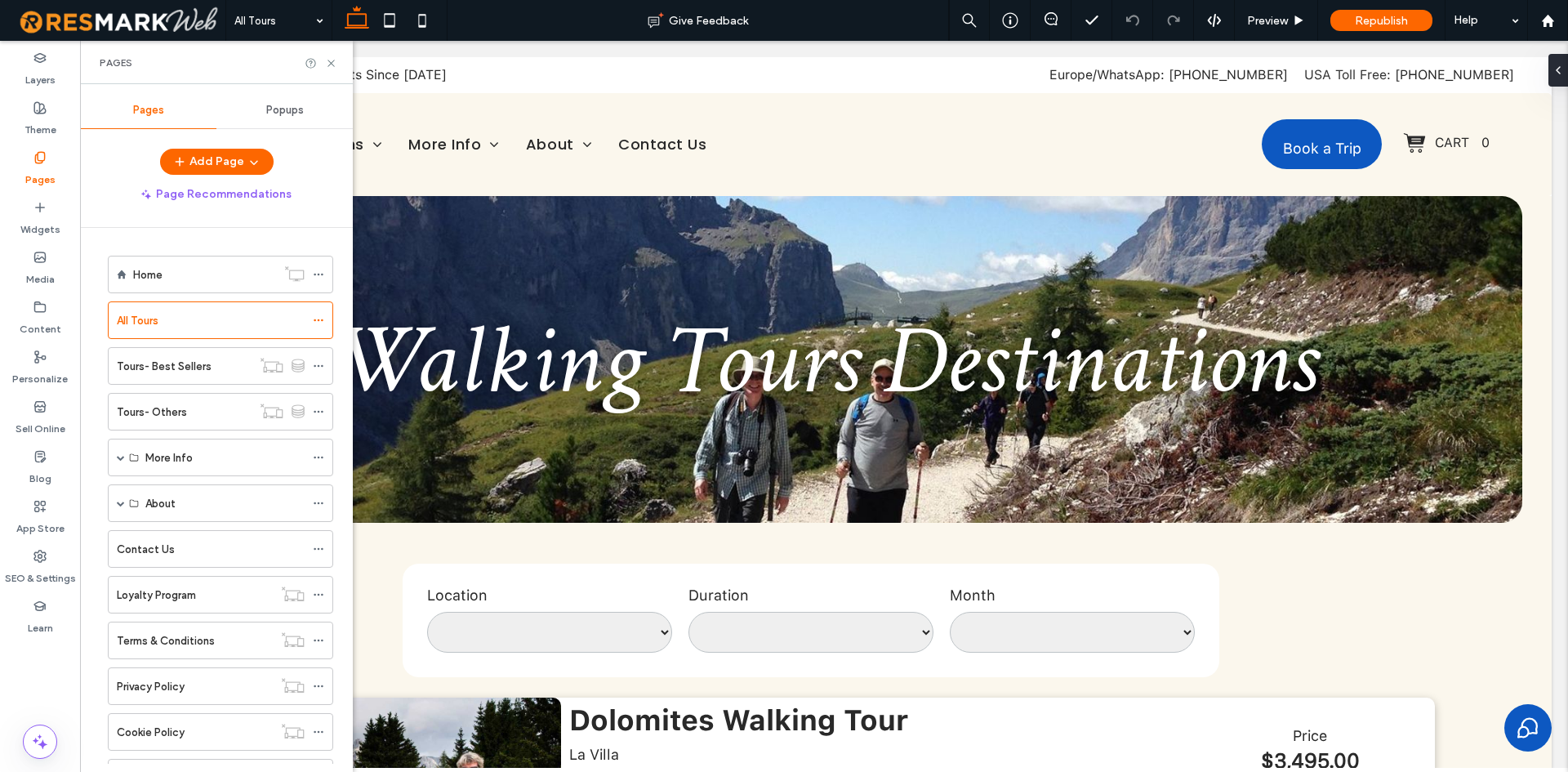
click at [330, 55] on div "Pages" at bounding box center [217, 63] width 273 height 44
click at [332, 63] on use at bounding box center [330, 63] width 7 height 7
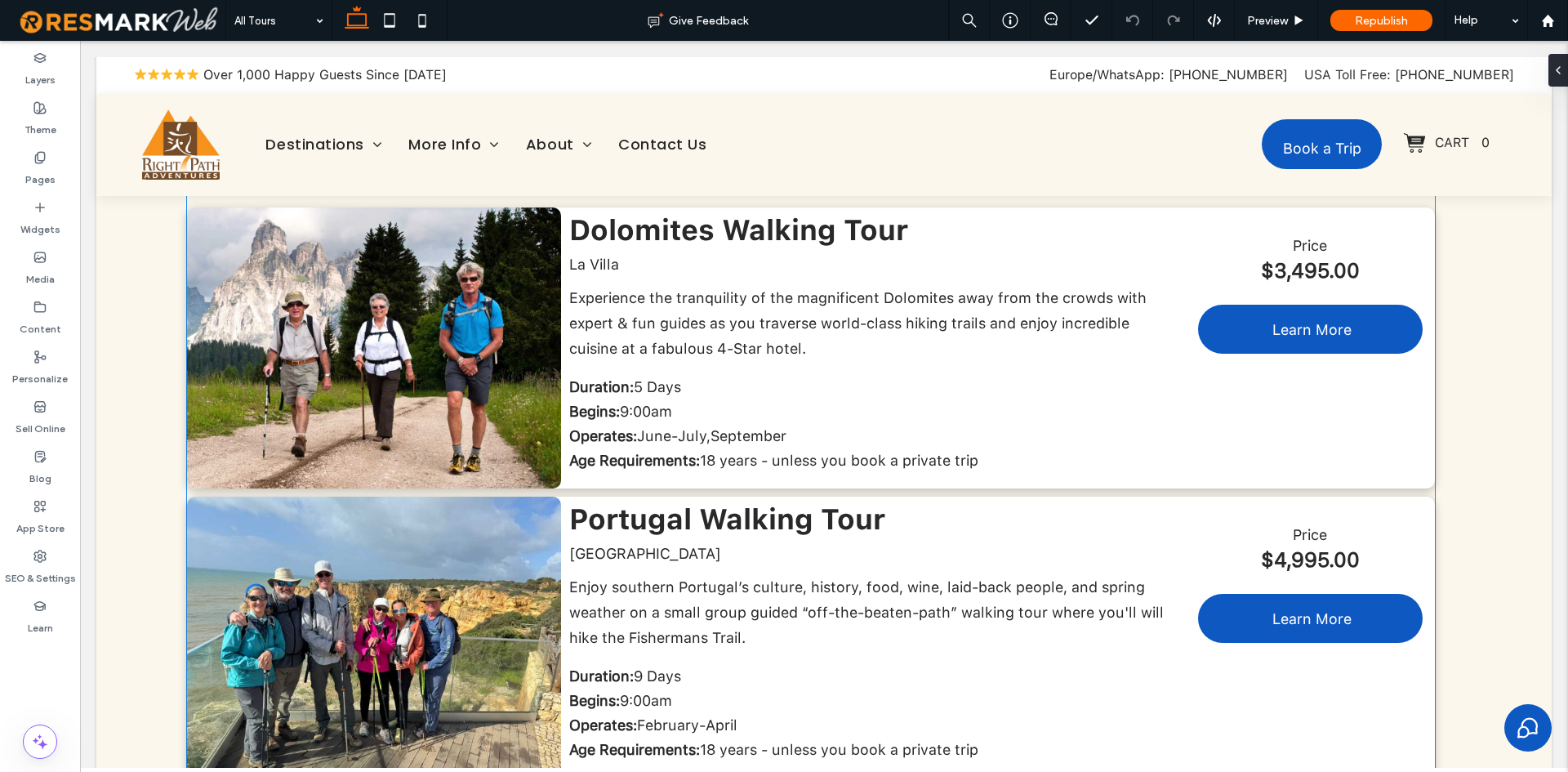
scroll to position [408, 0]
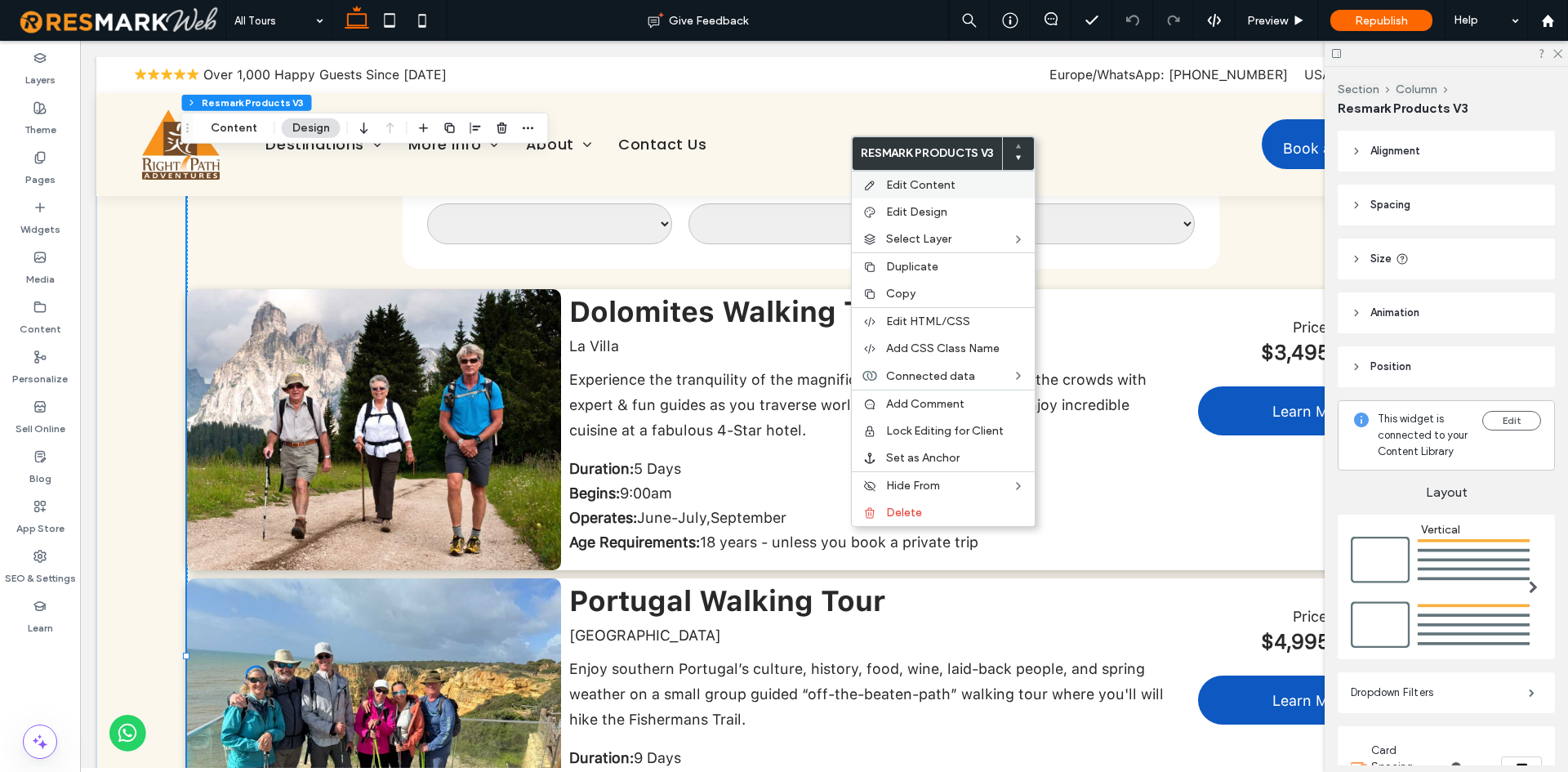
click at [978, 179] on label "Edit Content" at bounding box center [955, 185] width 139 height 14
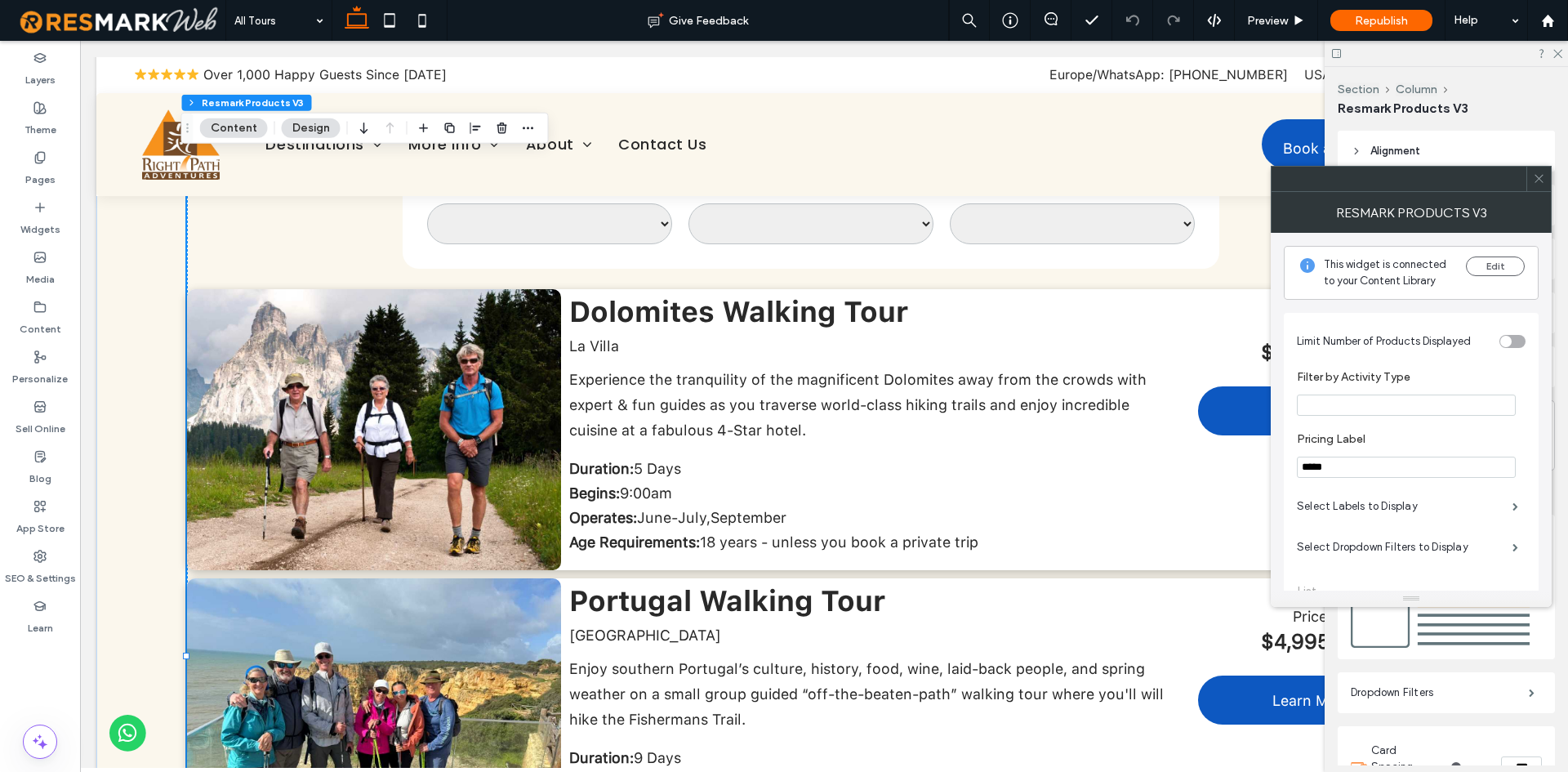
scroll to position [159, 0]
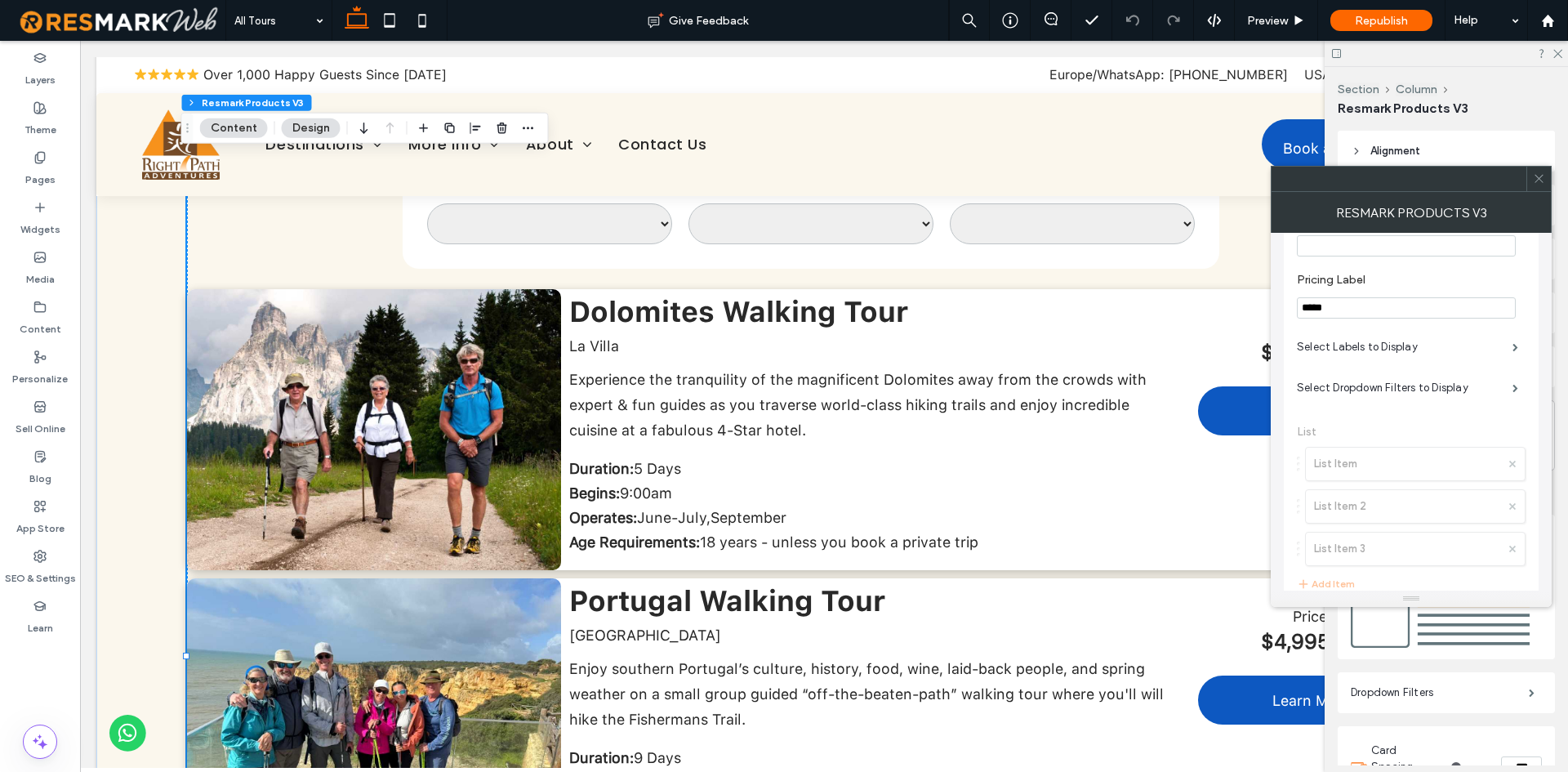
click at [1542, 185] on span at bounding box center [1539, 179] width 12 height 25
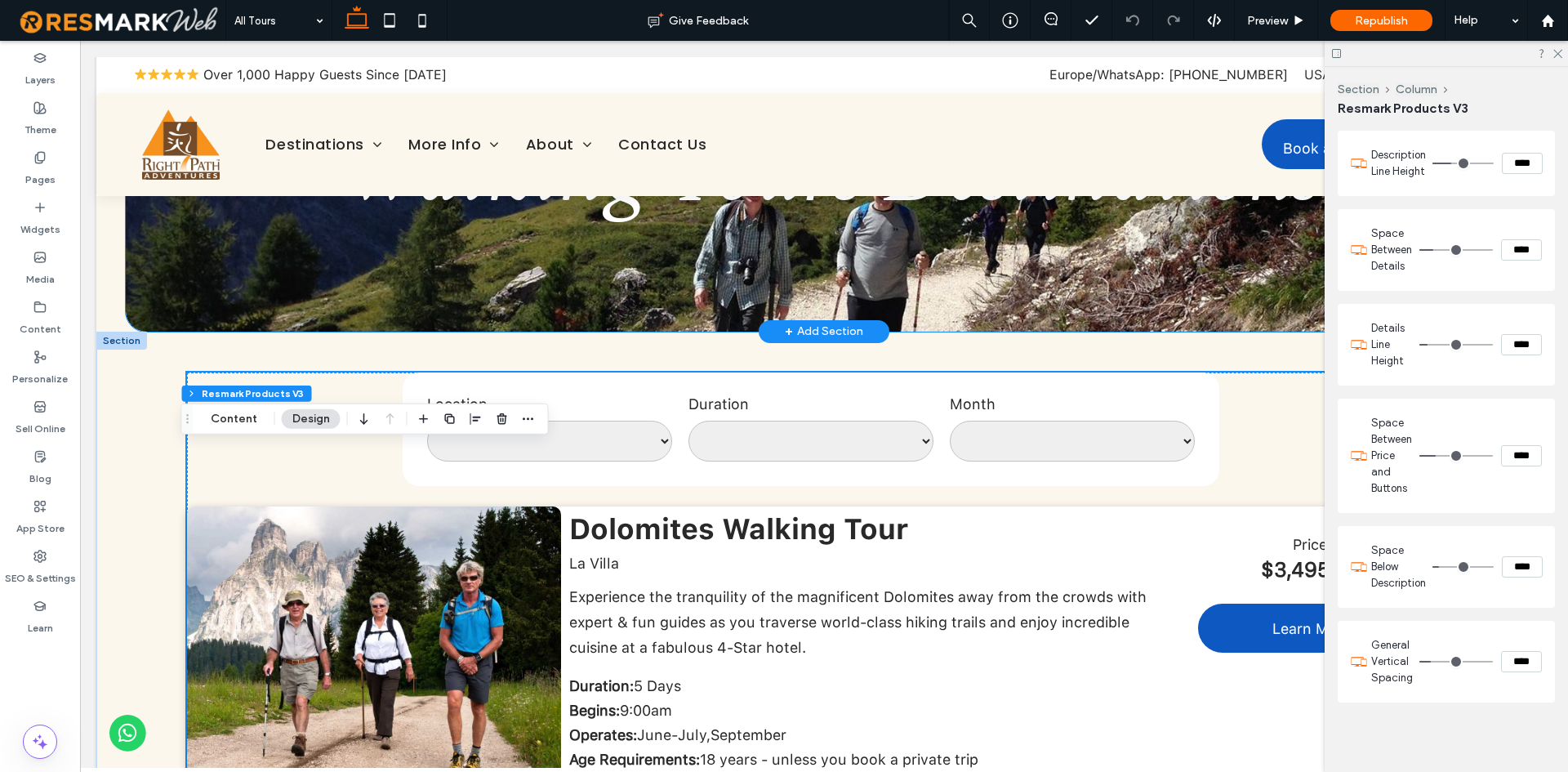
scroll to position [408, 0]
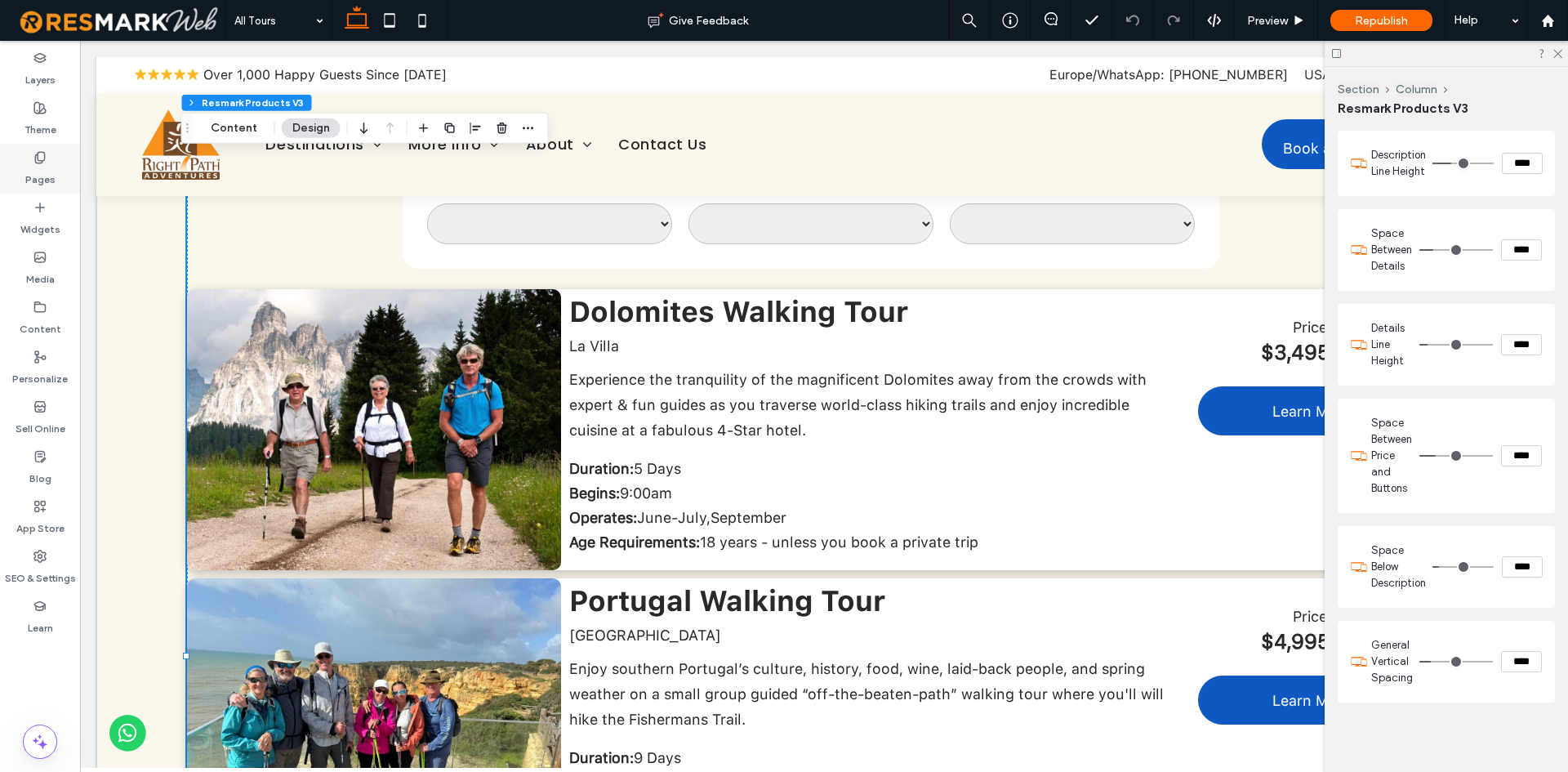
click at [64, 176] on div "Pages" at bounding box center [40, 169] width 80 height 50
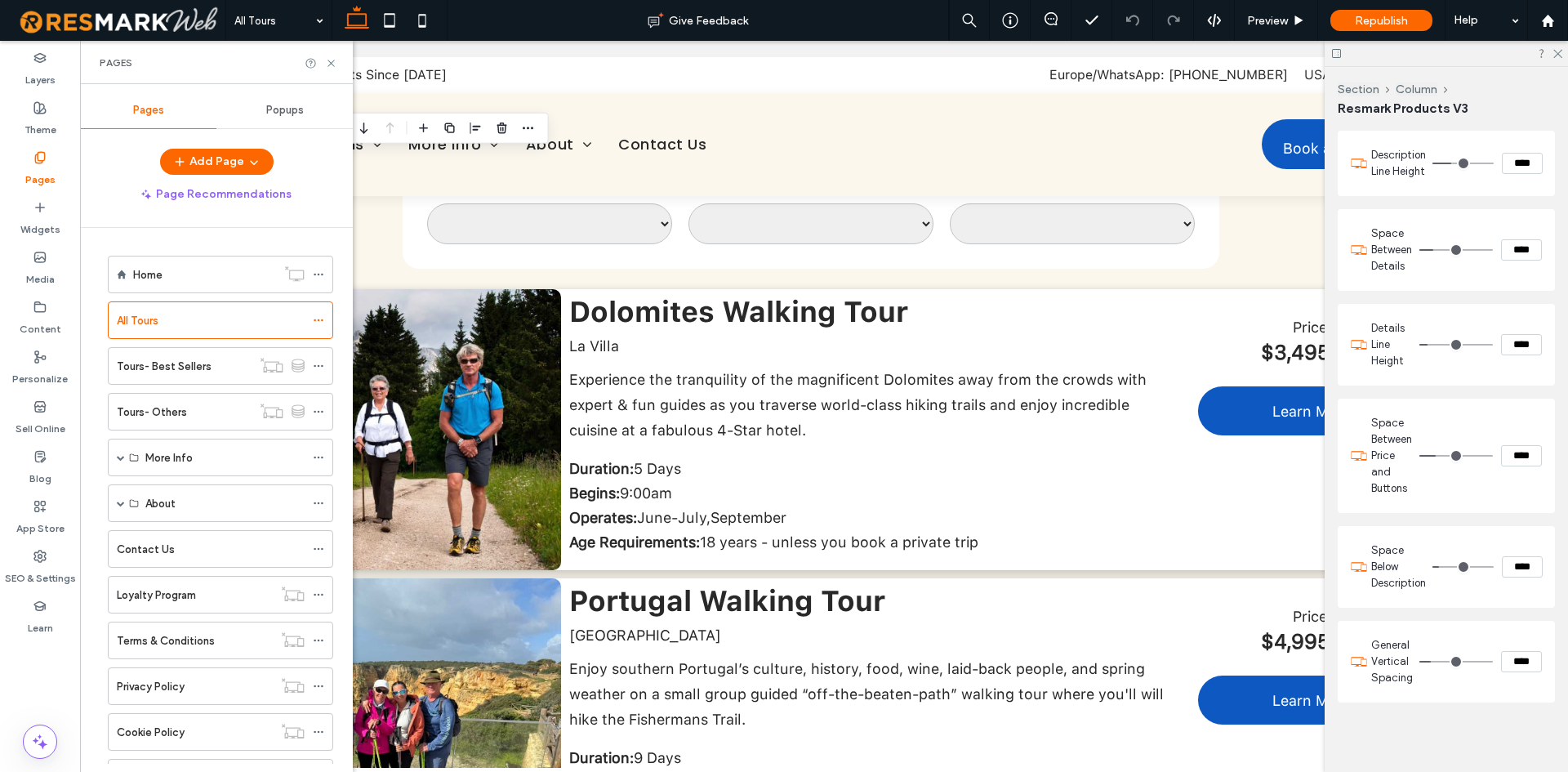
click at [141, 269] on label "Home" at bounding box center [148, 275] width 29 height 28
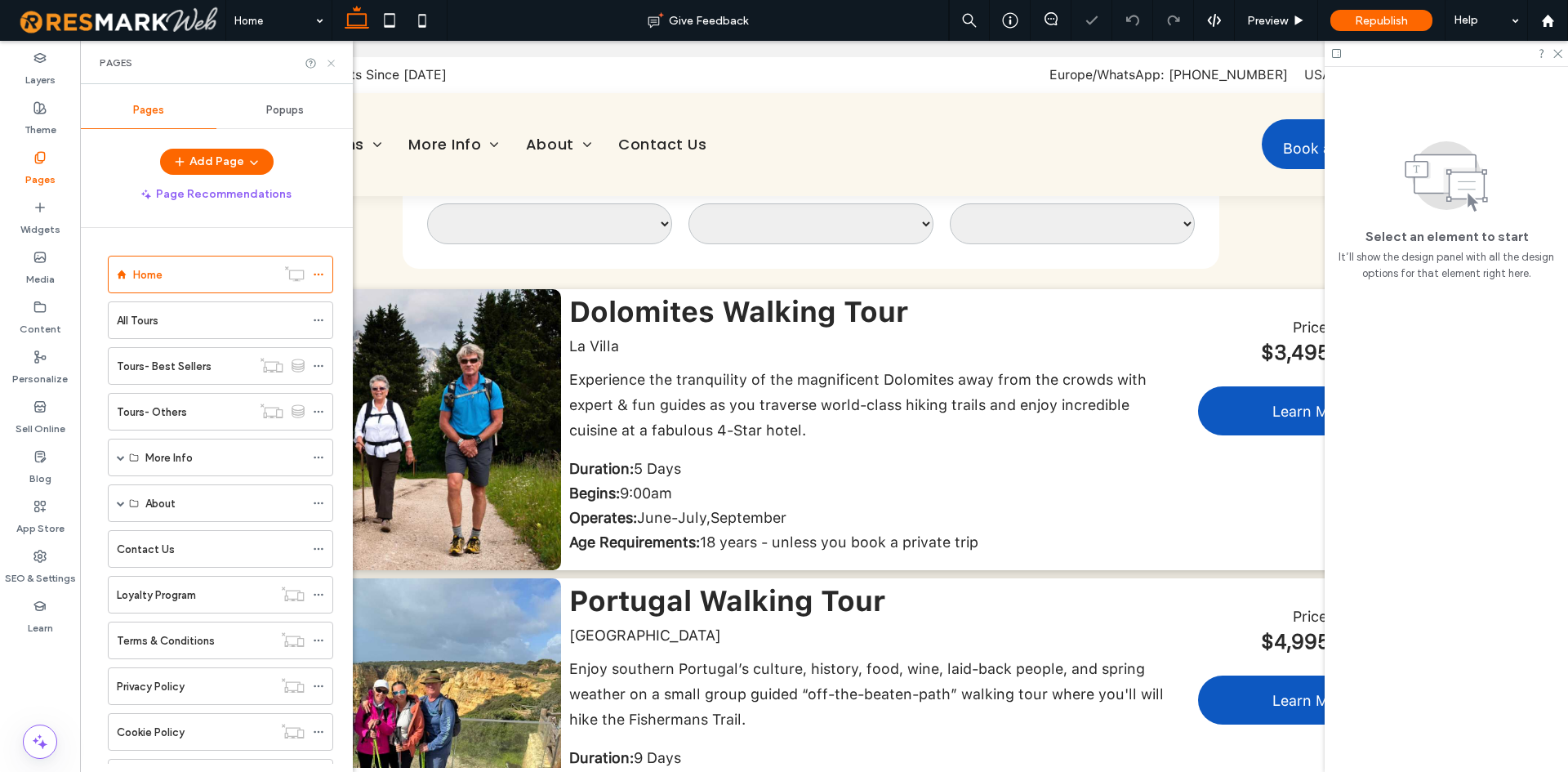
click at [328, 66] on icon at bounding box center [330, 63] width 12 height 12
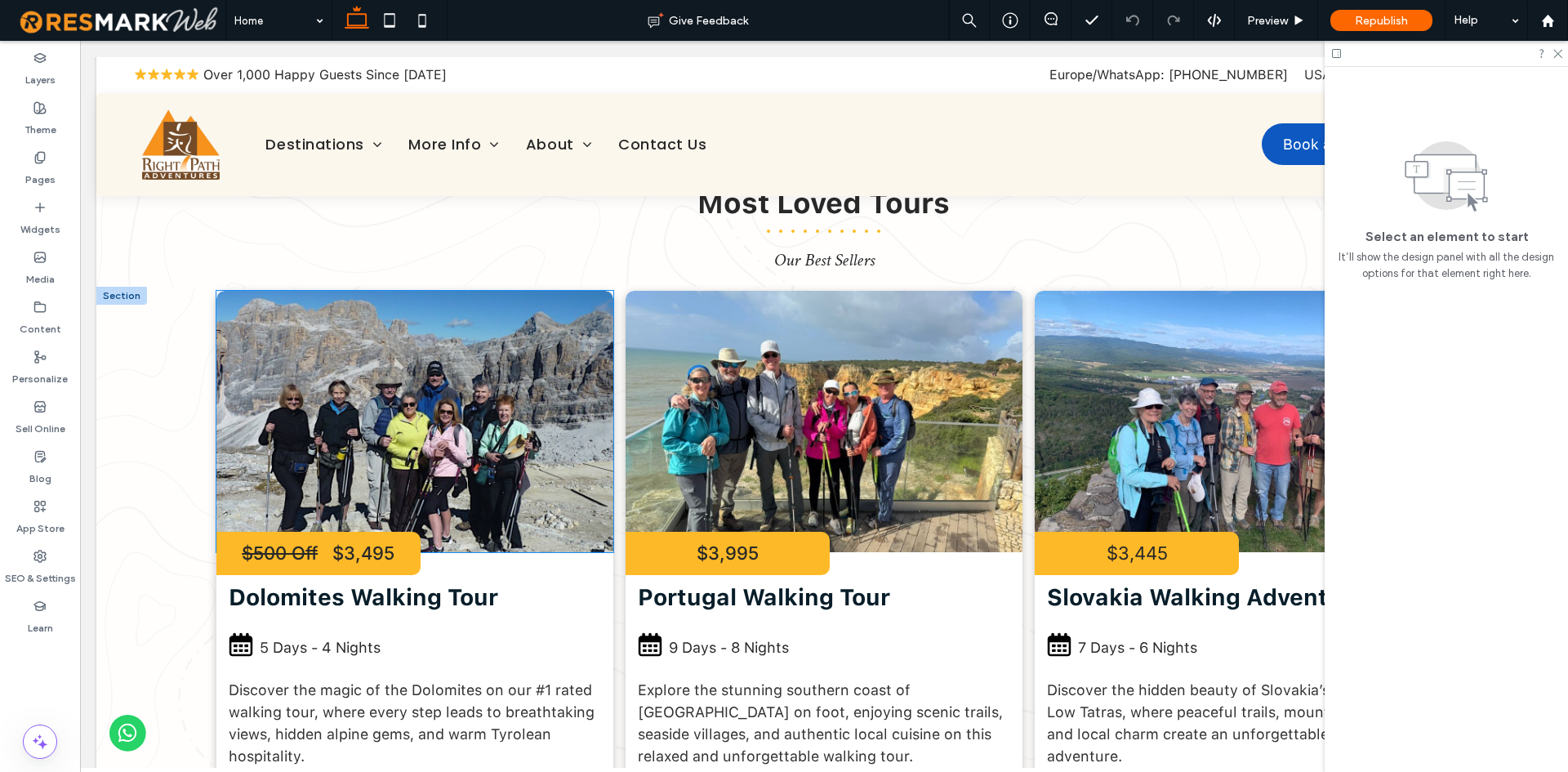
scroll to position [2043, 0]
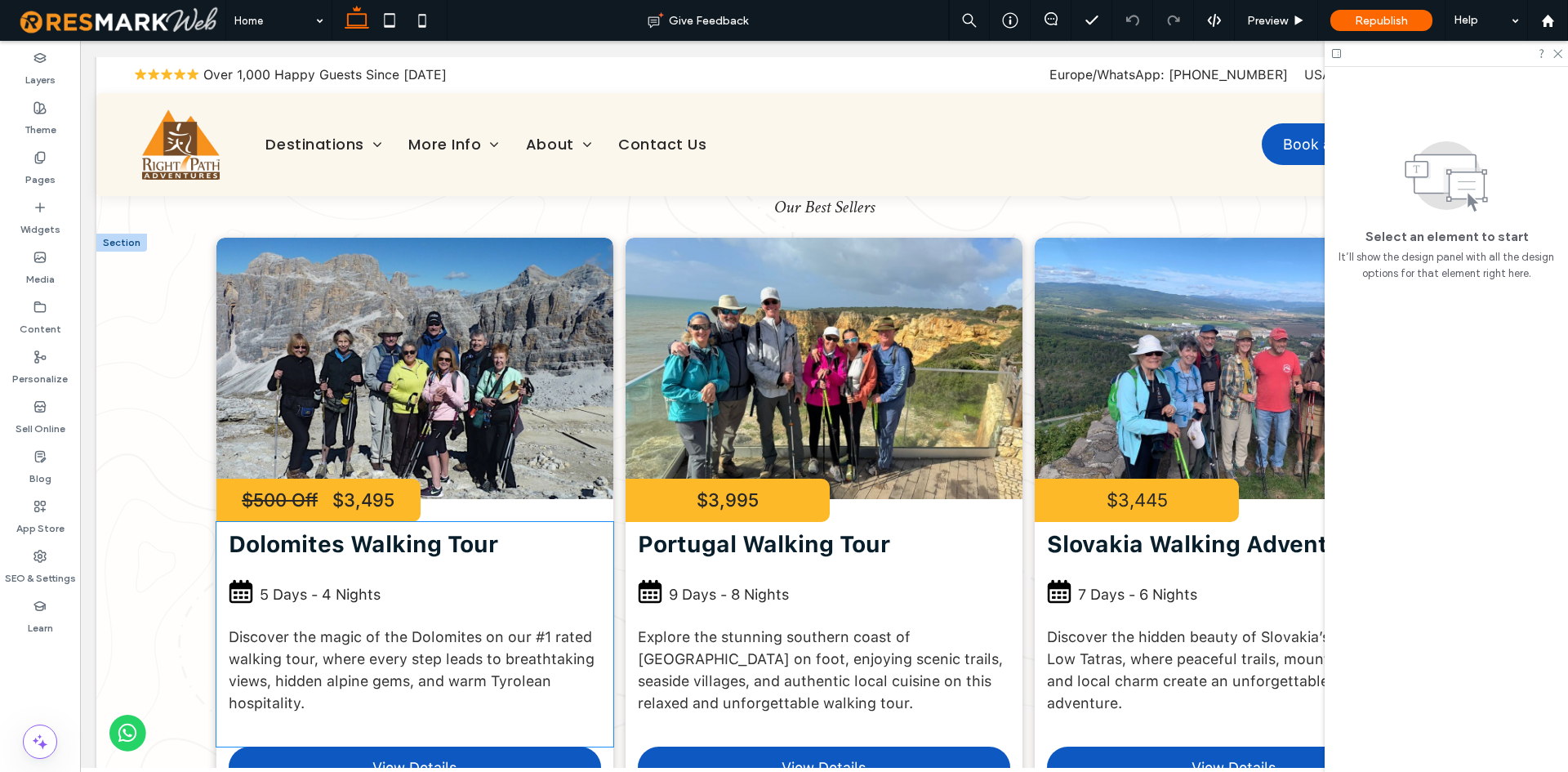
click at [417, 530] on span "Dolomites Walking Tour" at bounding box center [364, 544] width 270 height 27
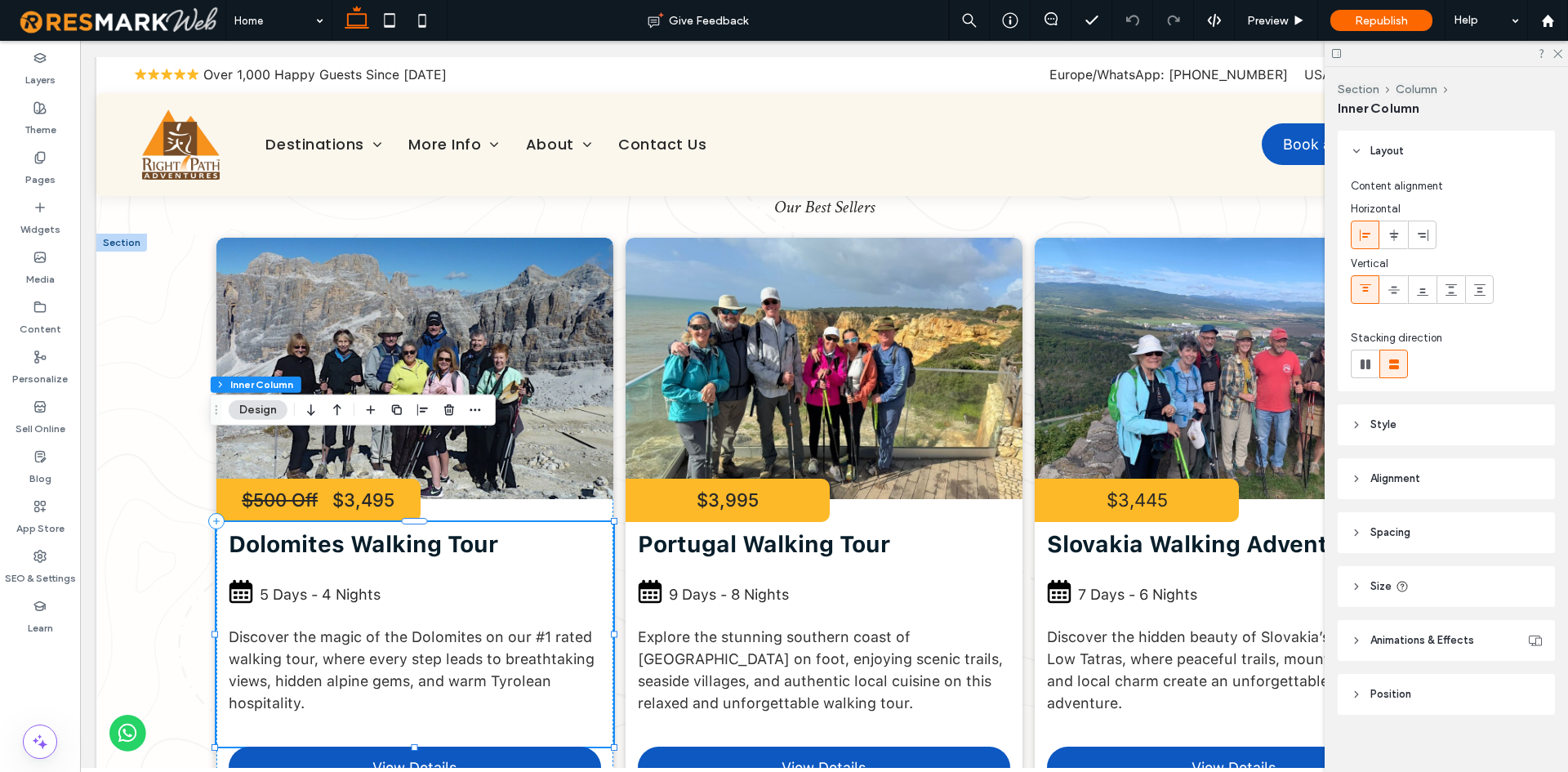
click at [417, 530] on span "Dolomites Walking Tour" at bounding box center [364, 544] width 270 height 27
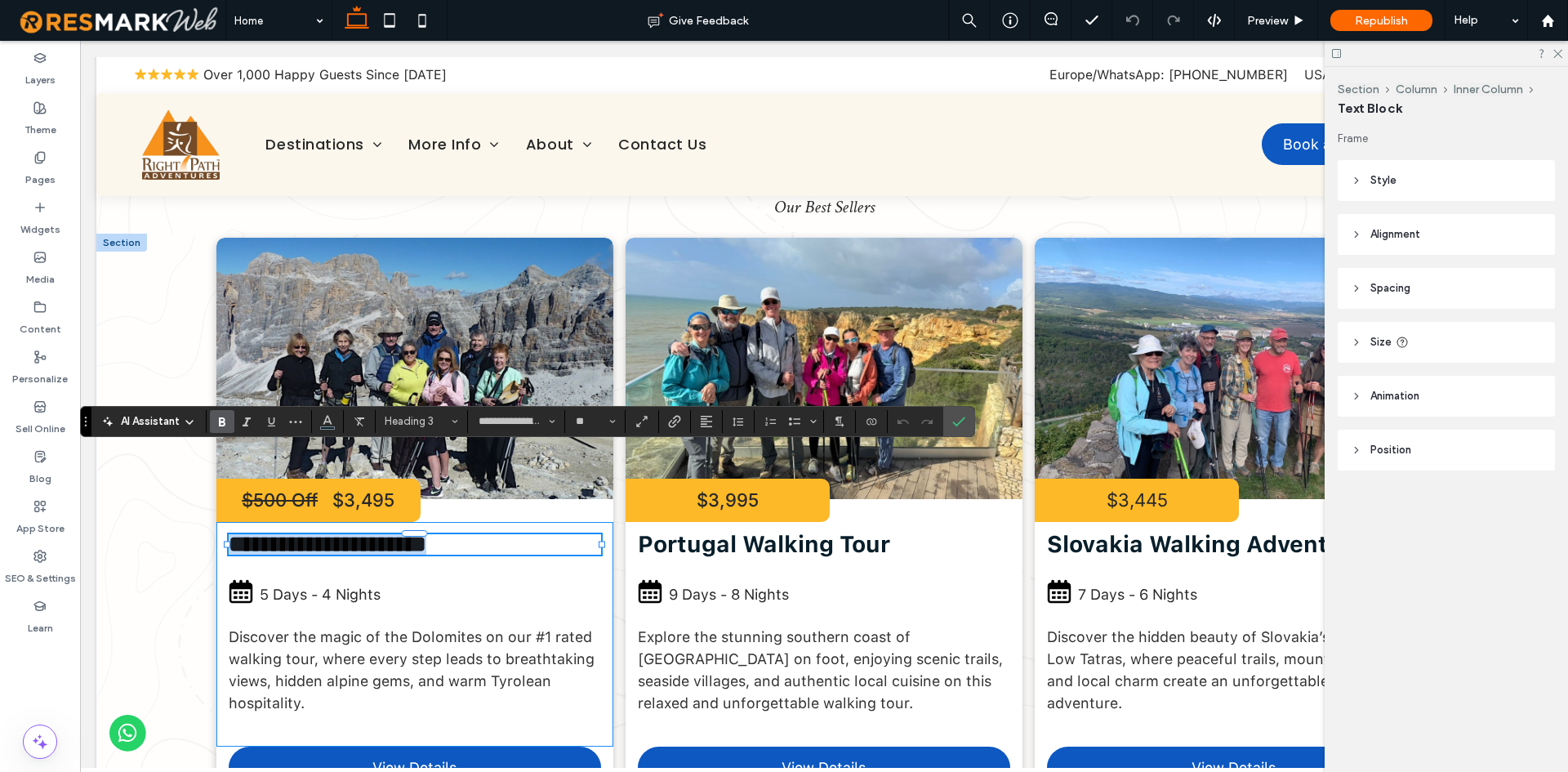
click at [417, 530] on div at bounding box center [415, 532] width 27 height 7
click at [415, 530] on div at bounding box center [415, 532] width 27 height 7
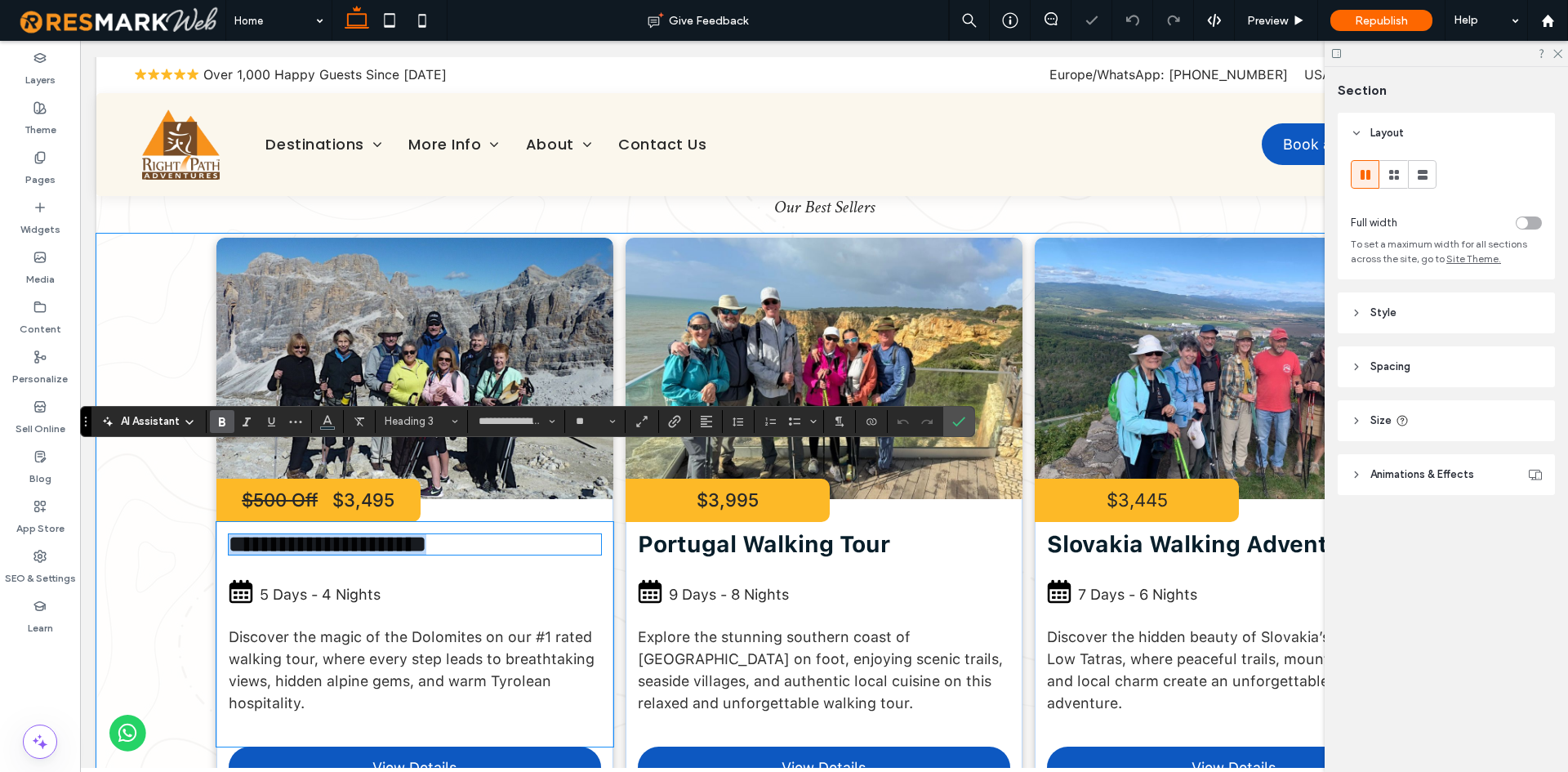
click at [415, 533] on span "**********" at bounding box center [328, 545] width 198 height 23
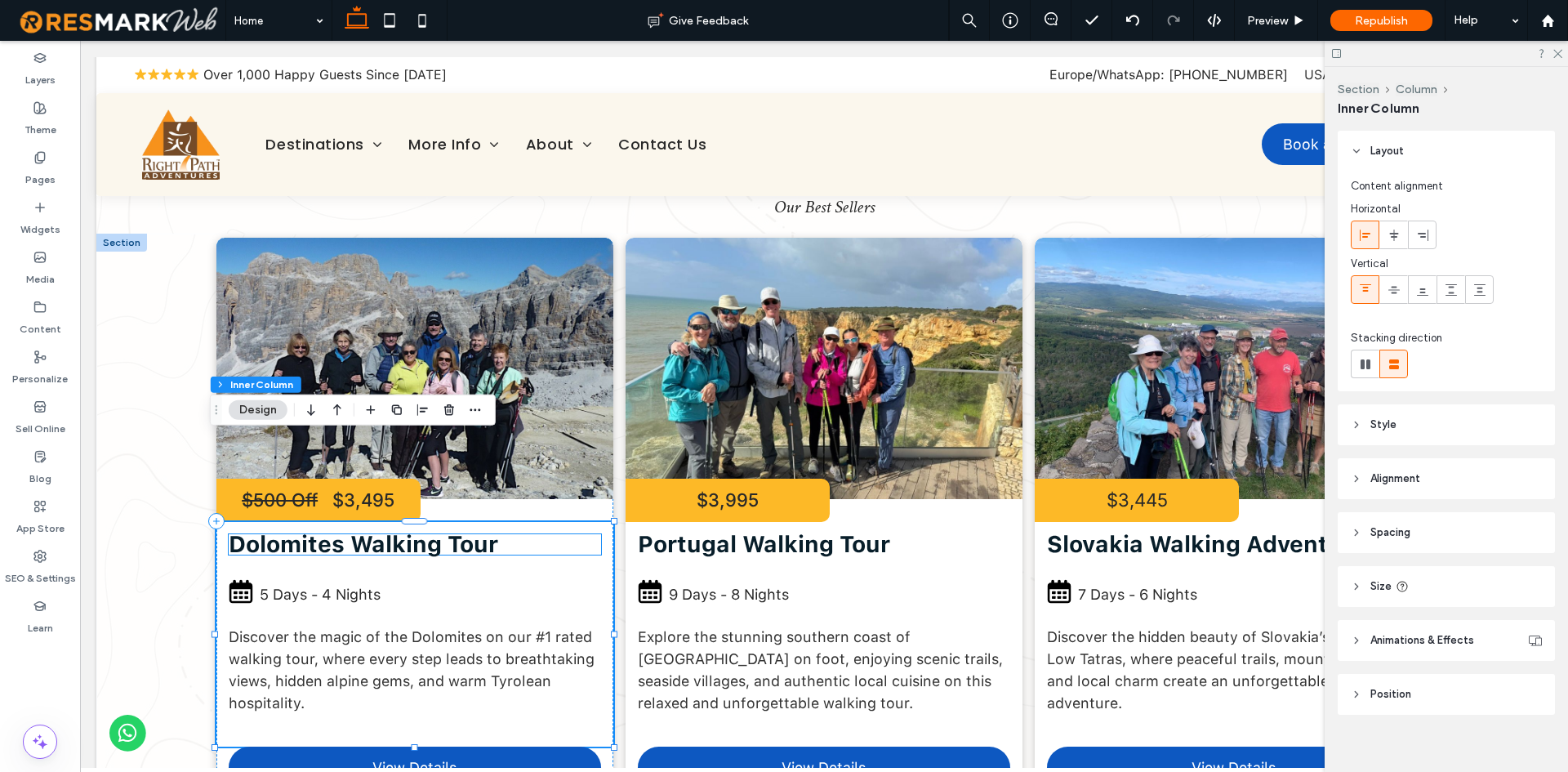
click at [502, 534] on h3 "Dolomites Walking Tour" at bounding box center [415, 545] width 372 height 21
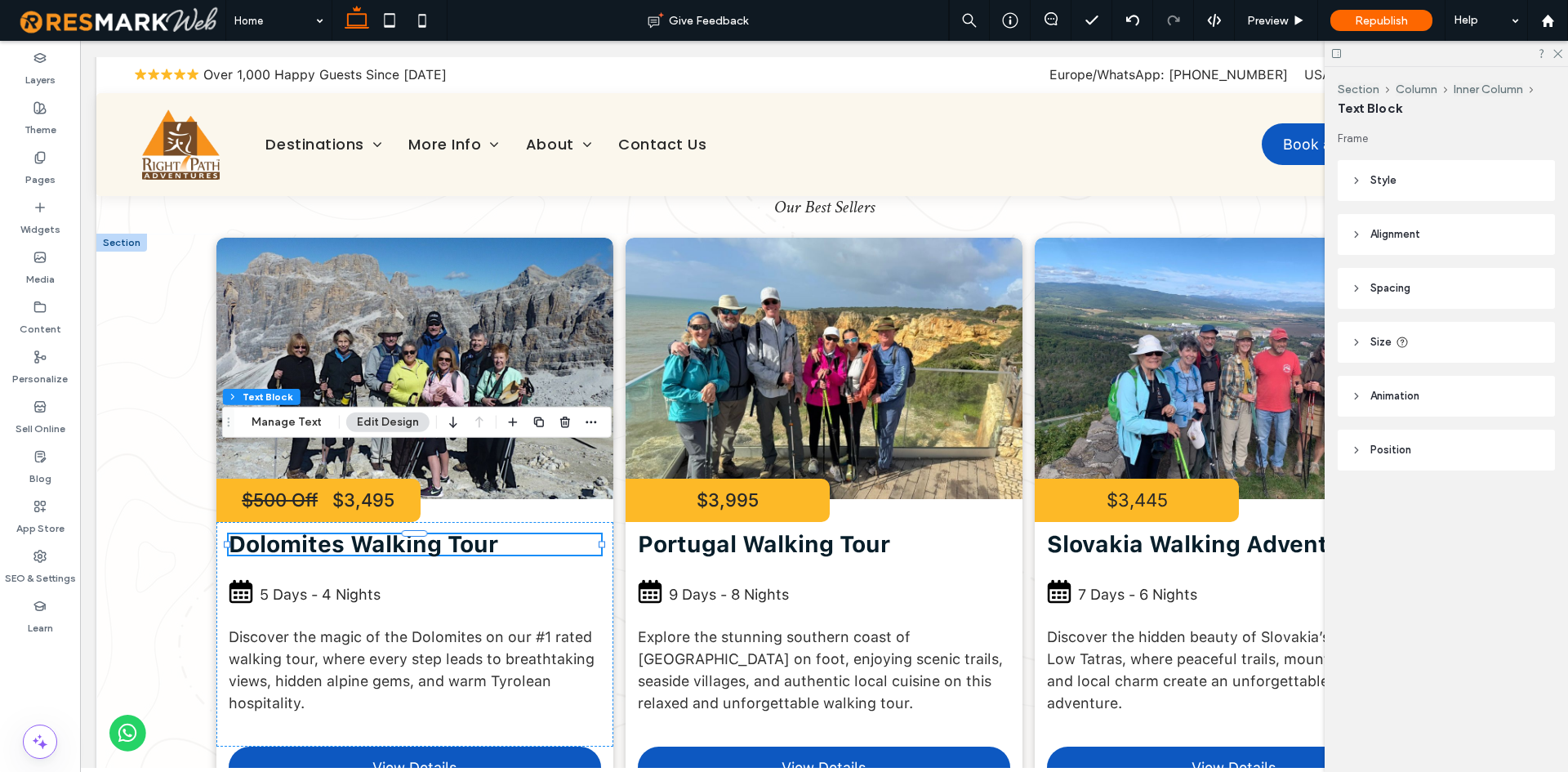
click at [502, 534] on div "Dolomites Walking Tour" at bounding box center [415, 545] width 372 height 21
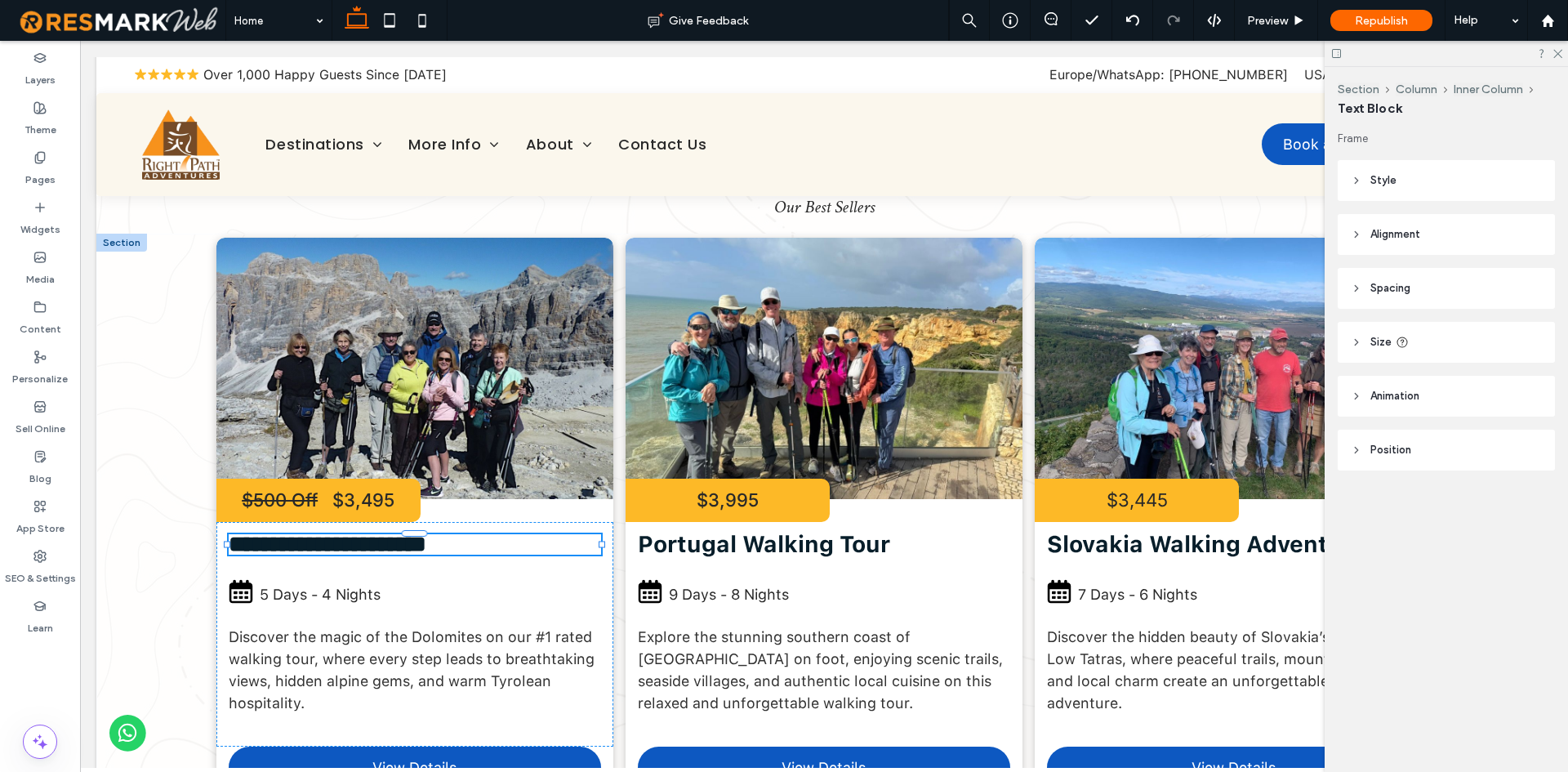
type input "**********"
type input "**"
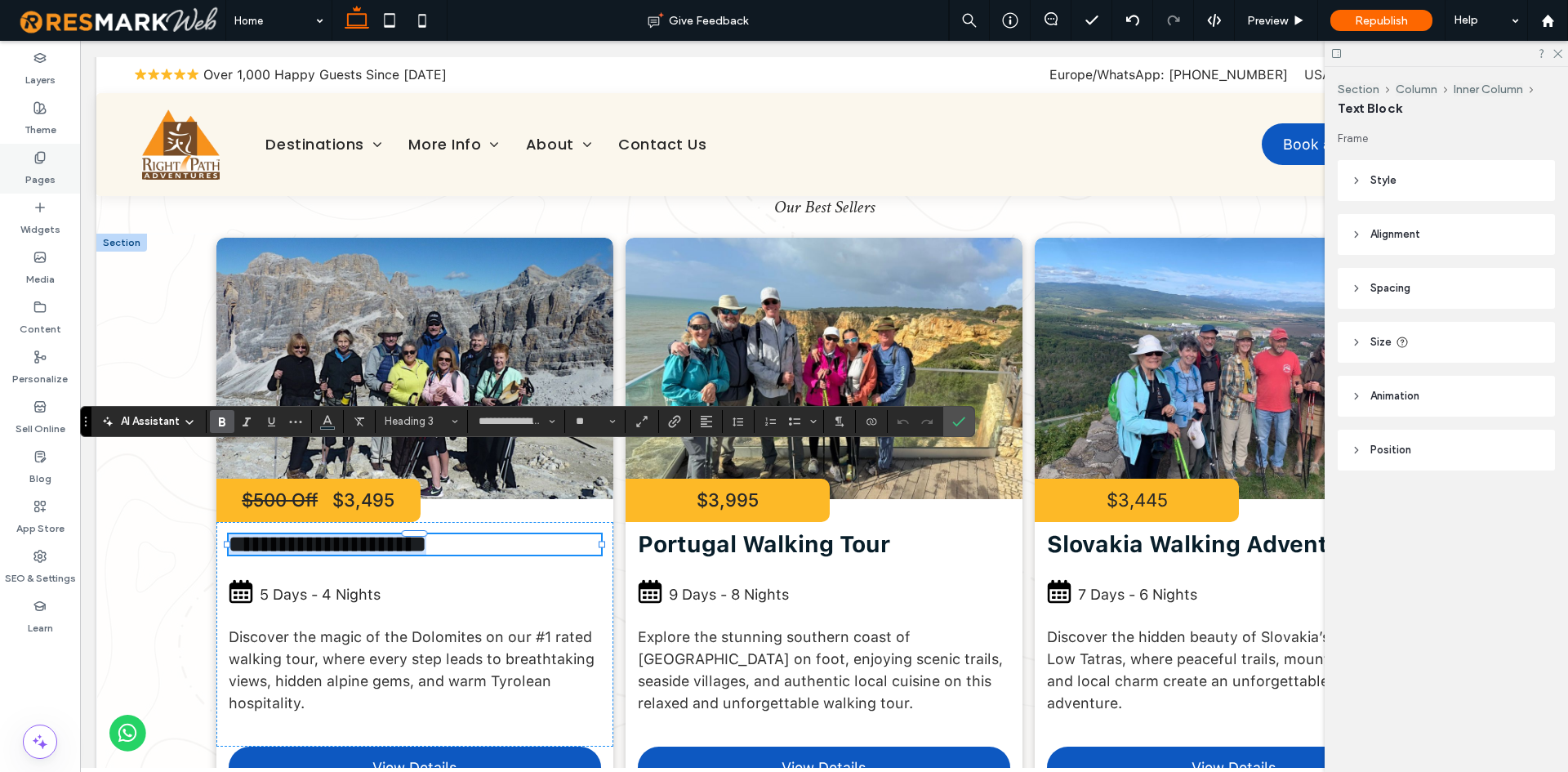
click at [45, 158] on use at bounding box center [39, 156] width 9 height 10
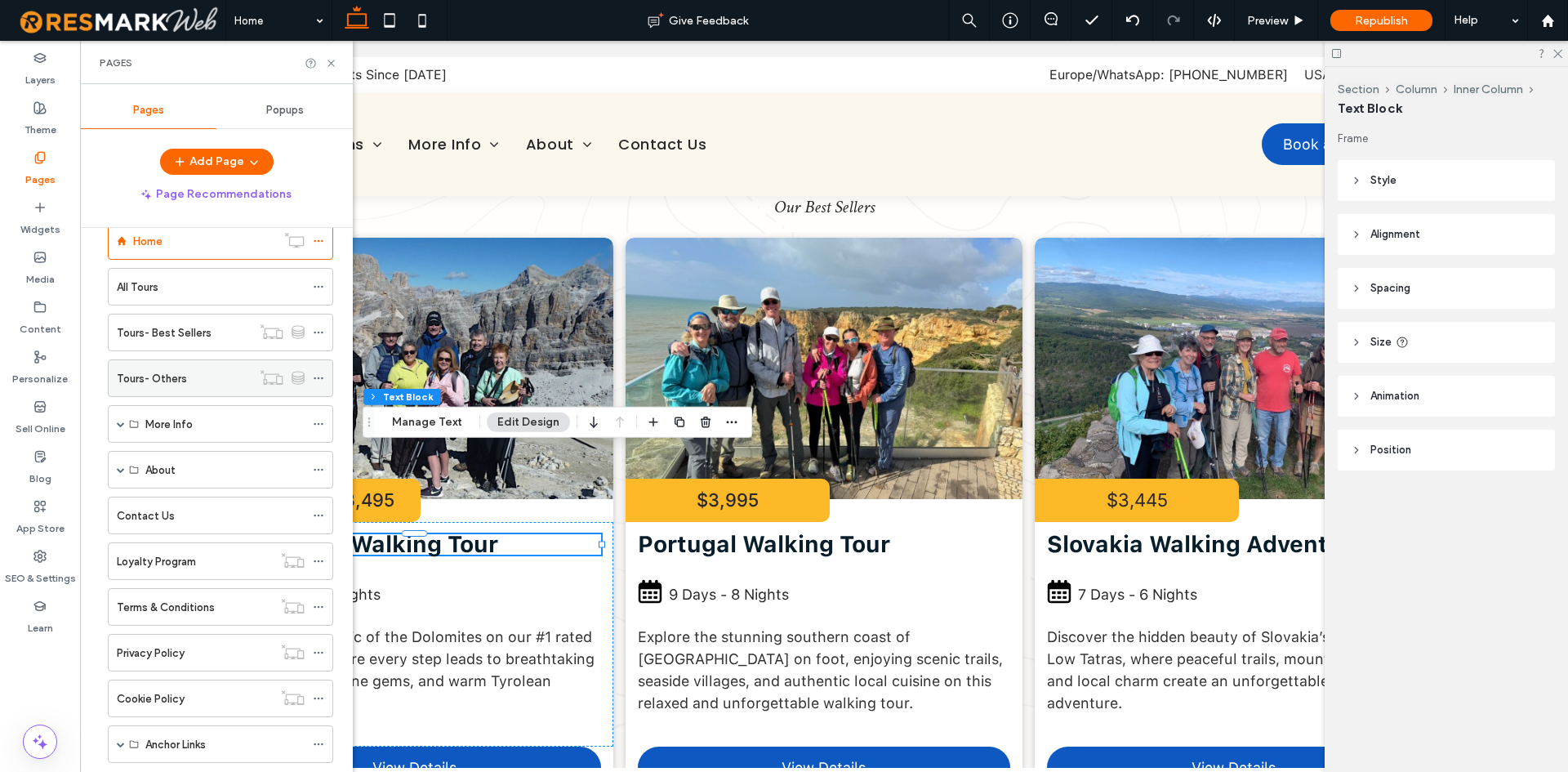
scroll to position [0, 0]
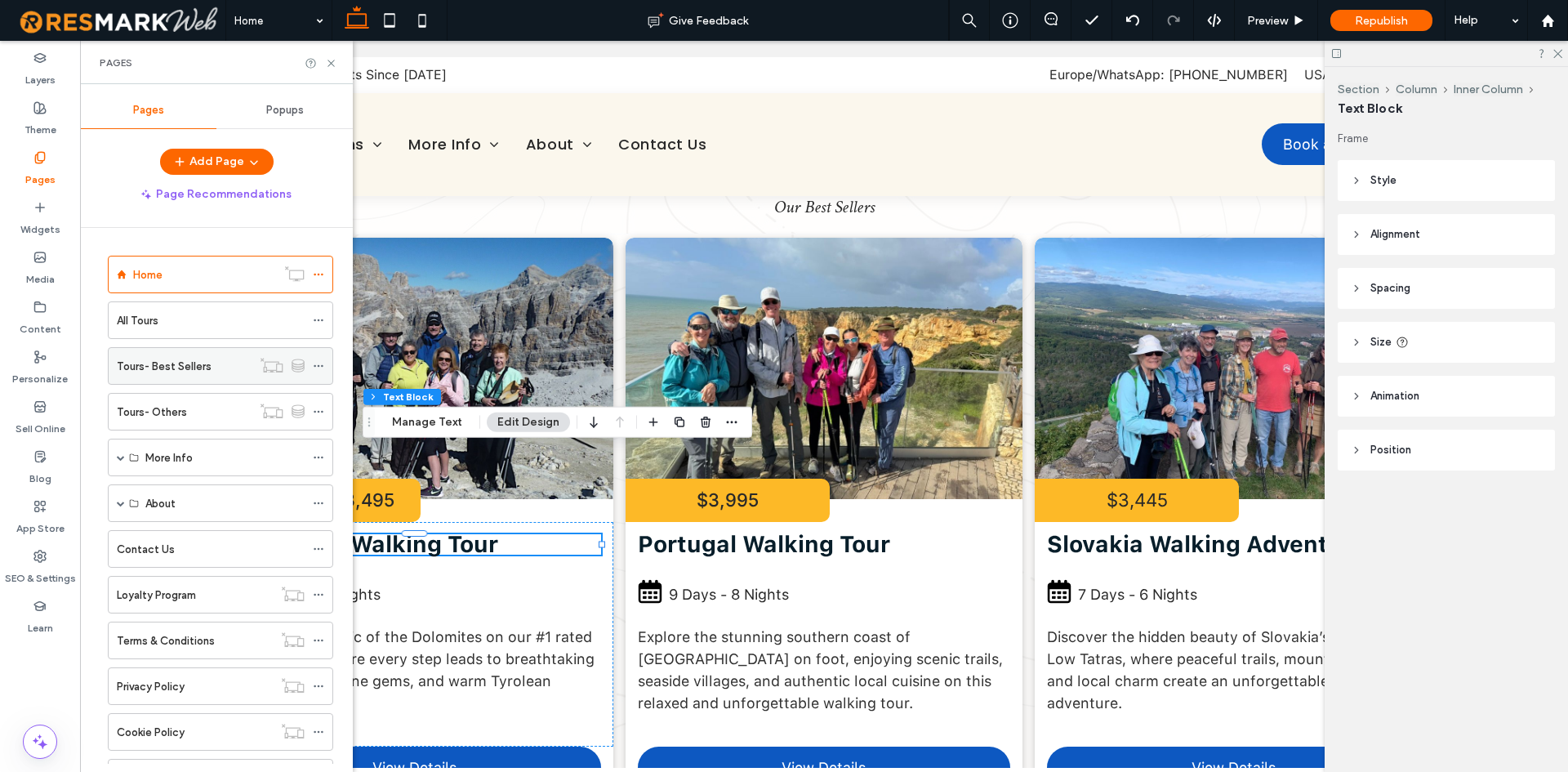
click at [204, 368] on label "Tours- Best Sellers" at bounding box center [164, 367] width 95 height 28
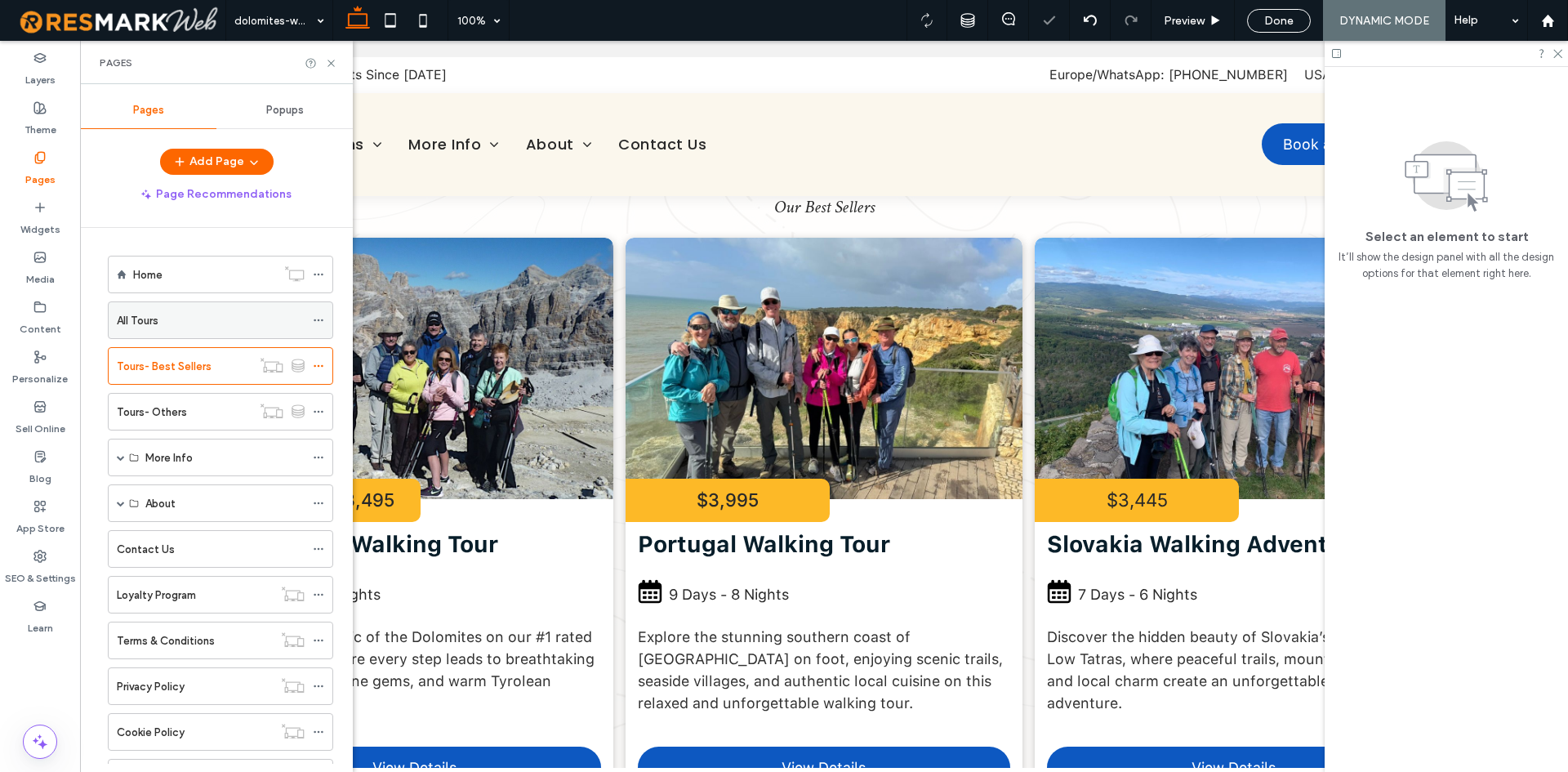
click at [208, 328] on div "All Tours" at bounding box center [210, 321] width 187 height 17
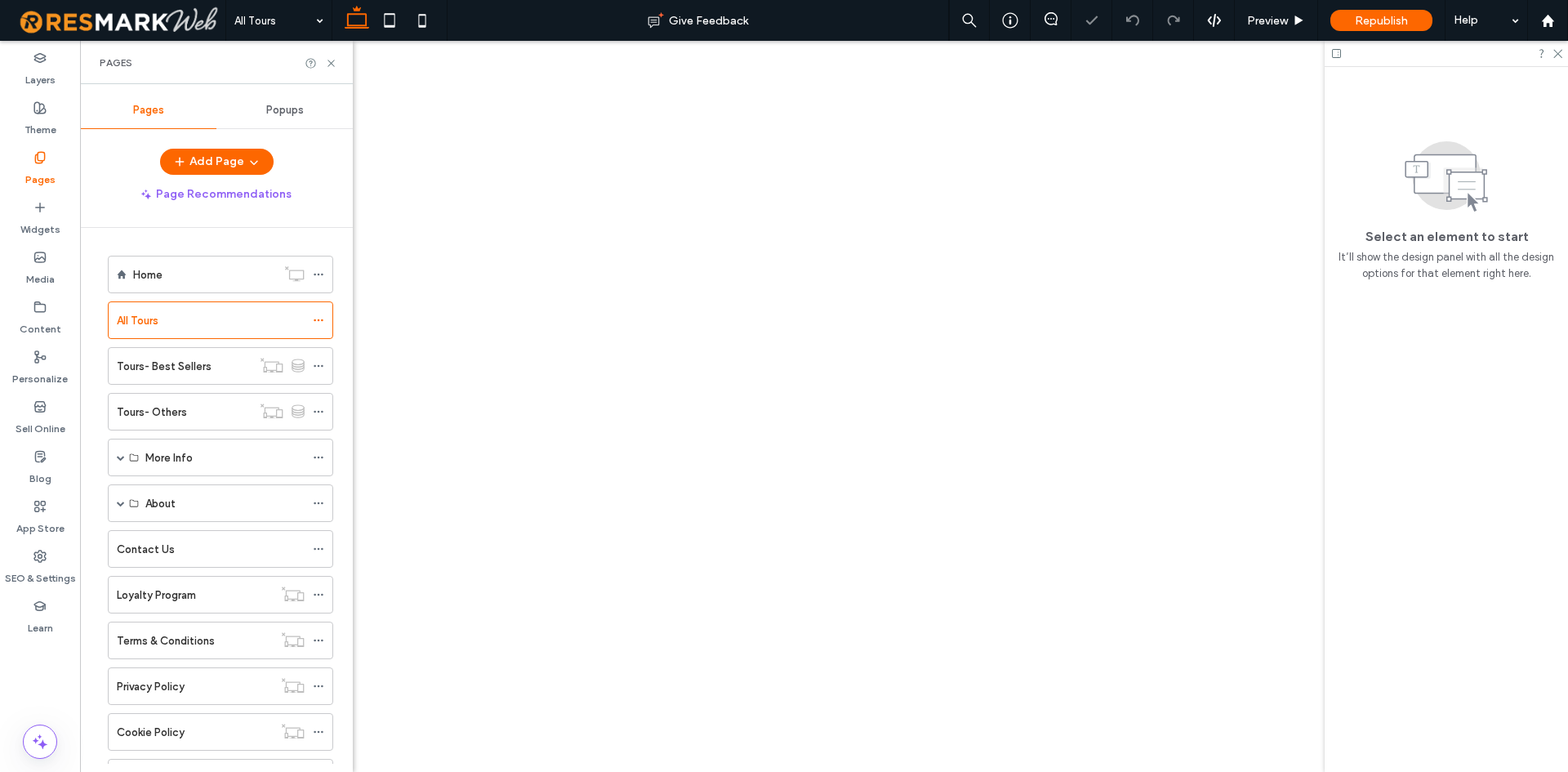
select select
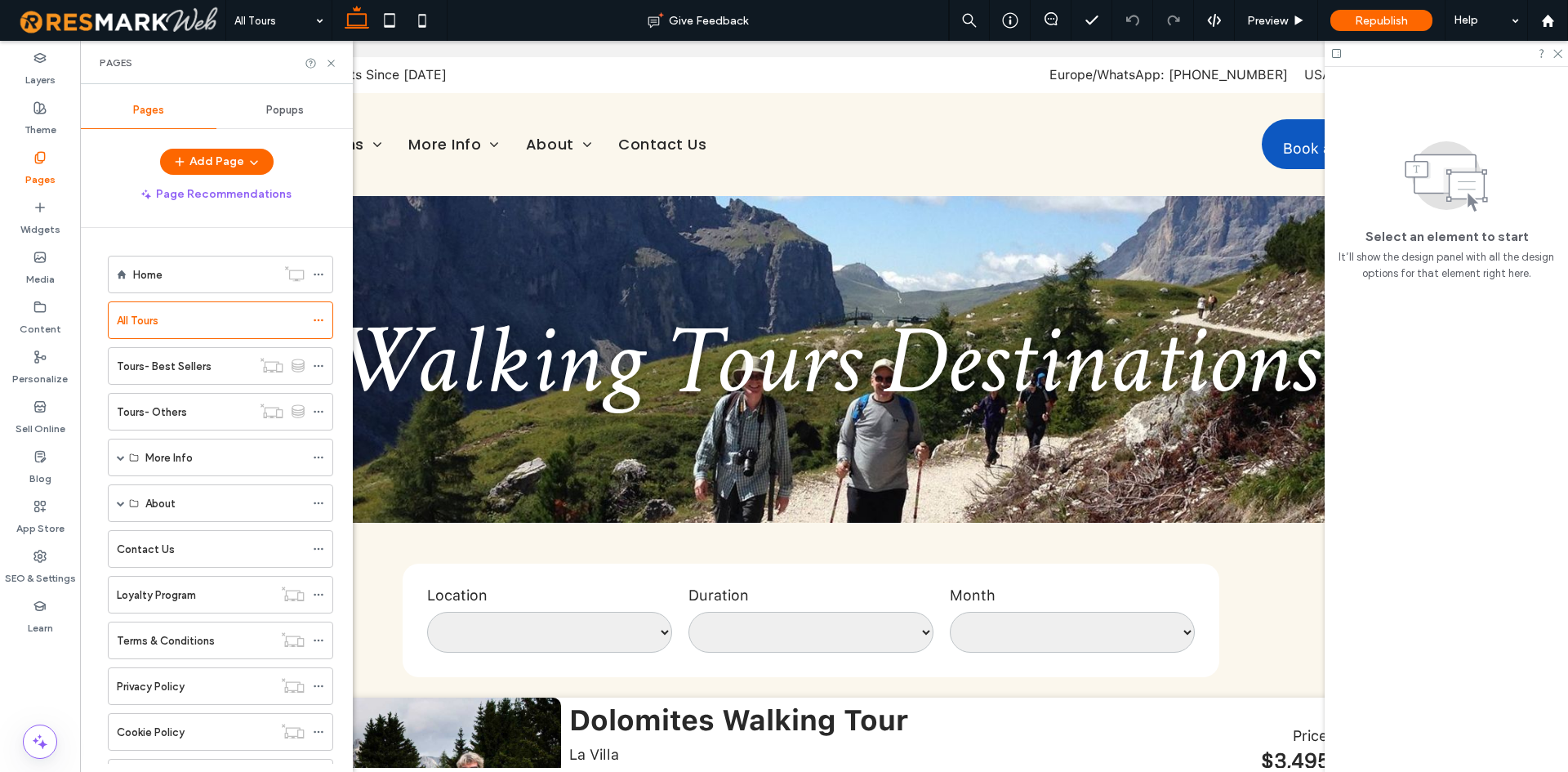
click at [334, 56] on div "Pages" at bounding box center [217, 63] width 273 height 44
drag, startPoint x: 334, startPoint y: 65, endPoint x: 254, endPoint y: 25, distance: 89.4
click at [334, 65] on icon at bounding box center [330, 63] width 12 height 12
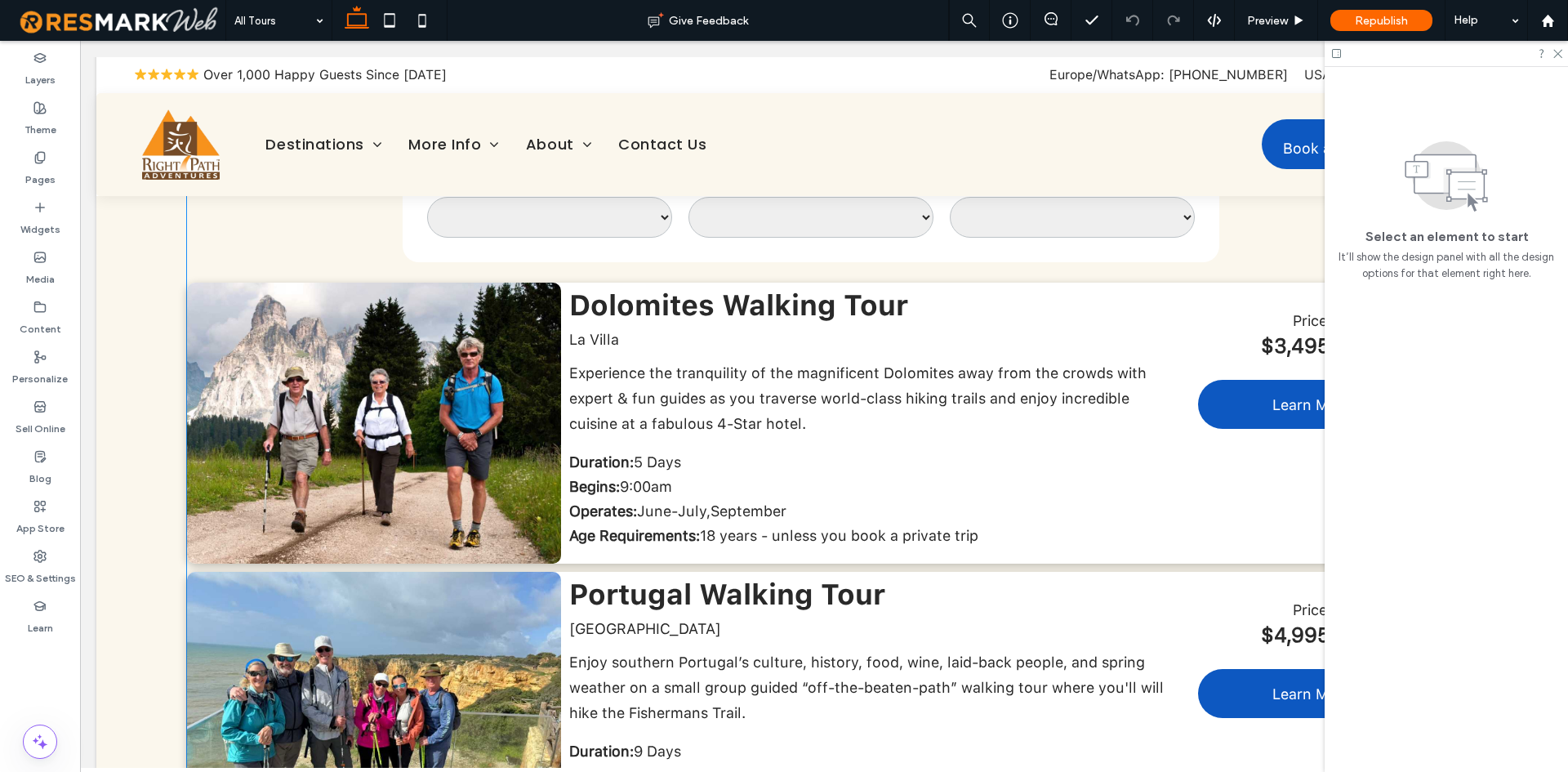
scroll to position [408, 0]
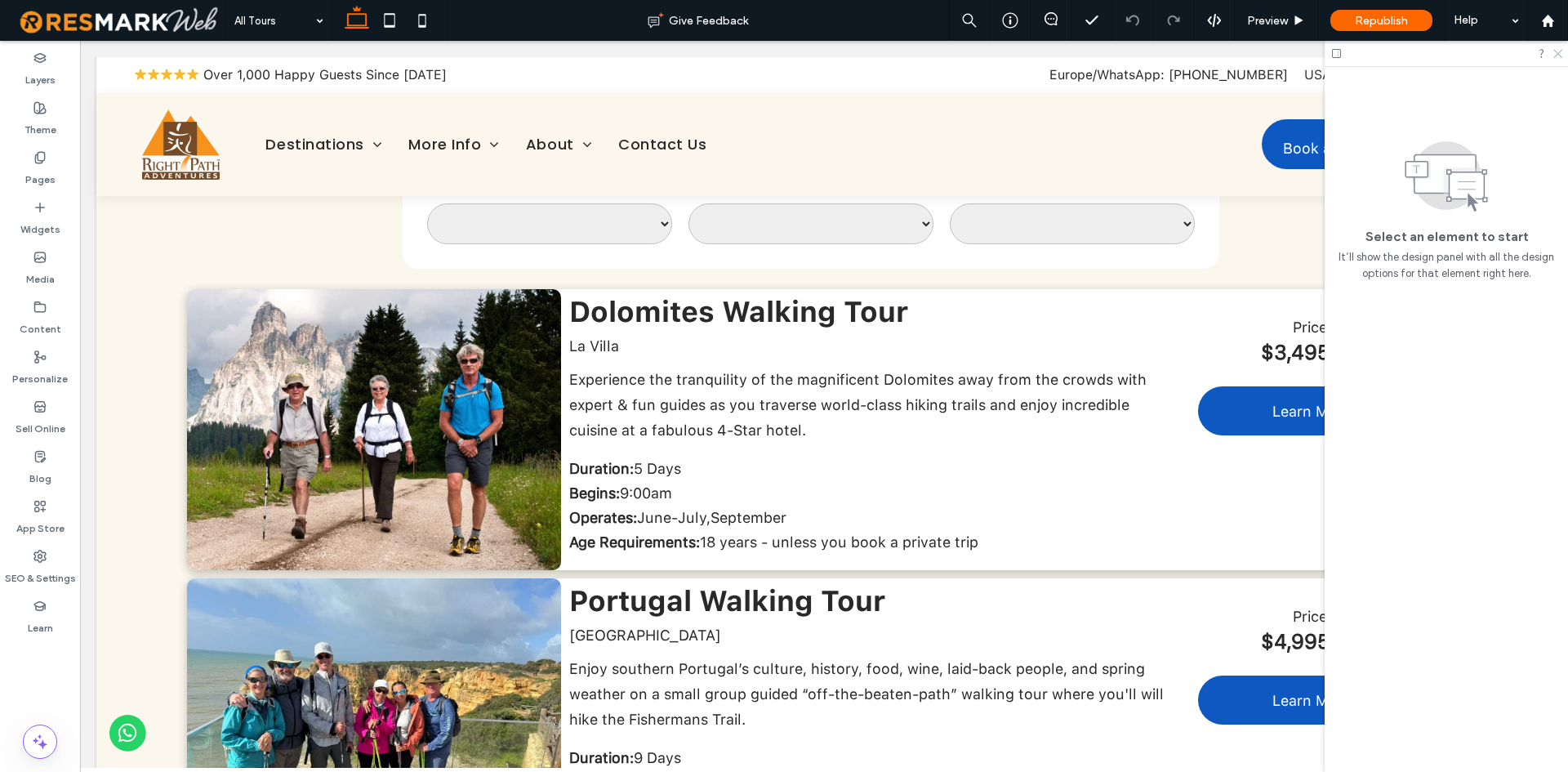
click at [1557, 57] on icon at bounding box center [1557, 52] width 10 height 10
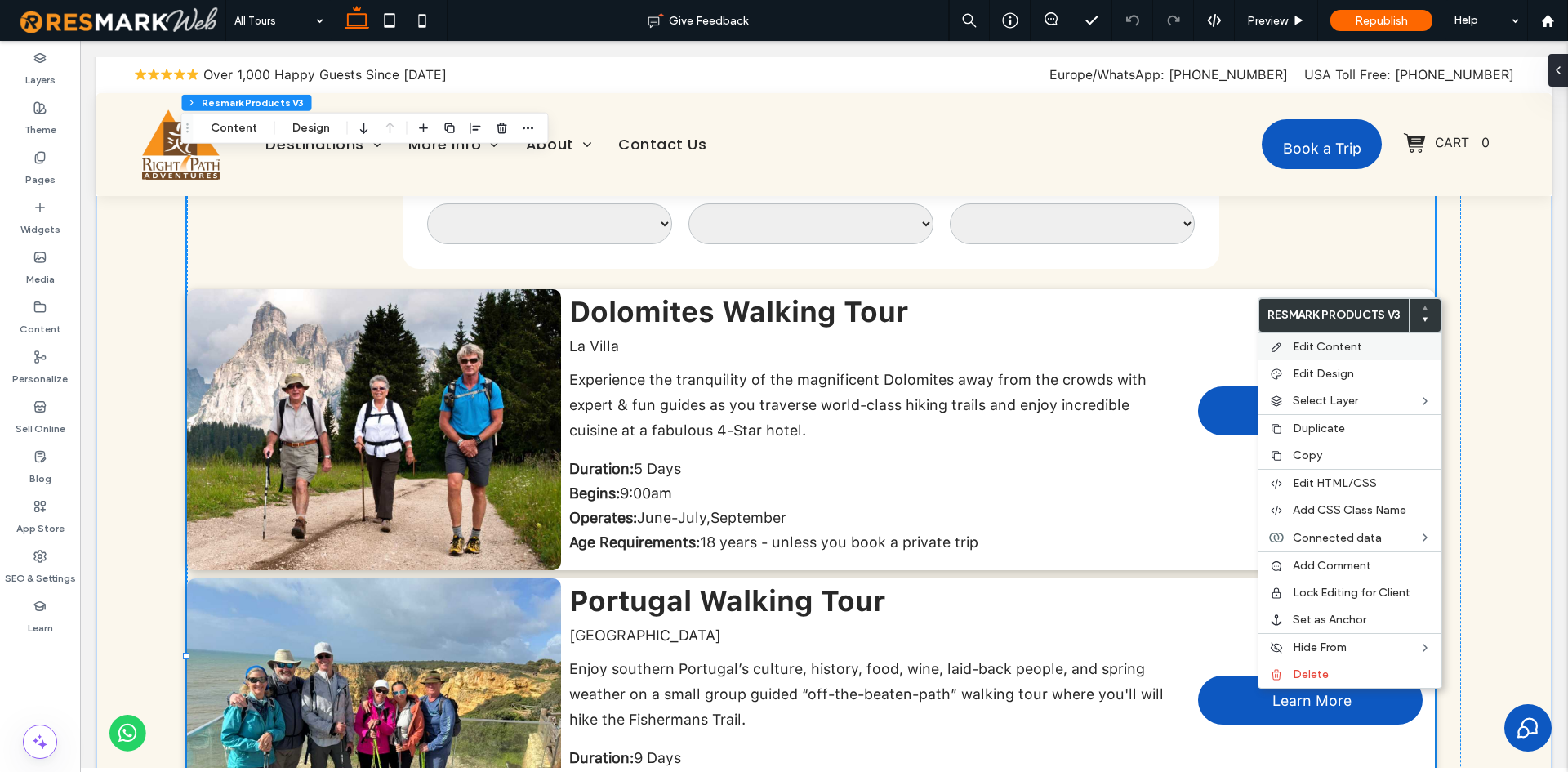
click at [1336, 348] on span "Edit Content" at bounding box center [1327, 347] width 69 height 14
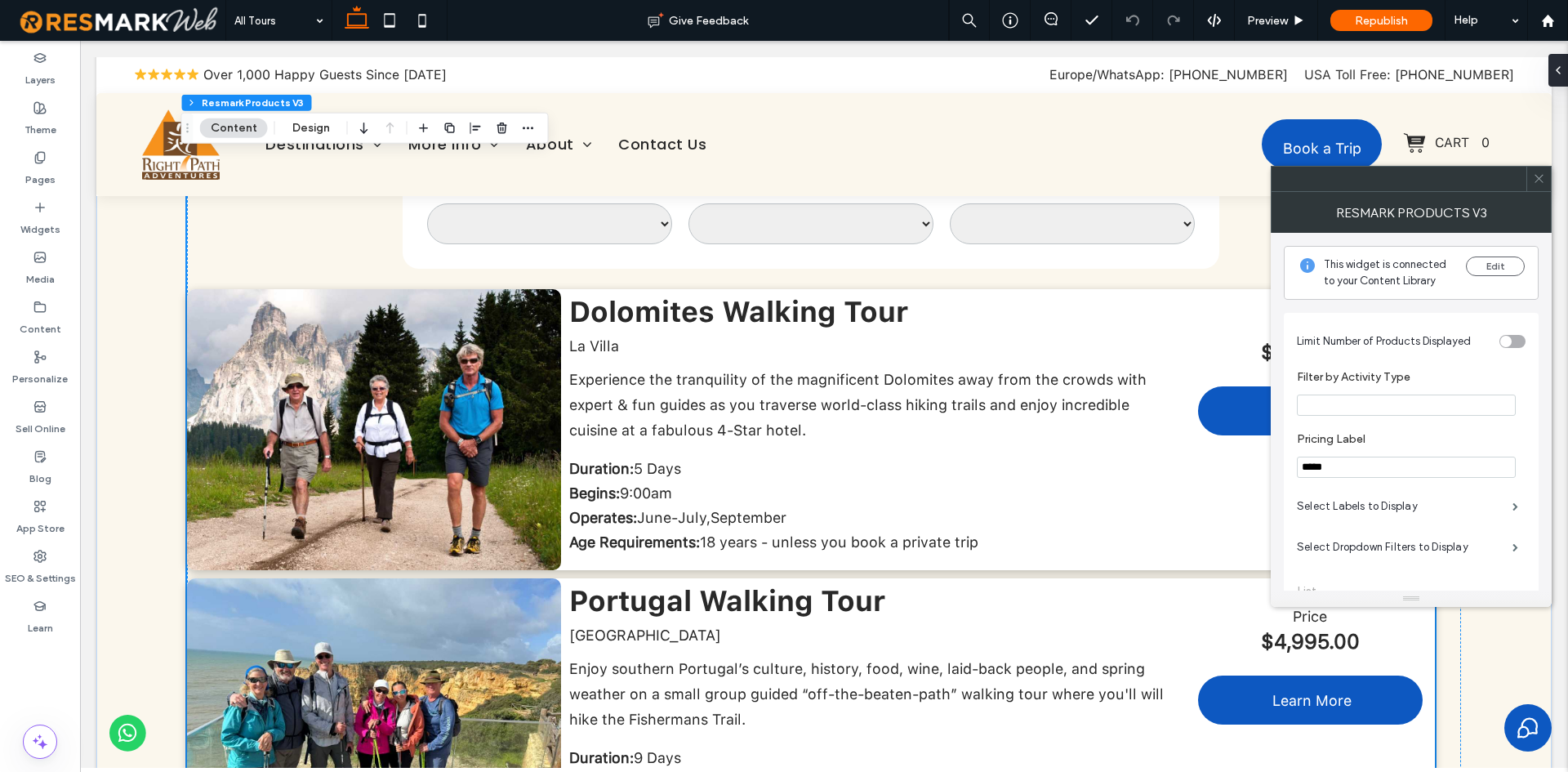
scroll to position [164, 0]
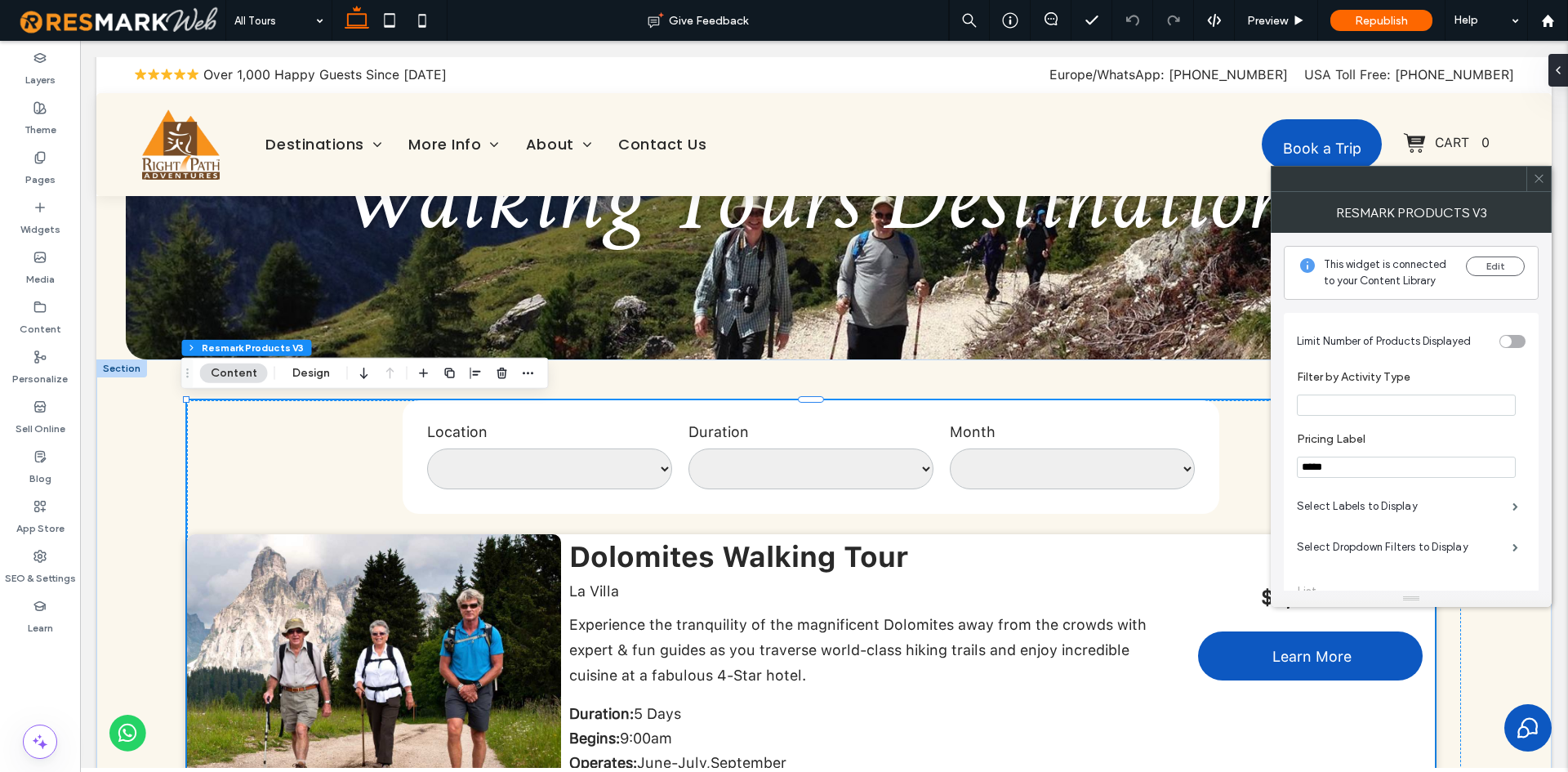
click at [1533, 175] on icon at bounding box center [1539, 178] width 12 height 12
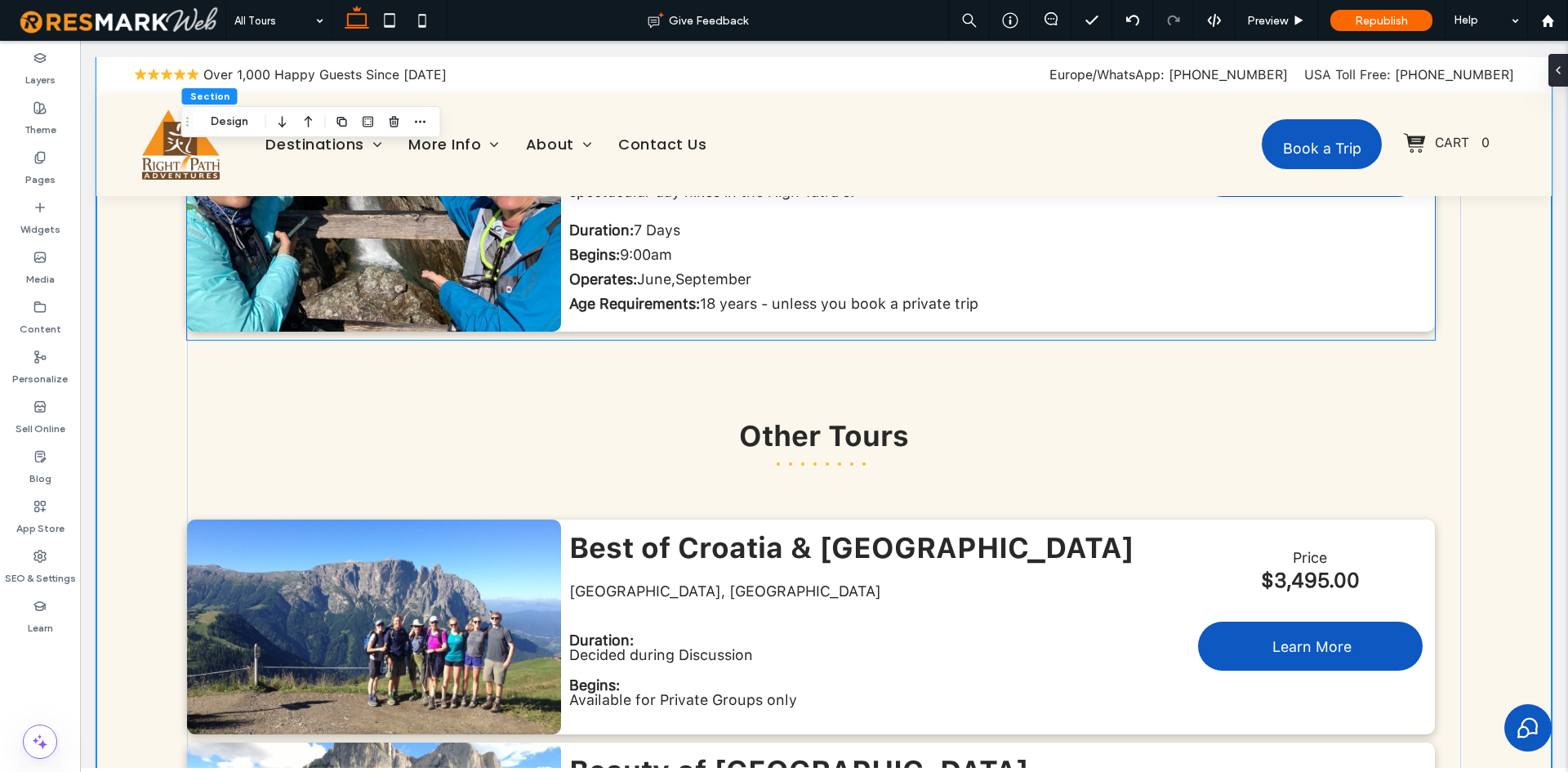
scroll to position [1390, 0]
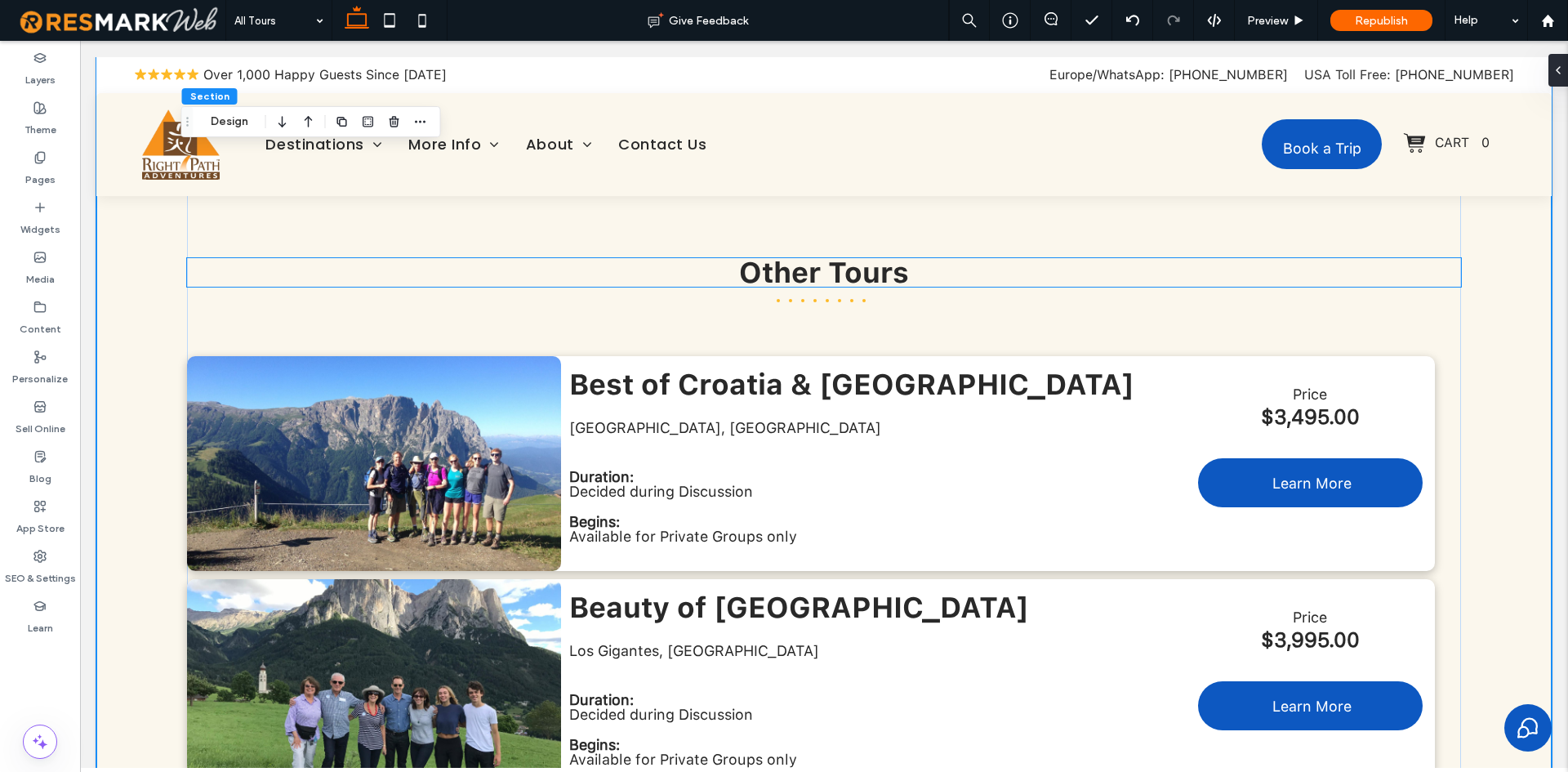
click at [812, 278] on span "Other Tours" at bounding box center [824, 272] width 169 height 33
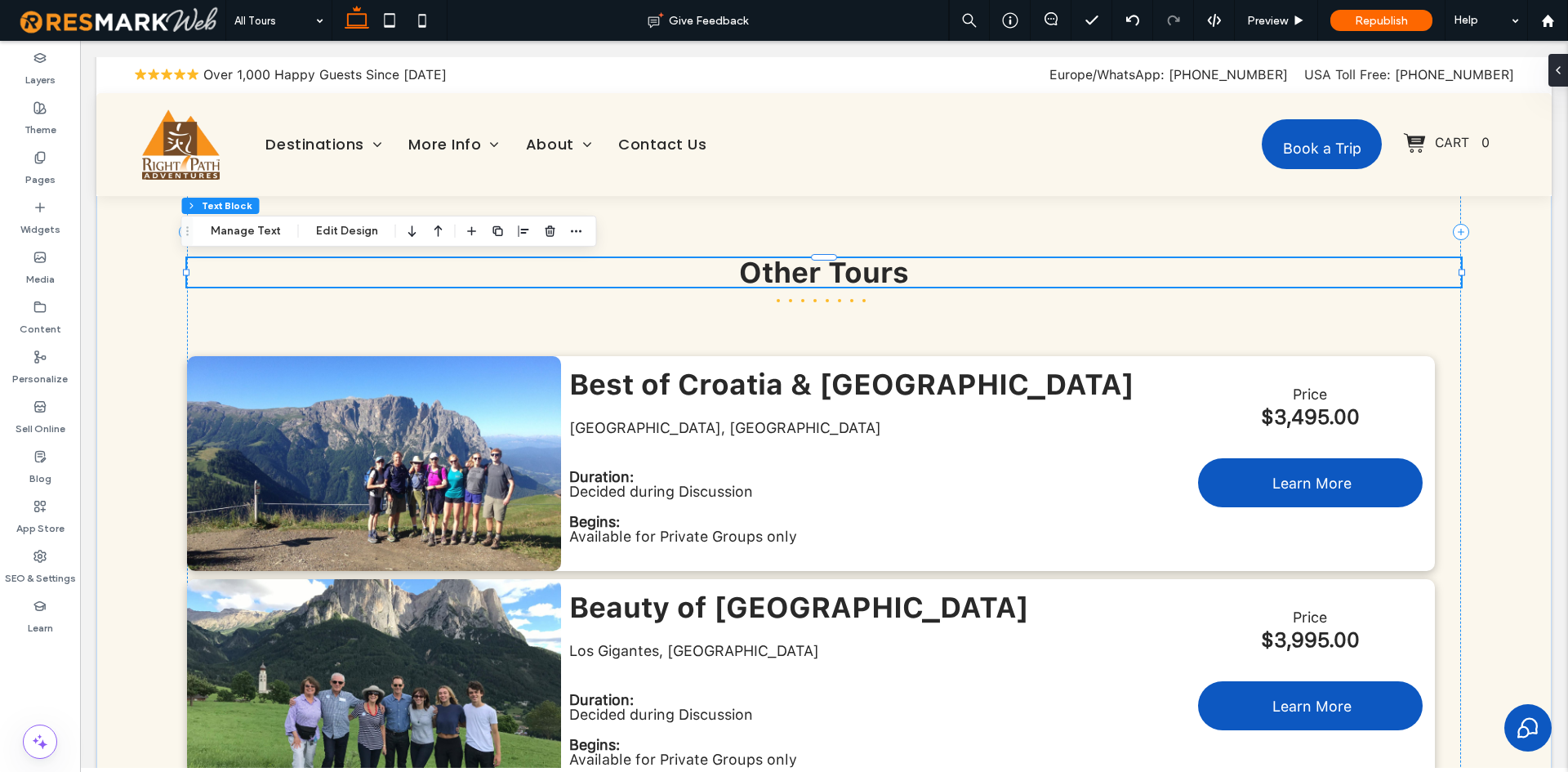
click at [812, 278] on div "Other Tours" at bounding box center [825, 273] width 1274 height 28
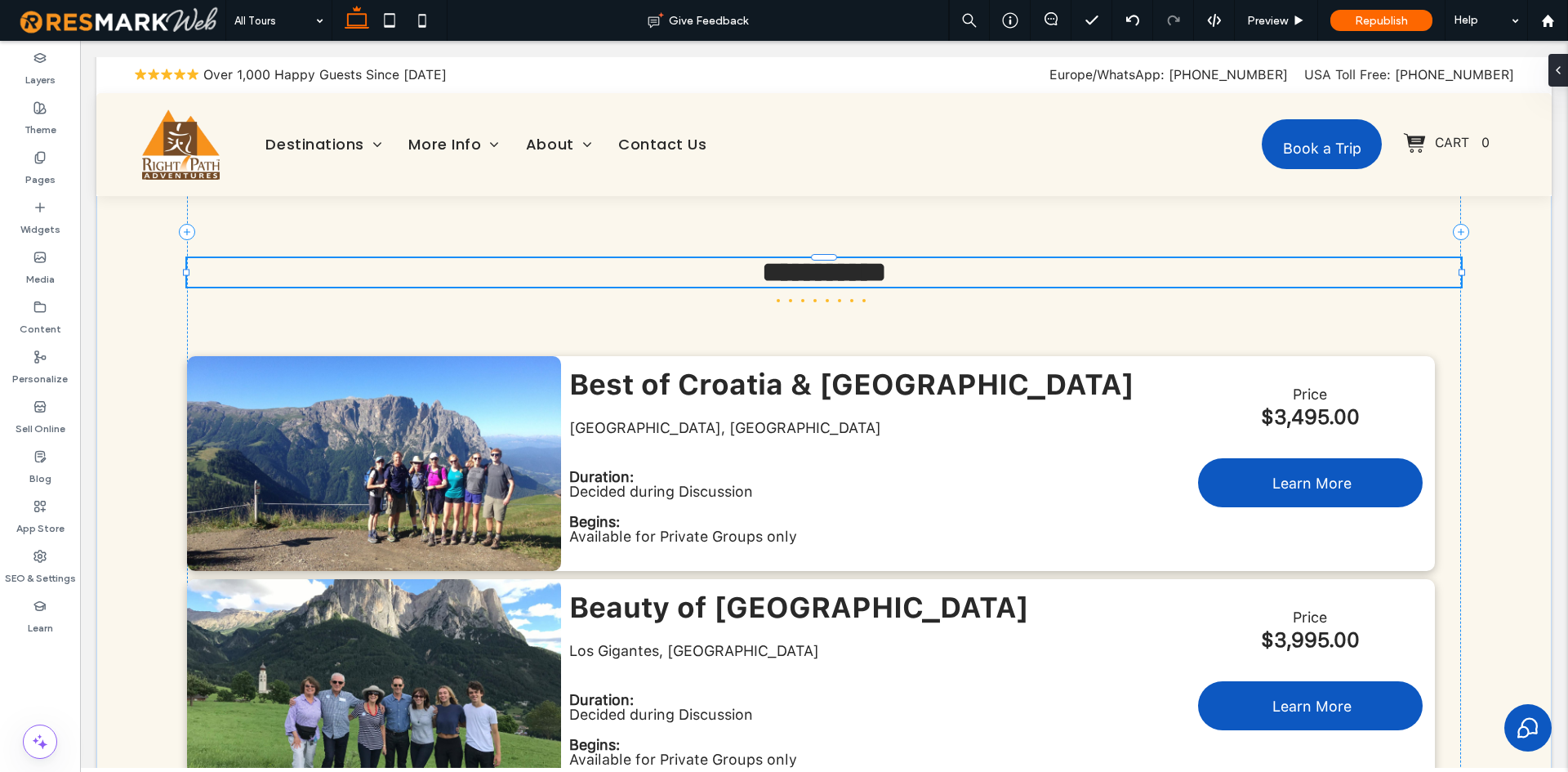
click at [812, 278] on span "**********" at bounding box center [824, 272] width 124 height 27
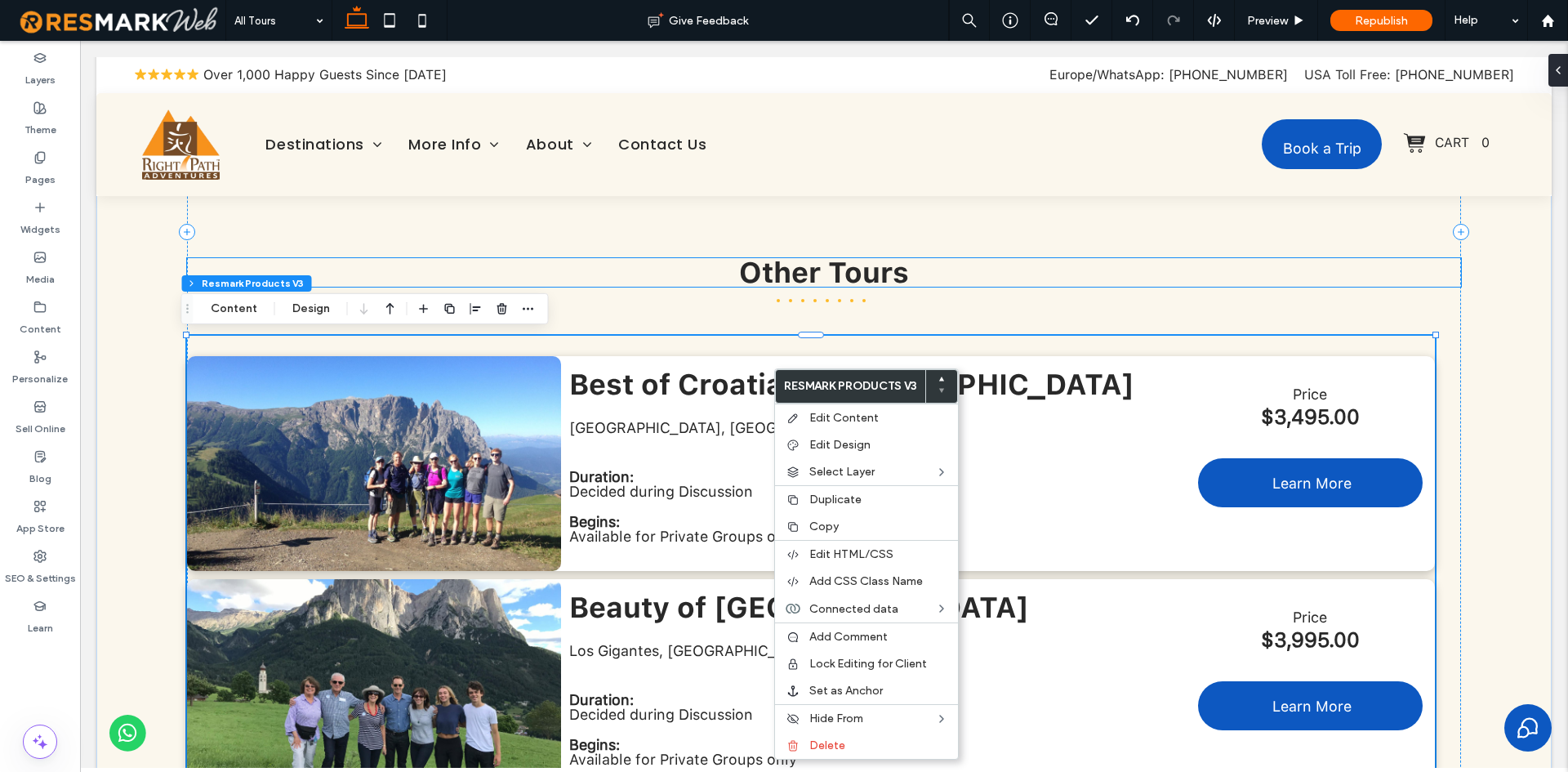
click at [821, 273] on span "Other Tours" at bounding box center [824, 272] width 169 height 33
click at [821, 273] on div "Other Tours" at bounding box center [825, 273] width 1274 height 28
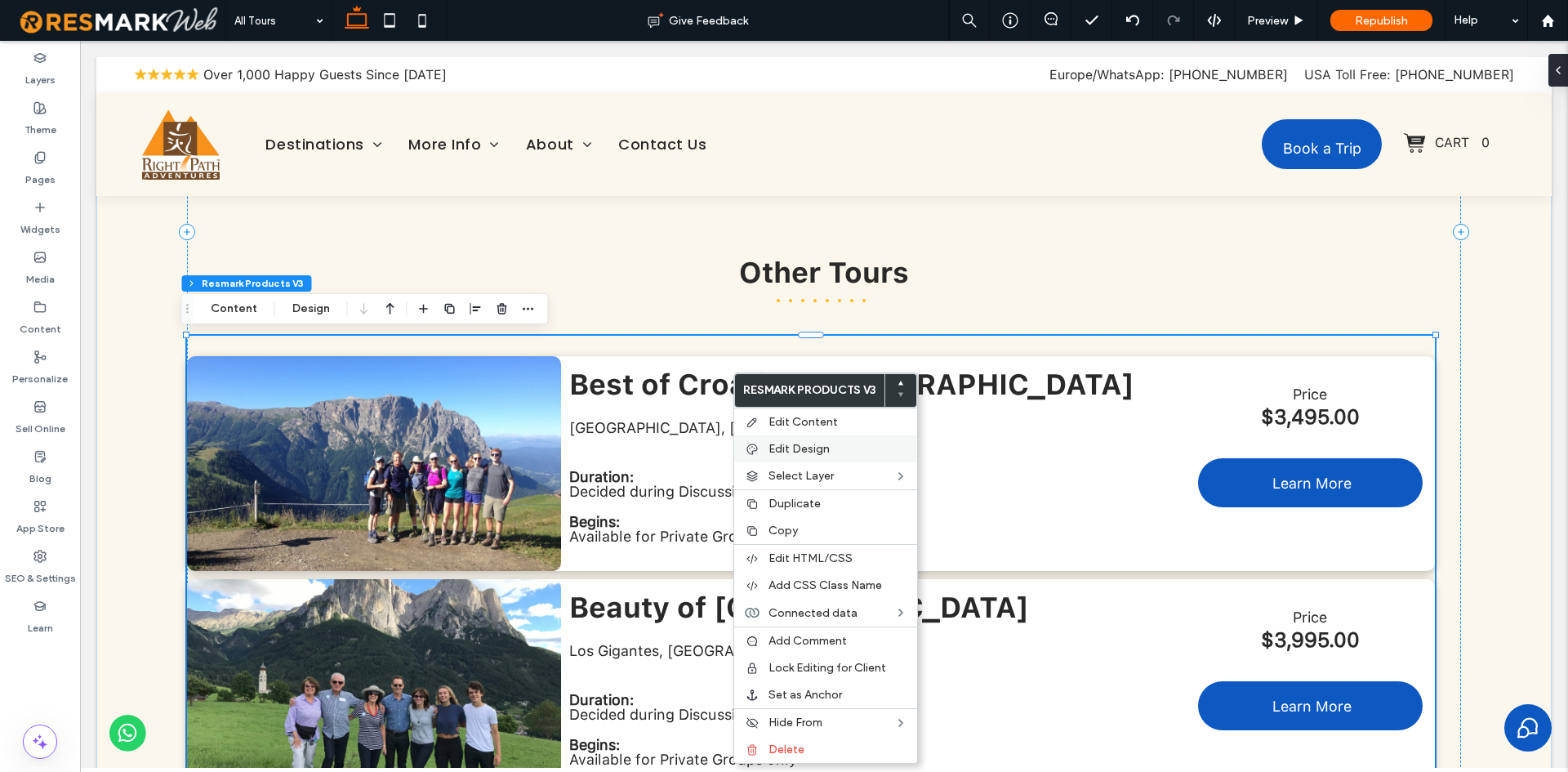
click at [797, 450] on span "Edit Design" at bounding box center [799, 449] width 62 height 14
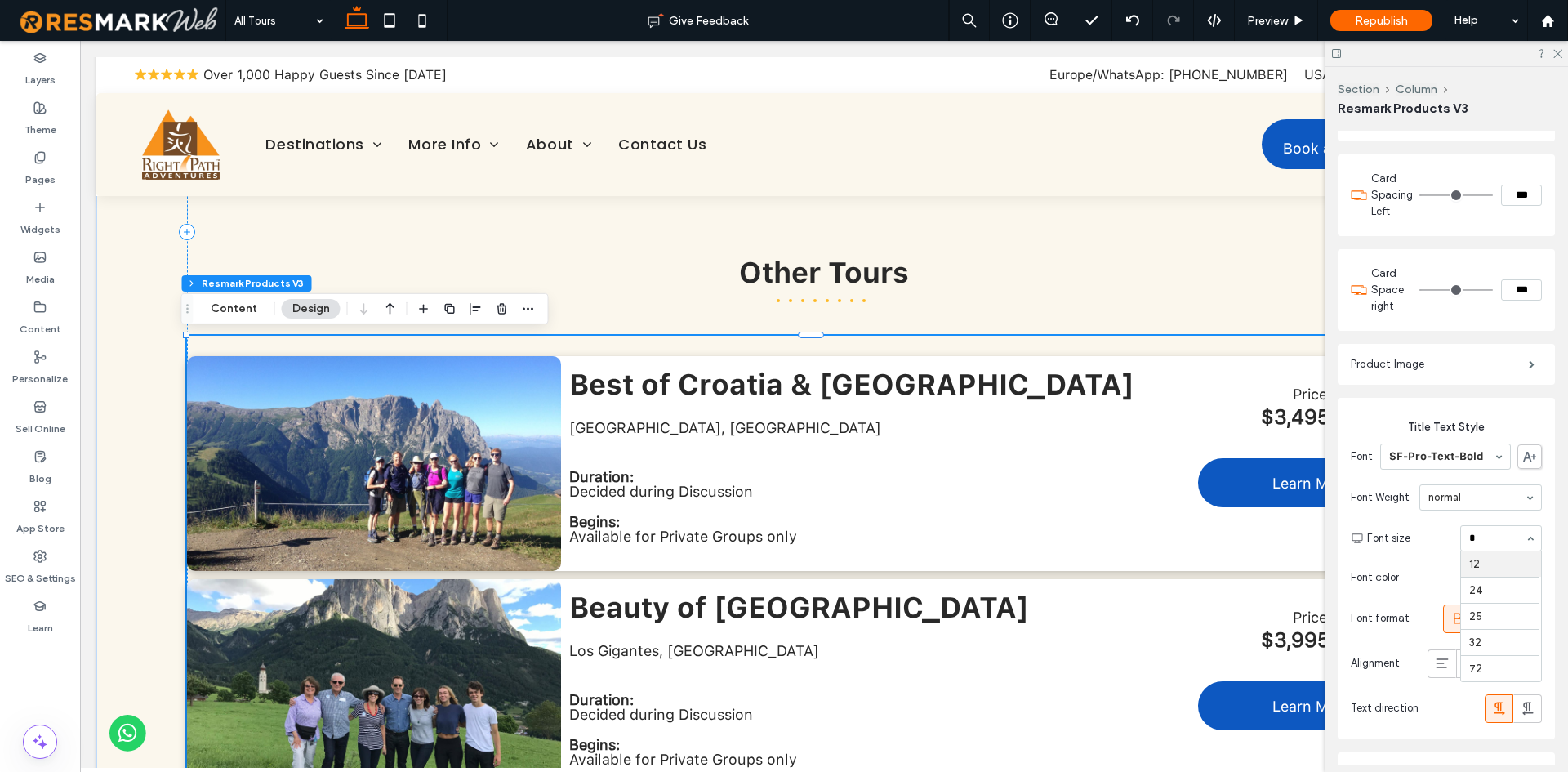
scroll to position [0, 0]
type input "**"
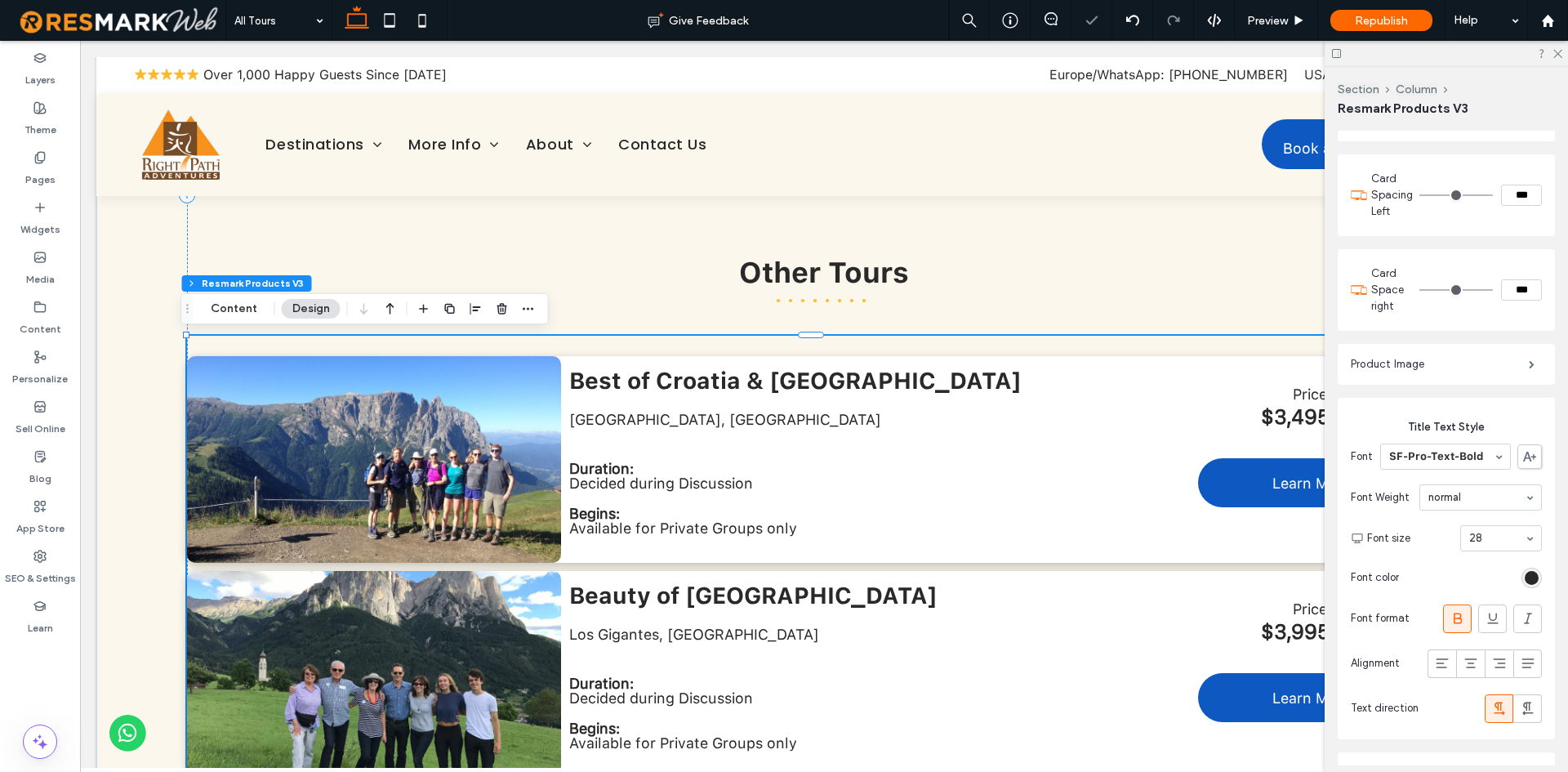
click at [1555, 45] on div at bounding box center [1446, 53] width 243 height 26
click at [1558, 53] on use at bounding box center [1558, 54] width 9 height 9
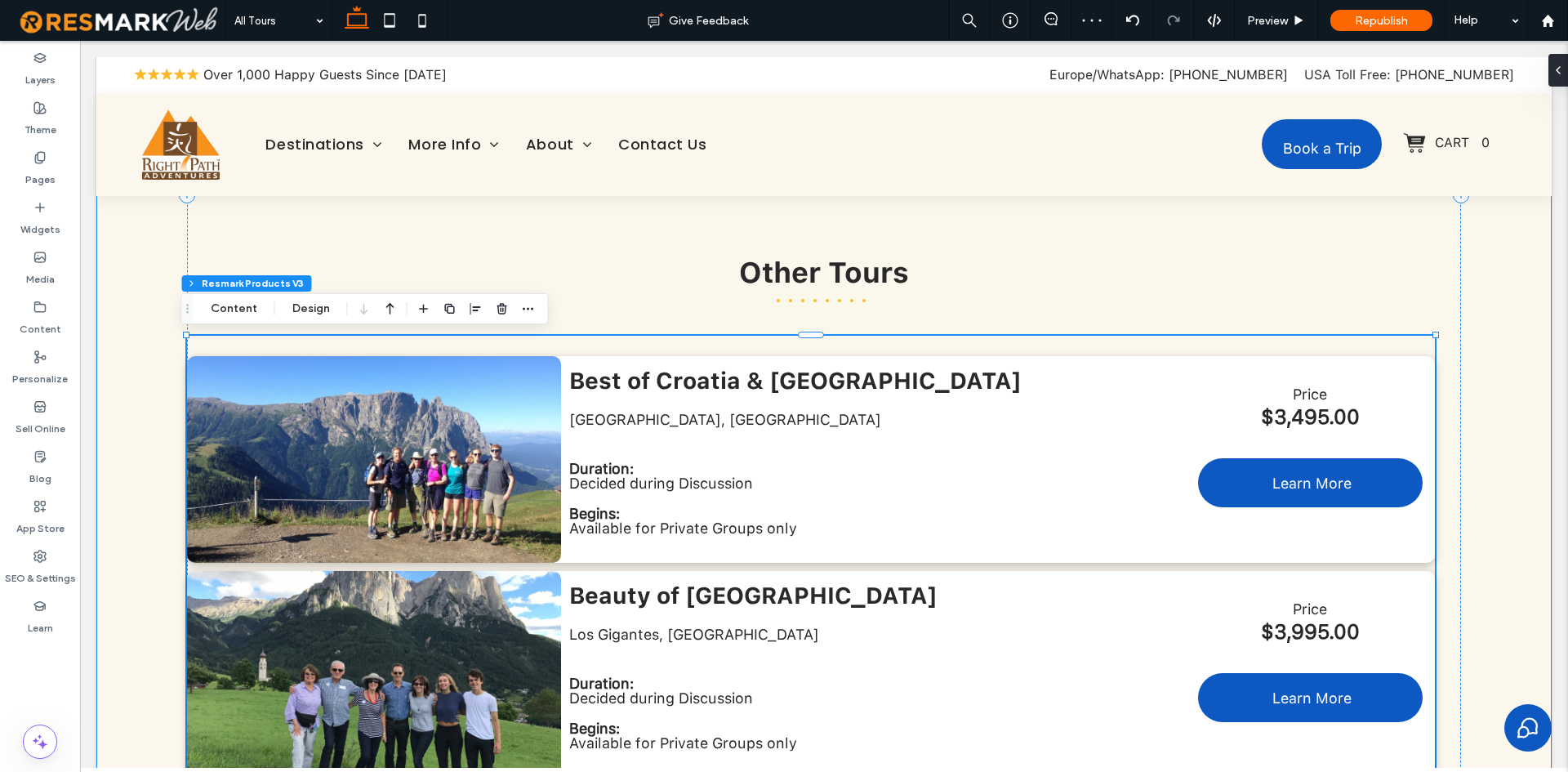
click at [1509, 250] on div "**********" at bounding box center [824, 195] width 1455 height 2124
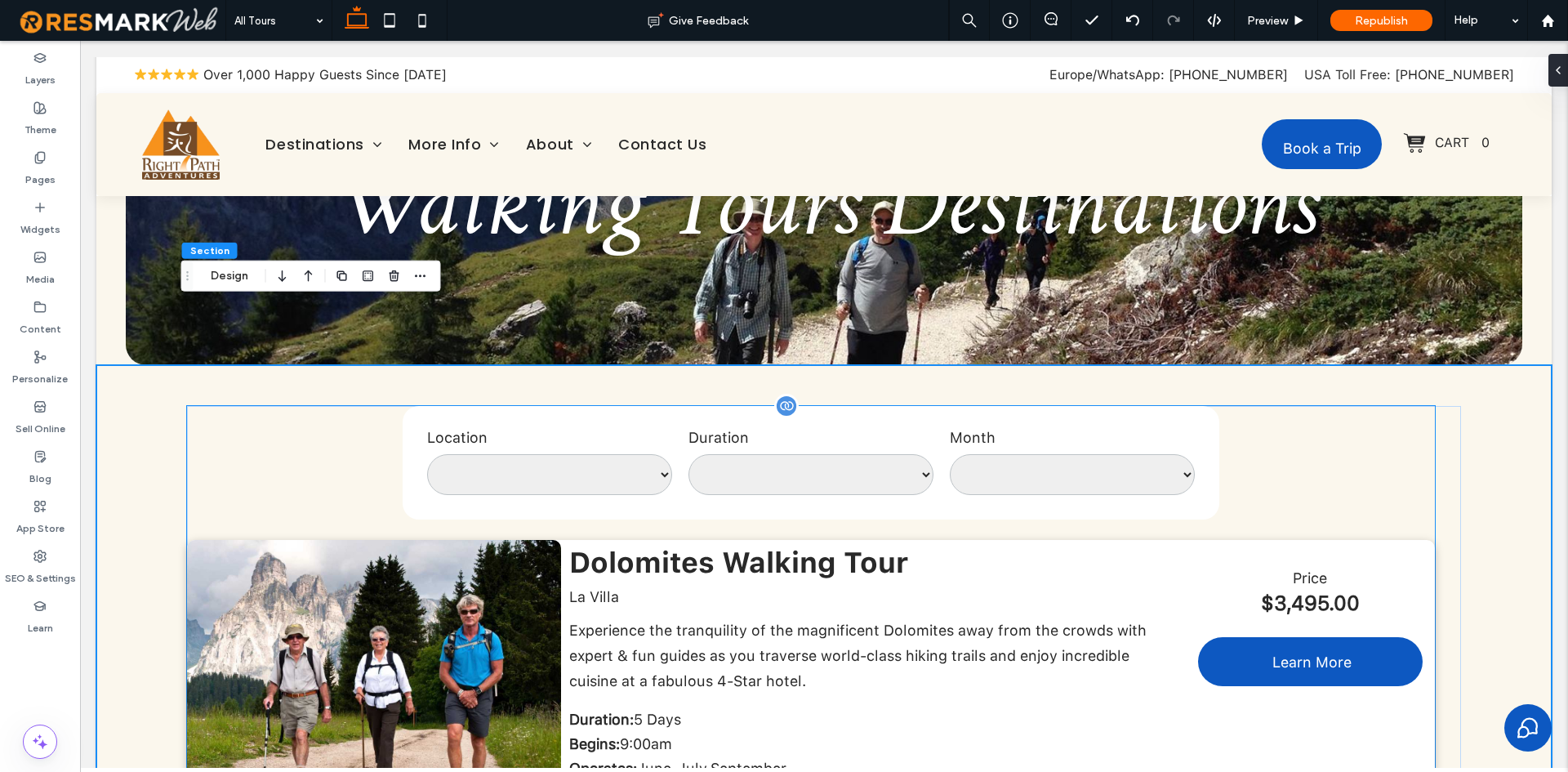
scroll to position [245, 0]
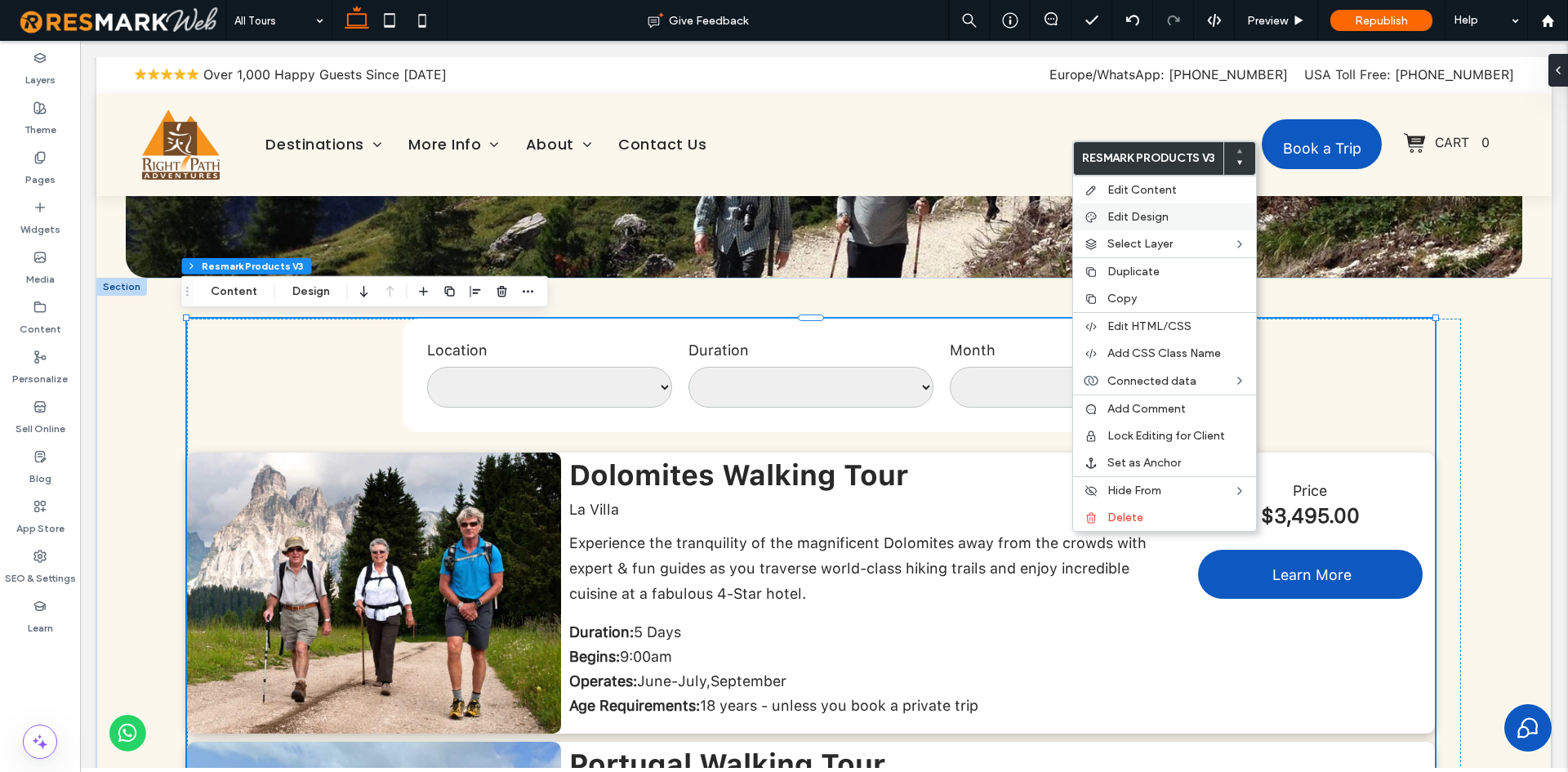
click at [1153, 225] on div "Edit Design" at bounding box center [1165, 217] width 183 height 27
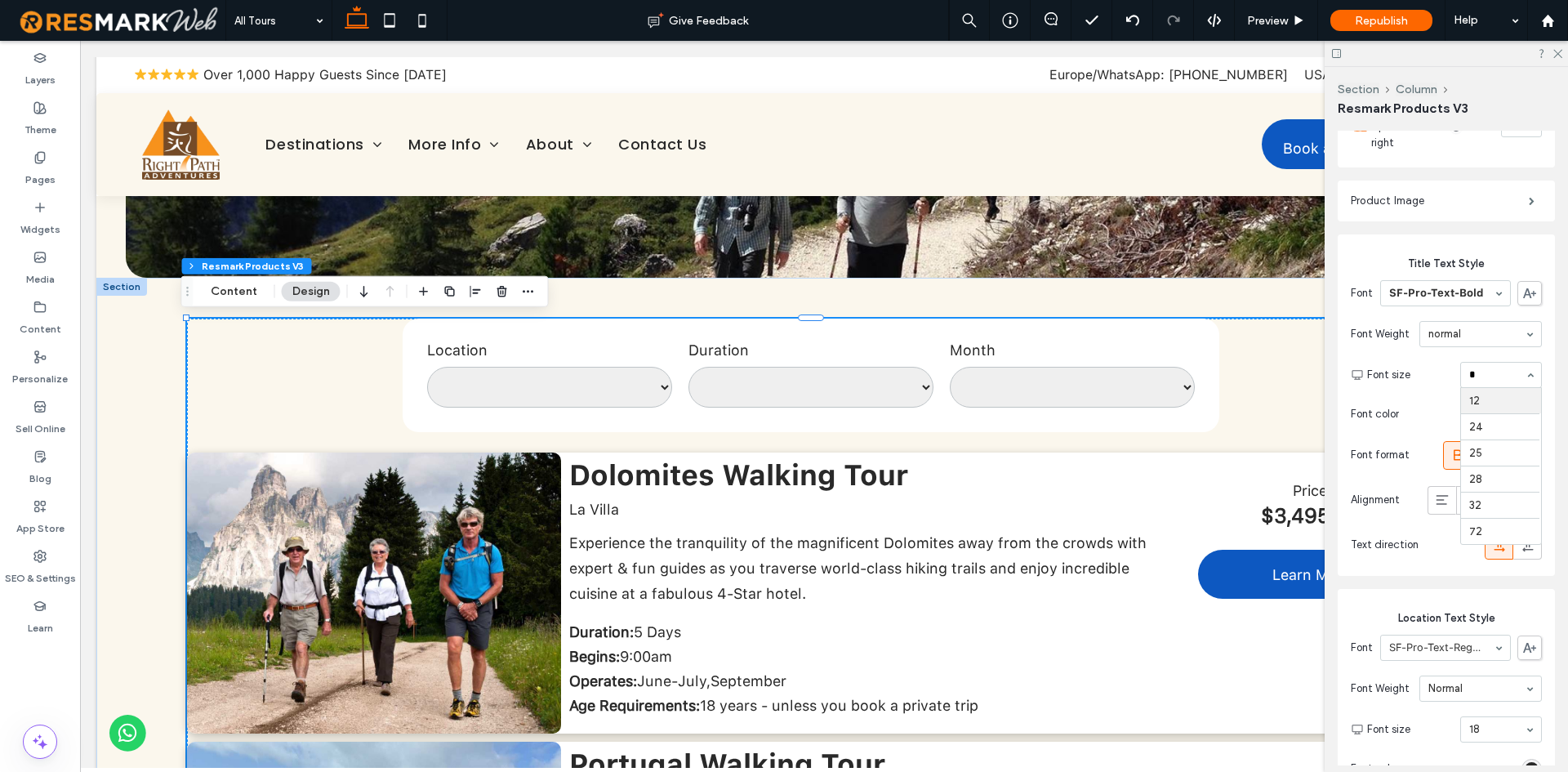
scroll to position [0, 0]
type input "**"
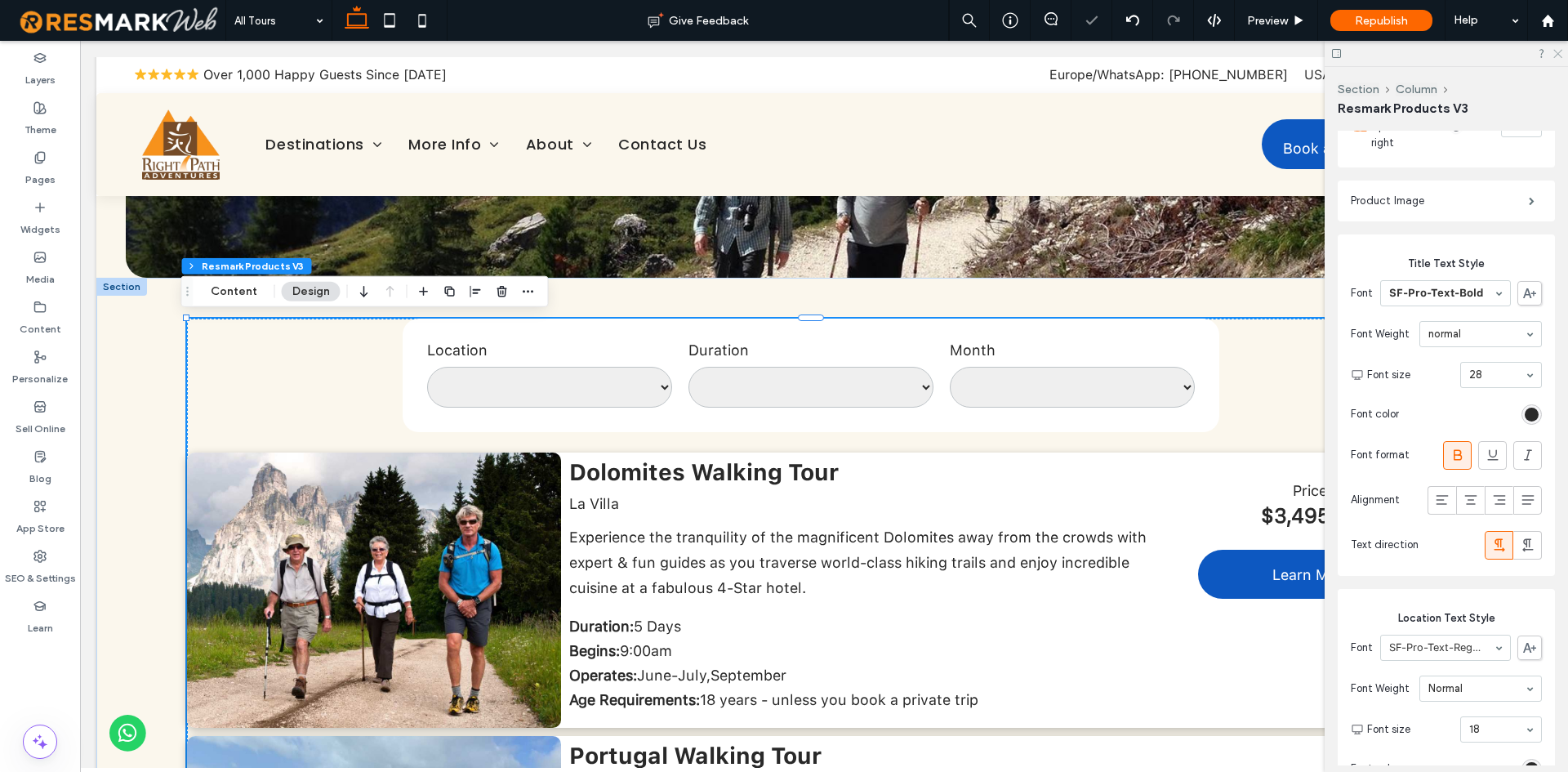
click at [1561, 47] on icon at bounding box center [1557, 52] width 10 height 10
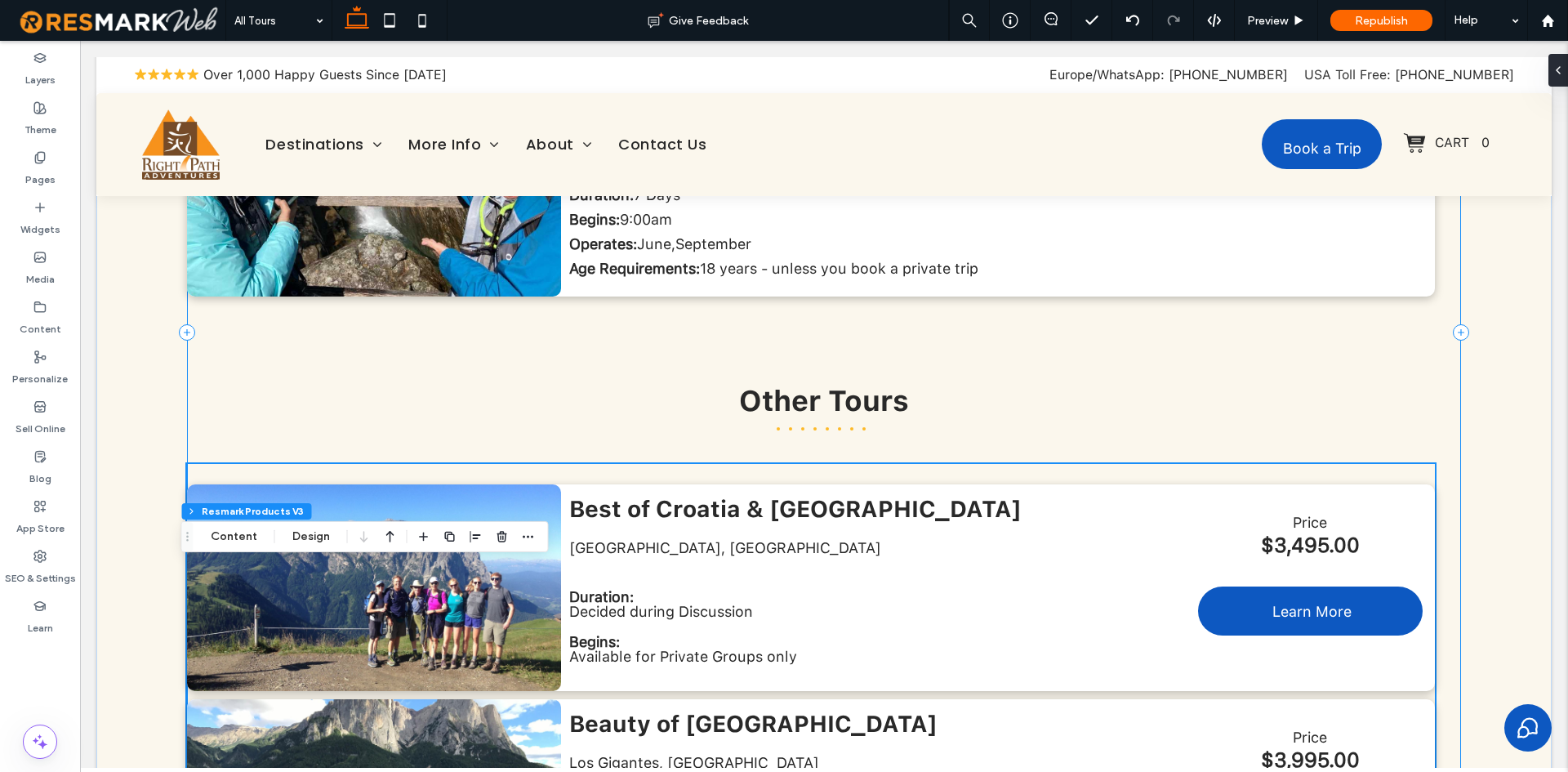
scroll to position [1307, 0]
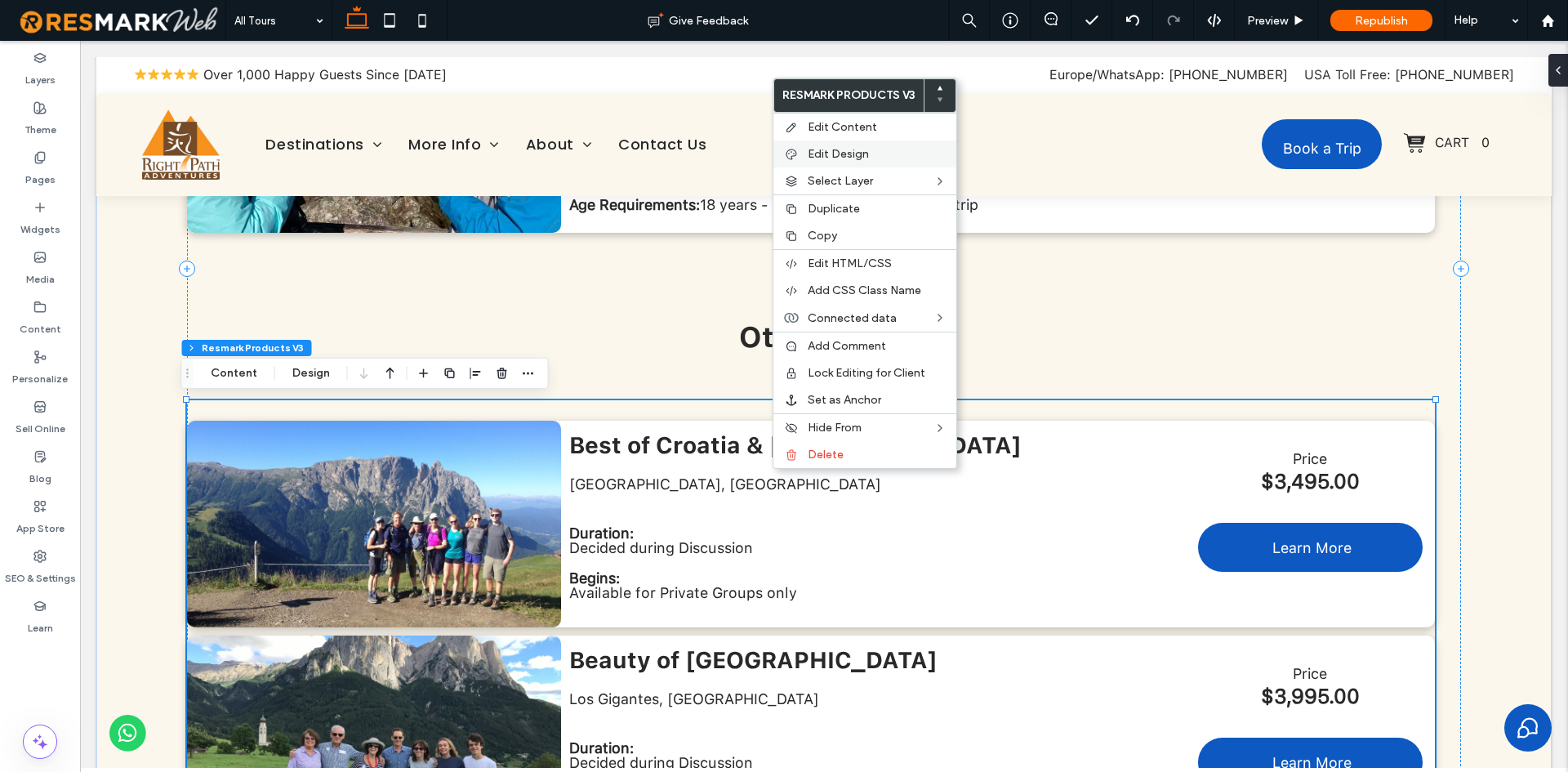
click at [868, 152] on span "Edit Design" at bounding box center [838, 153] width 62 height 14
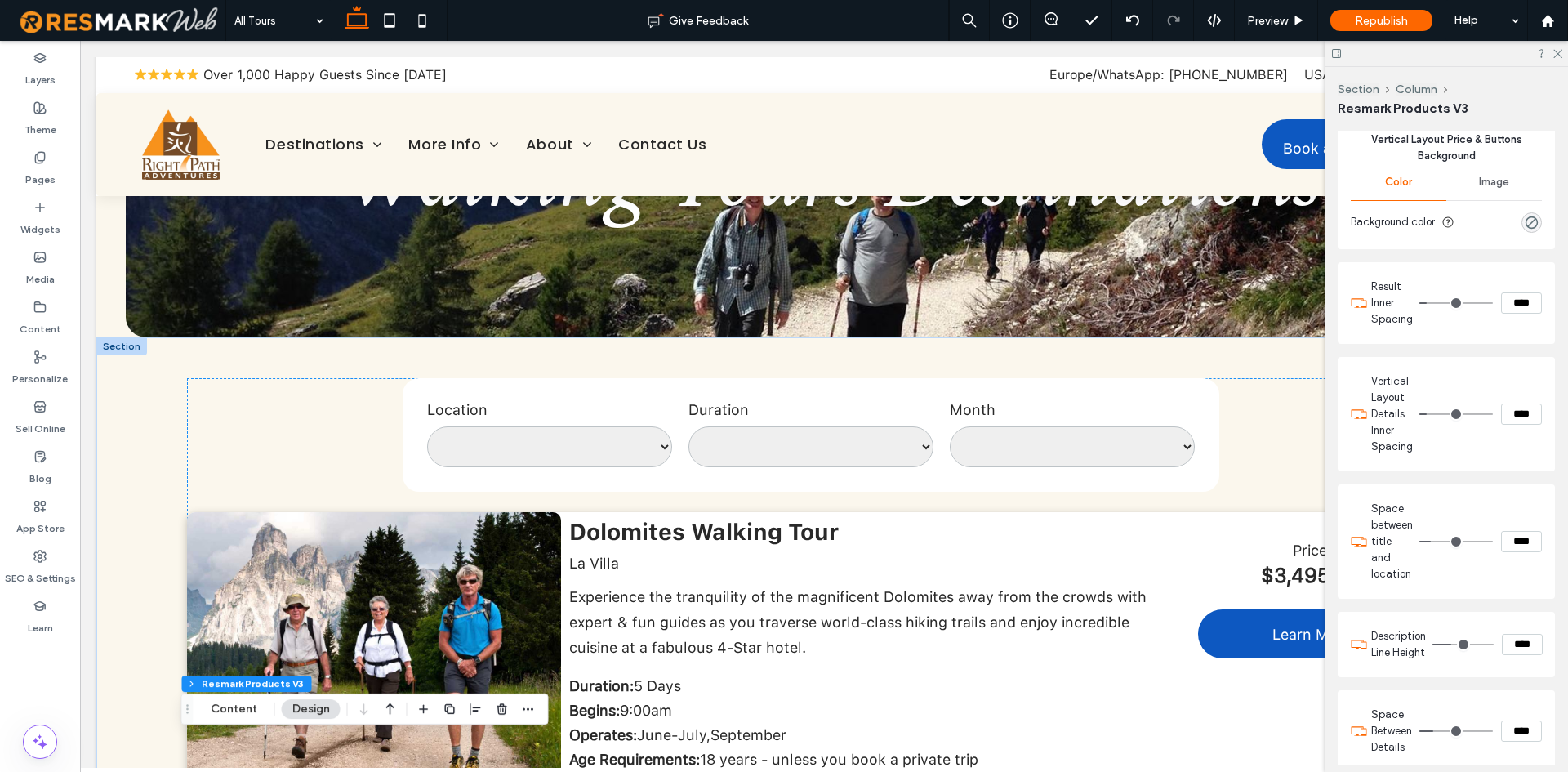
scroll to position [164, 0]
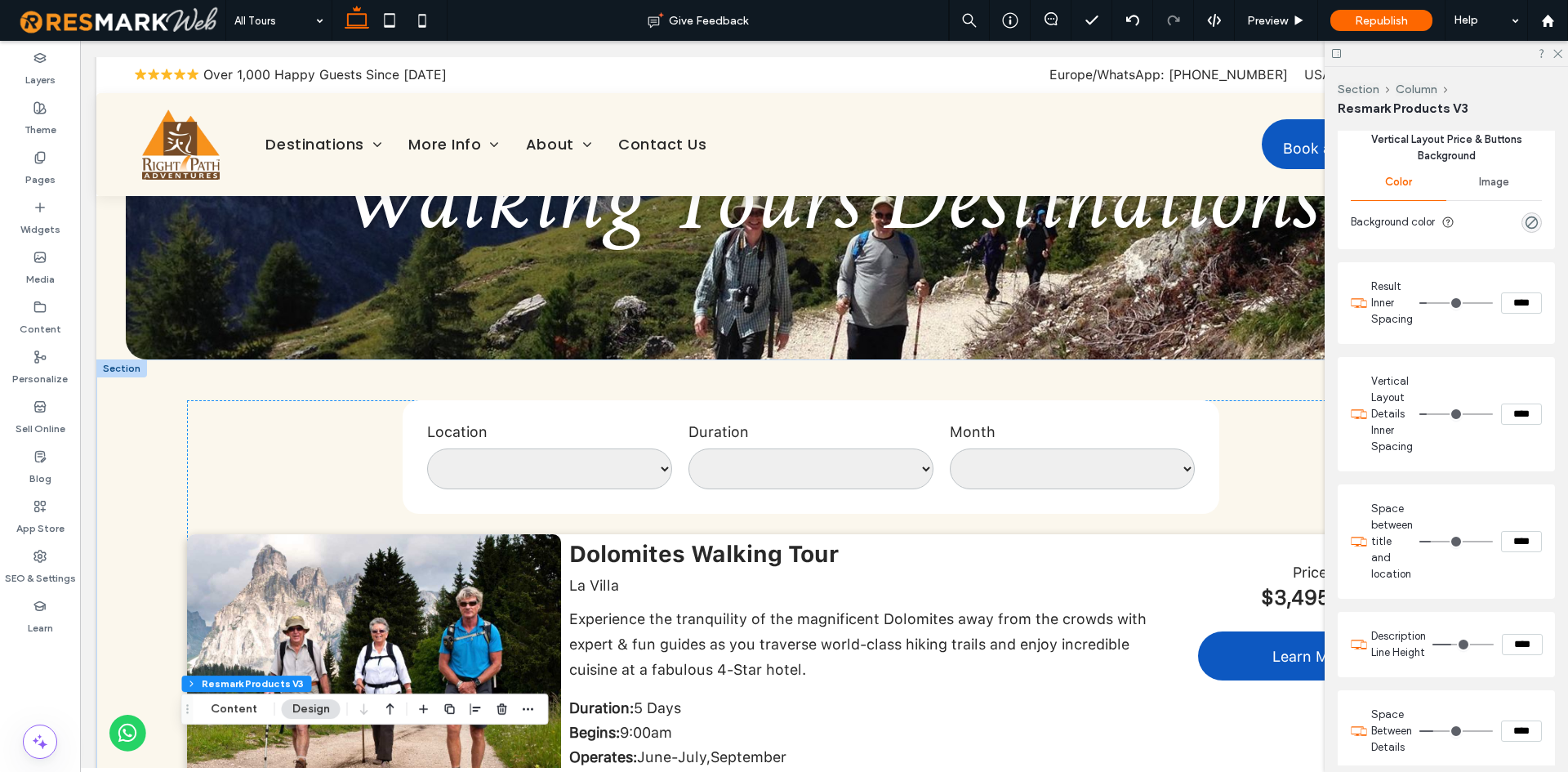
click at [52, 685] on div "Layers Theme Pages Widgets Media Content Personalize Sell Online Blog App Store…" at bounding box center [40, 406] width 80 height 731
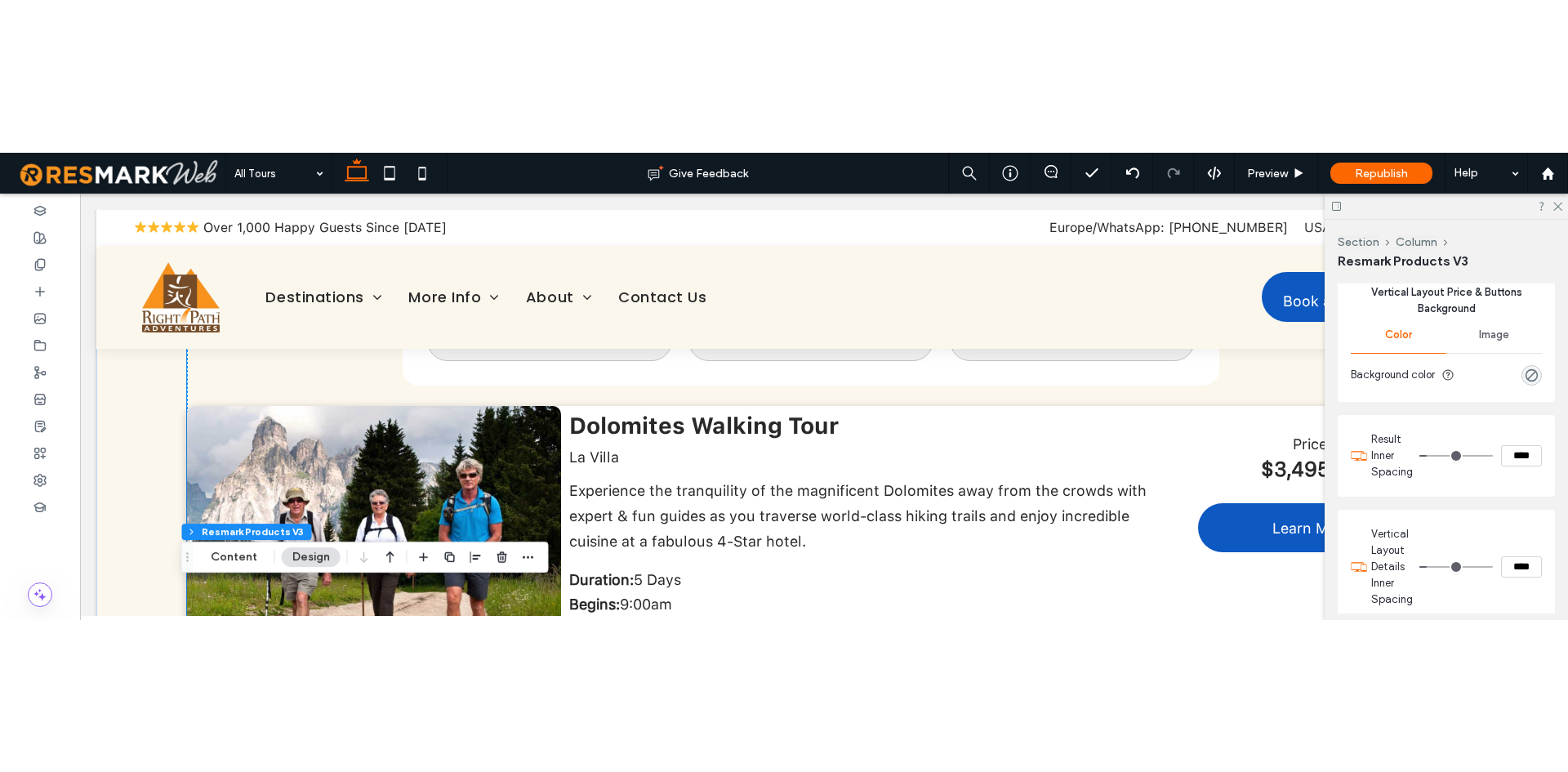
scroll to position [408, 0]
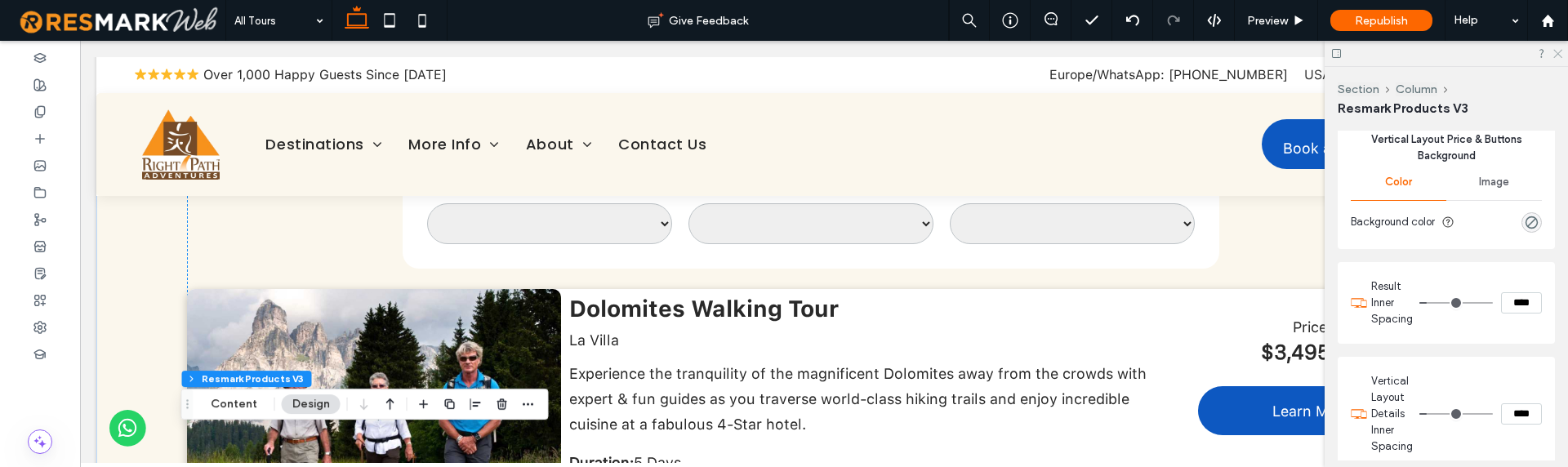
click at [1555, 53] on icon at bounding box center [1557, 52] width 10 height 10
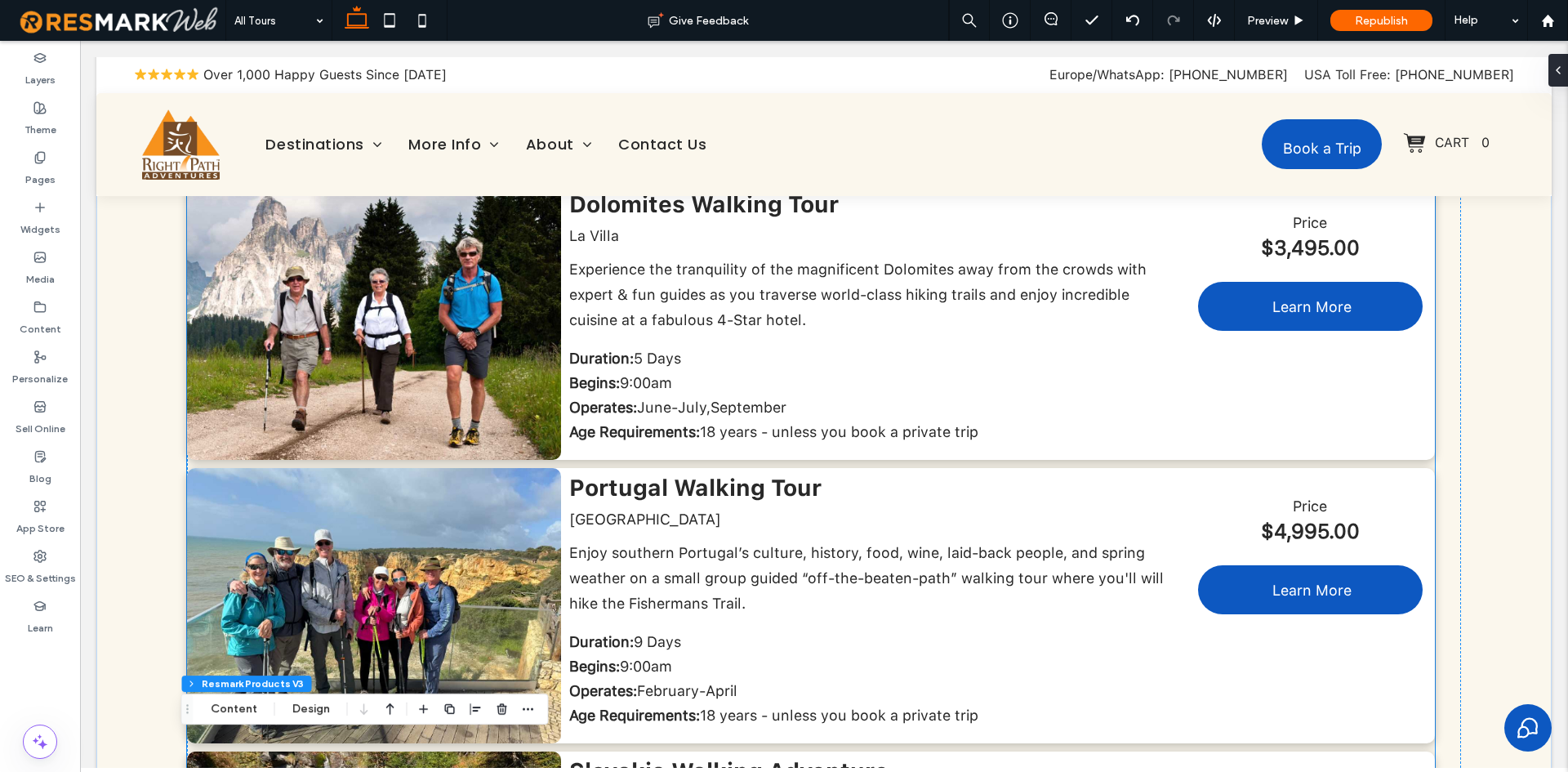
scroll to position [491, 0]
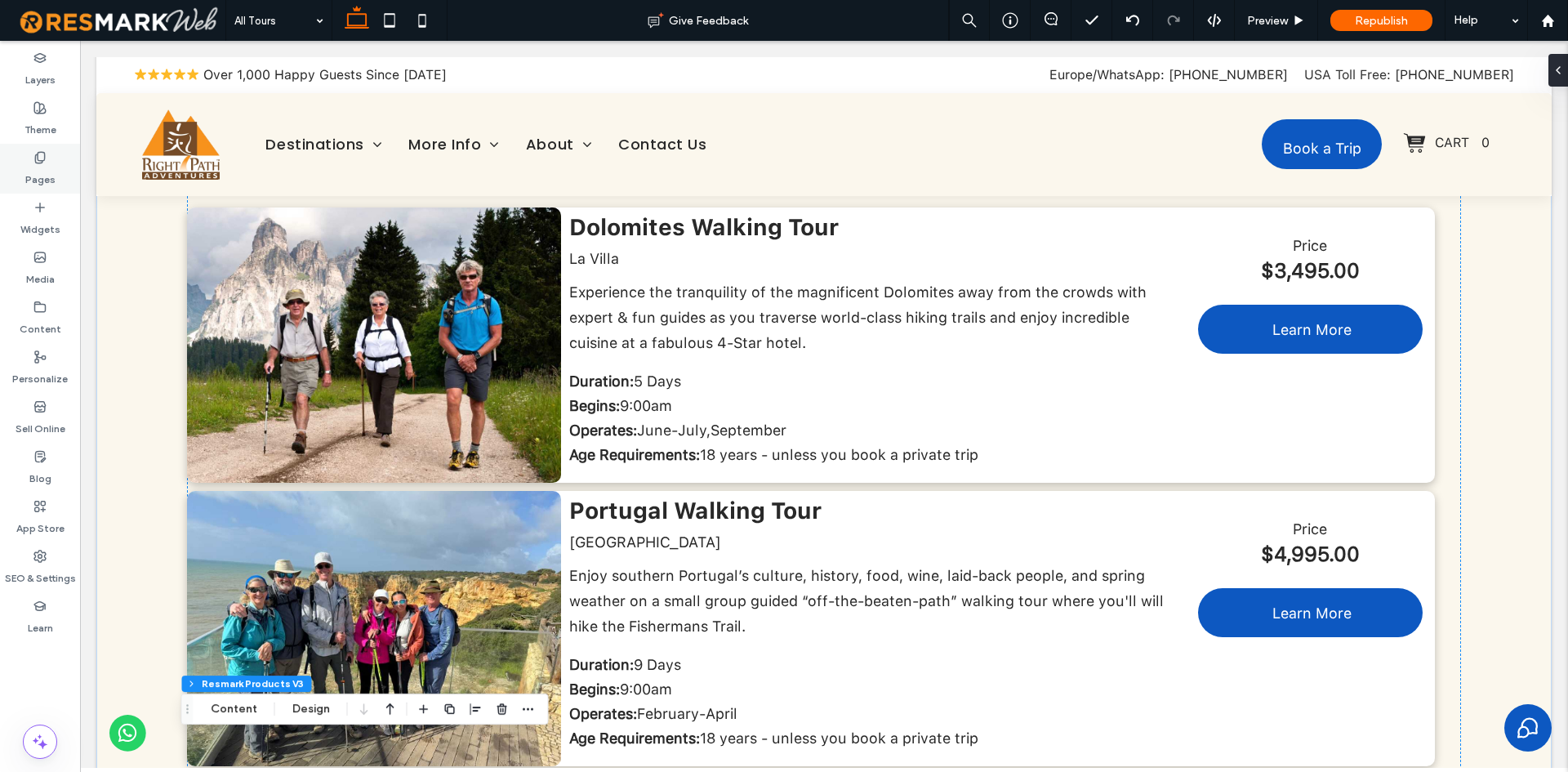
click at [45, 163] on icon at bounding box center [40, 158] width 13 height 13
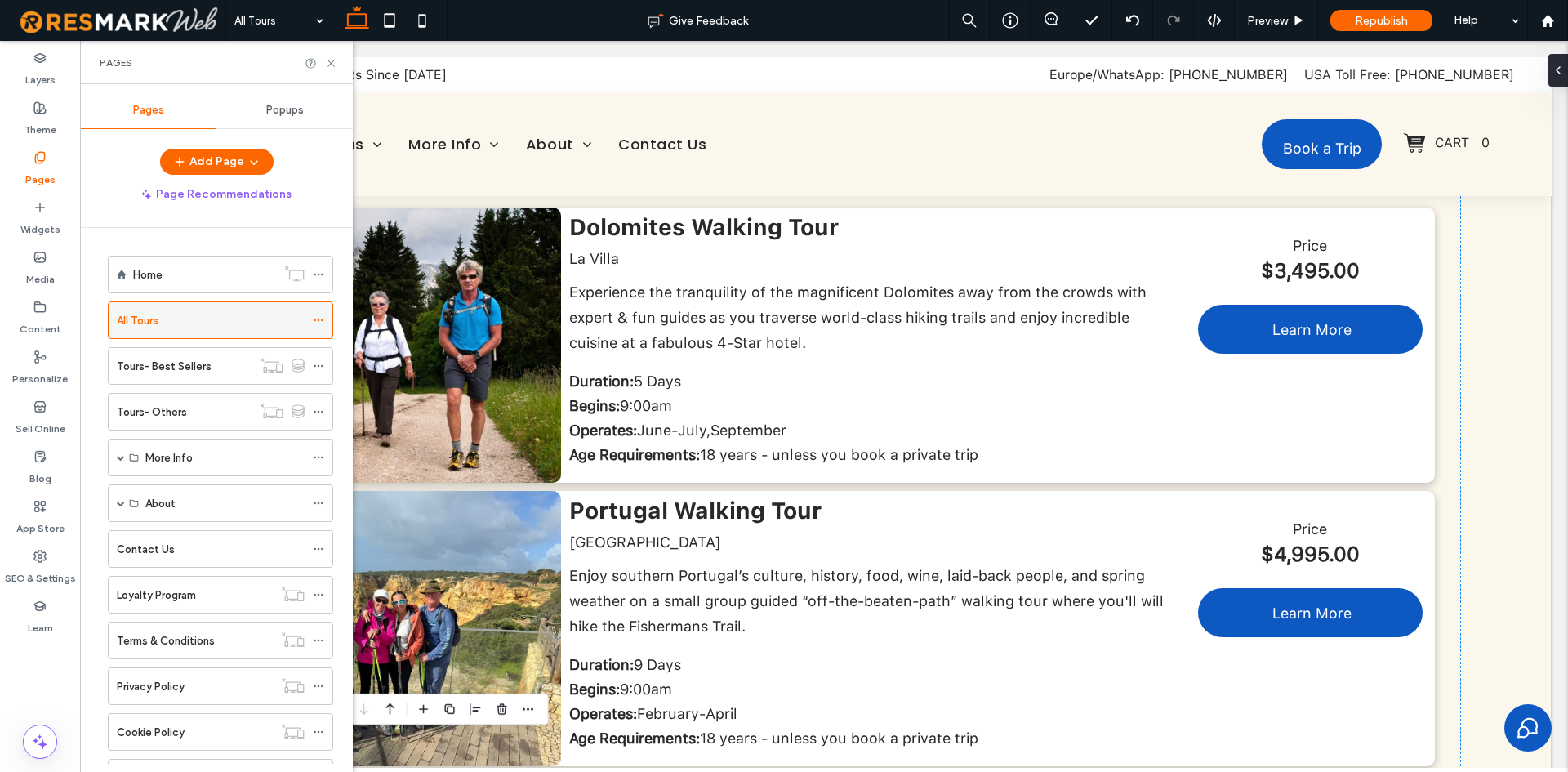
click at [317, 320] on icon at bounding box center [318, 320] width 11 height 11
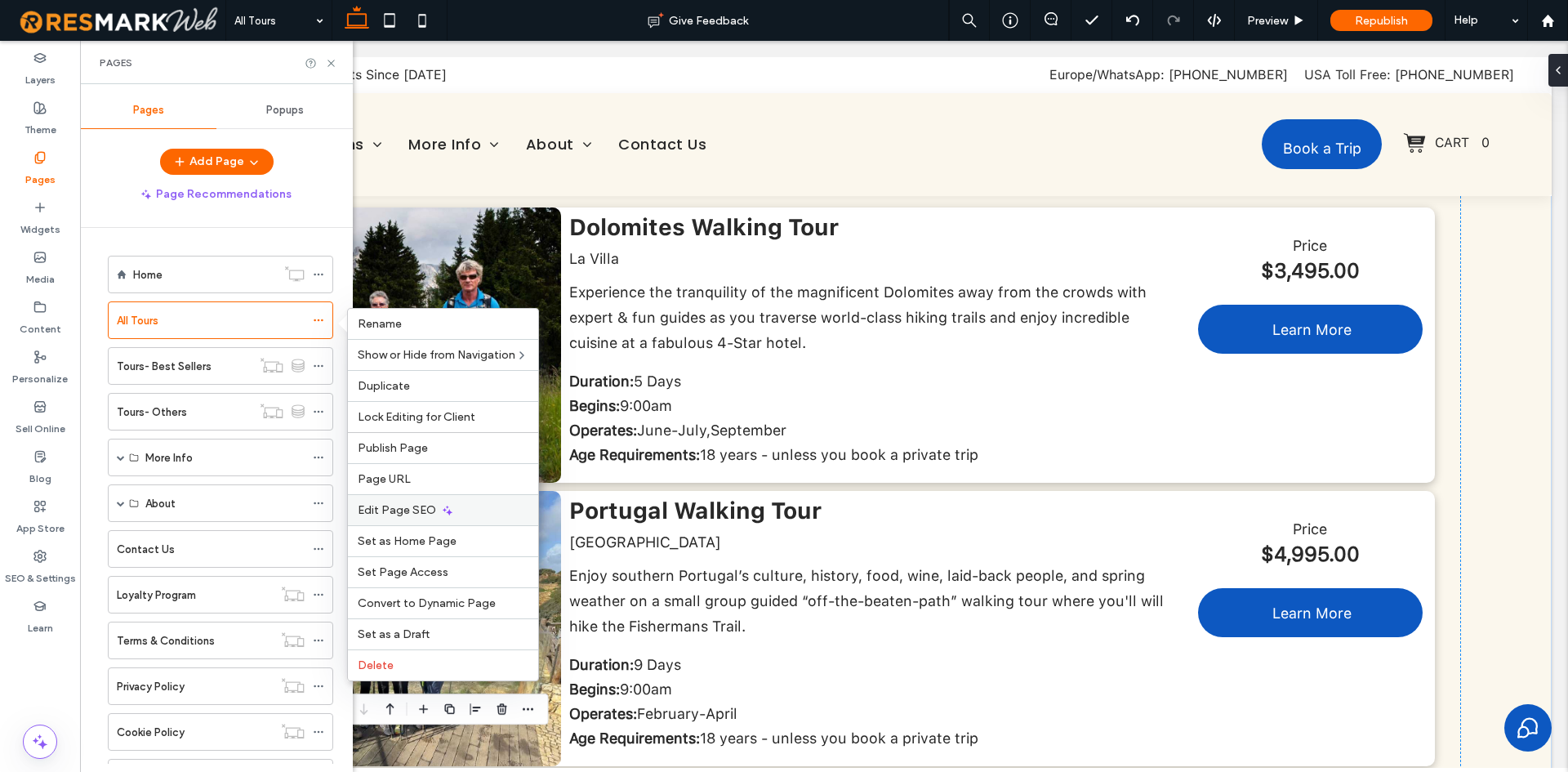
click at [437, 520] on div "Edit Page SEO" at bounding box center [443, 510] width 190 height 31
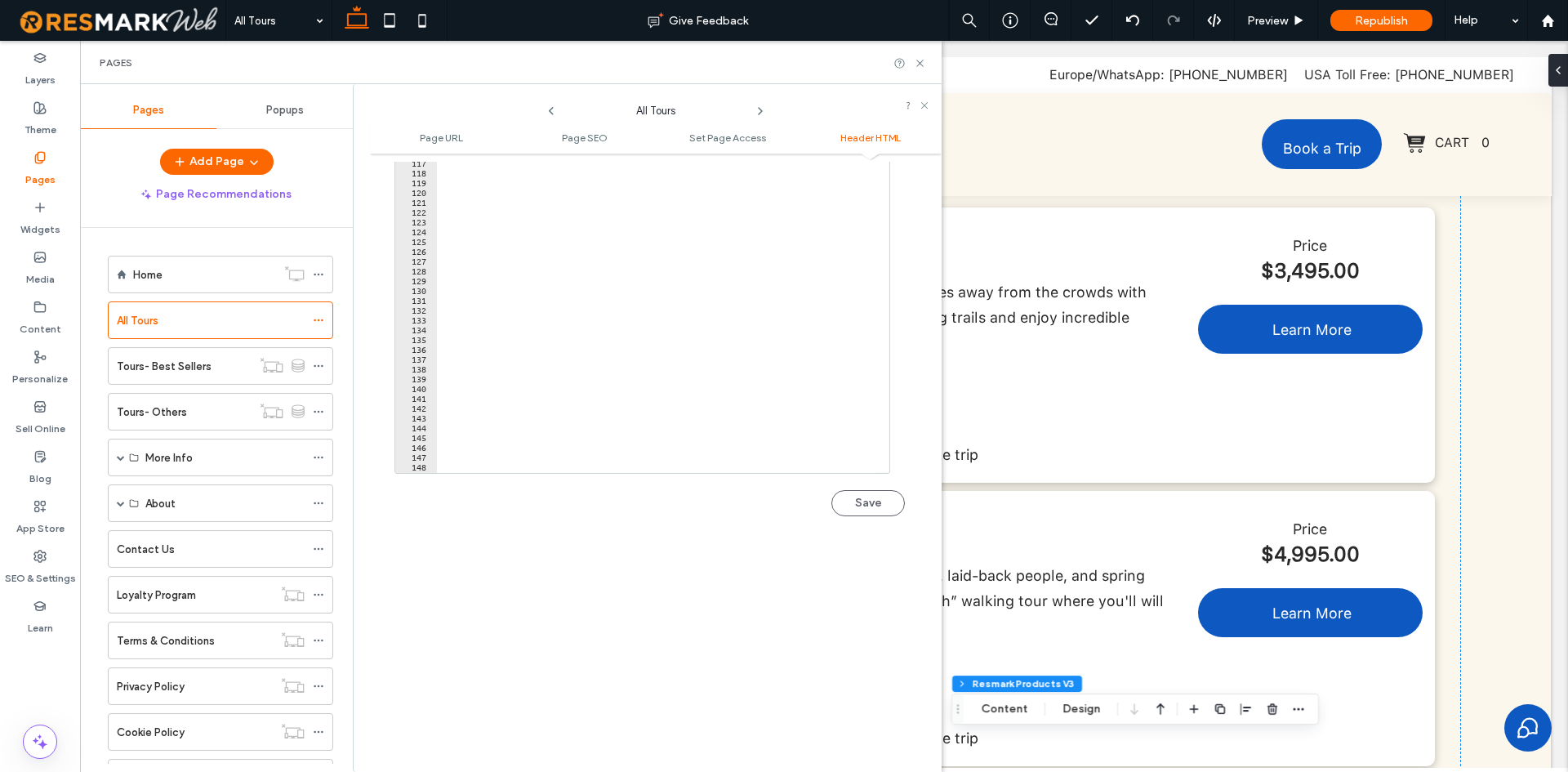
scroll to position [932, 0]
click at [626, 294] on div "@ media (max-width: 767px) { * #dm .dmInner div .u_1518085901 .clsFiltersRSMK ,…" at bounding box center [690, 313] width 507 height 332
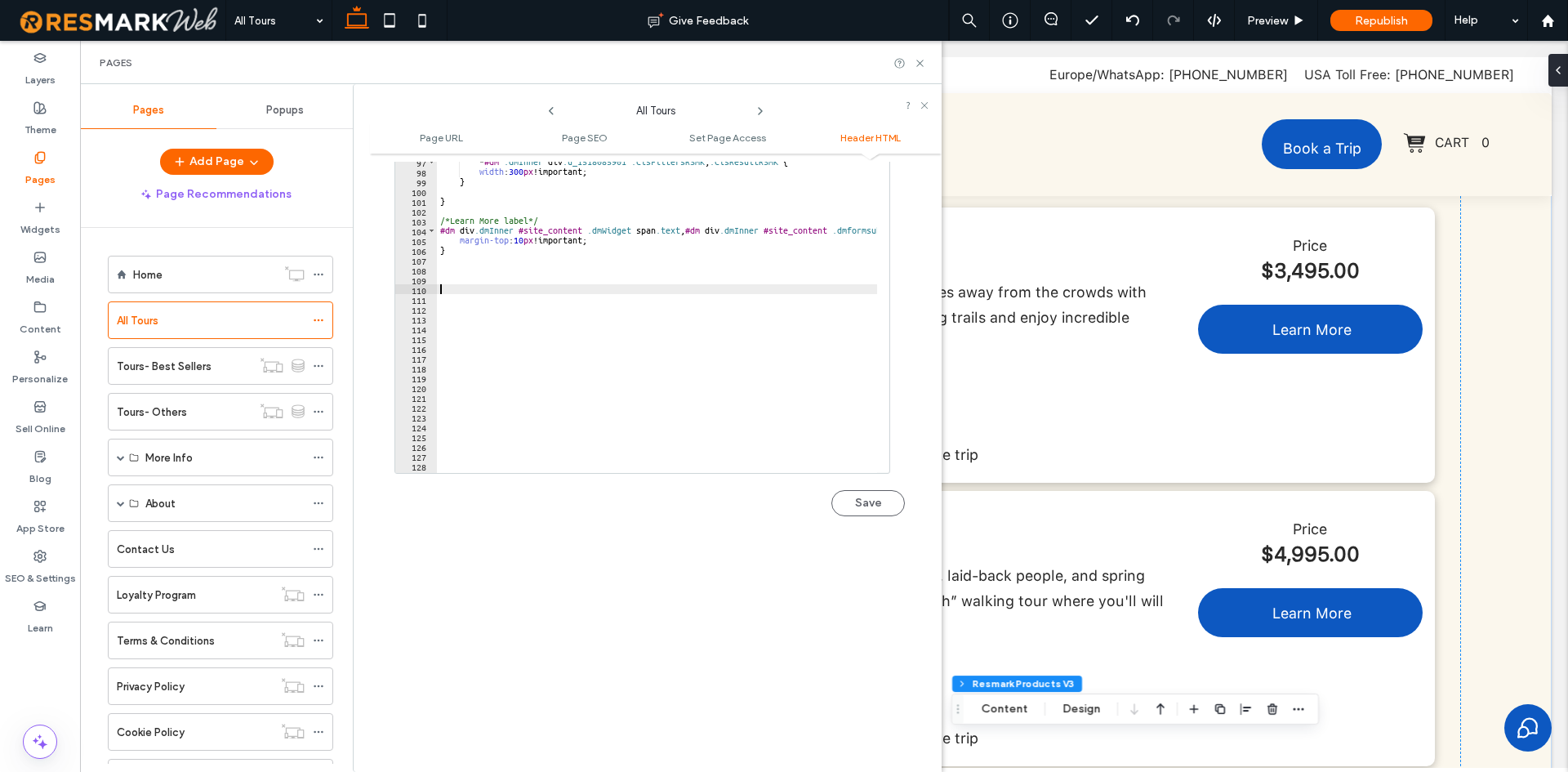
paste textarea "**********"
type textarea "**********"
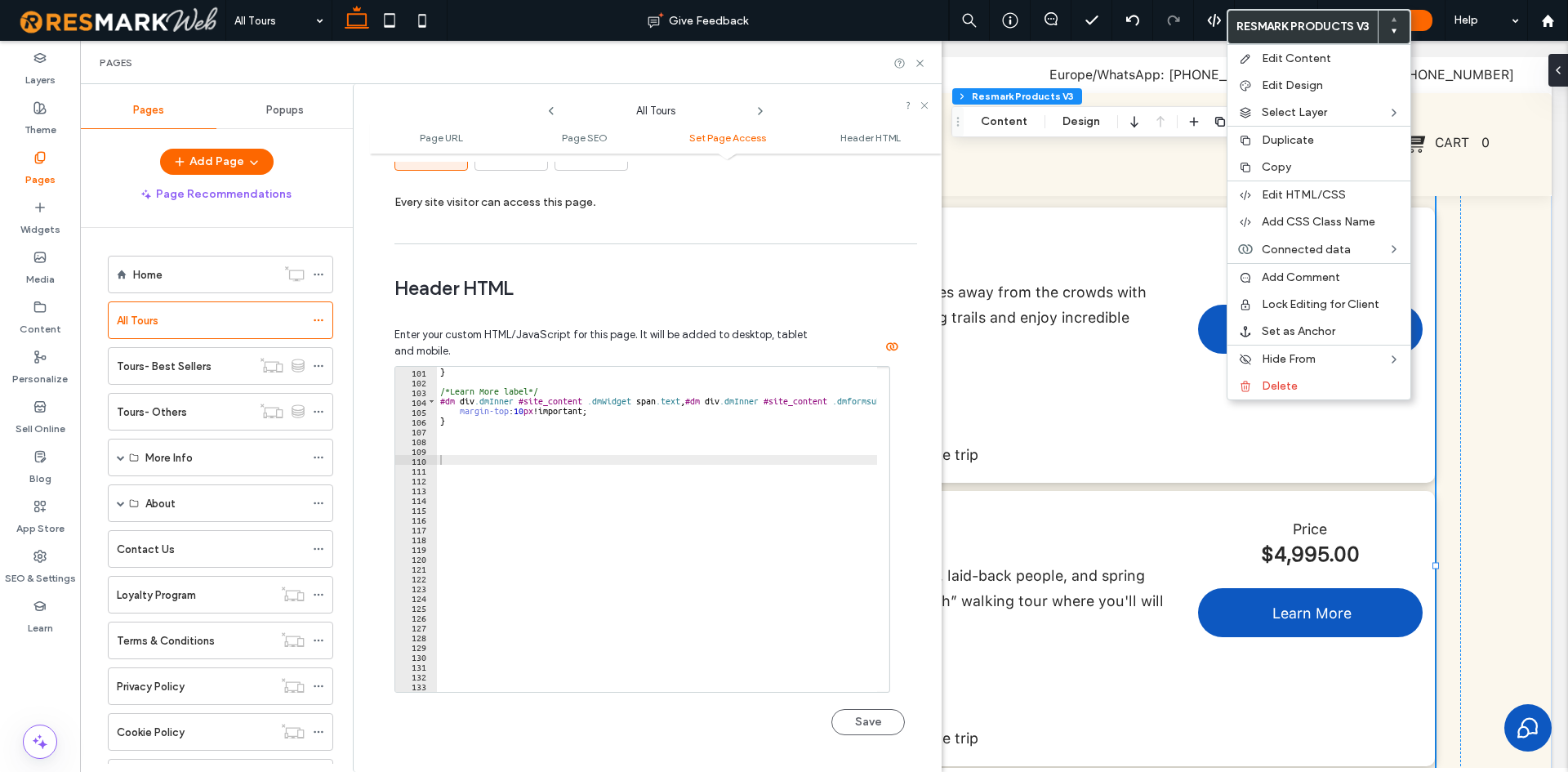
scroll to position [980, 0]
click at [508, 458] on div "} /*Learn More label*/ #dm div .dmInner #site_content .dmWidget span .text , #d…" at bounding box center [690, 532] width 507 height 332
